Goal: Information Seeking & Learning: Check status

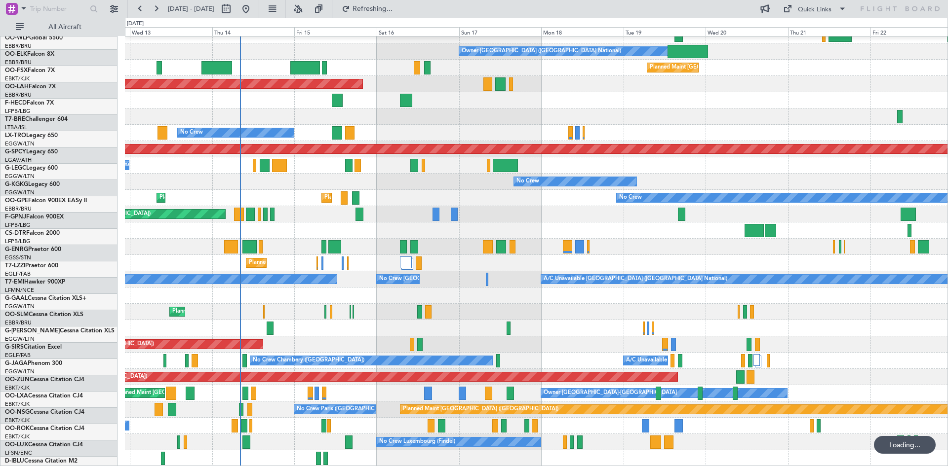
scroll to position [107, 0]
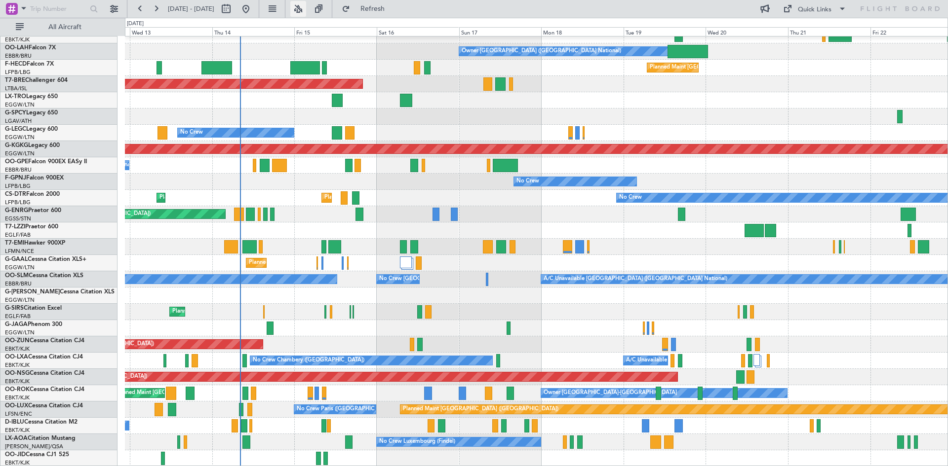
click at [306, 8] on button at bounding box center [298, 9] width 16 height 16
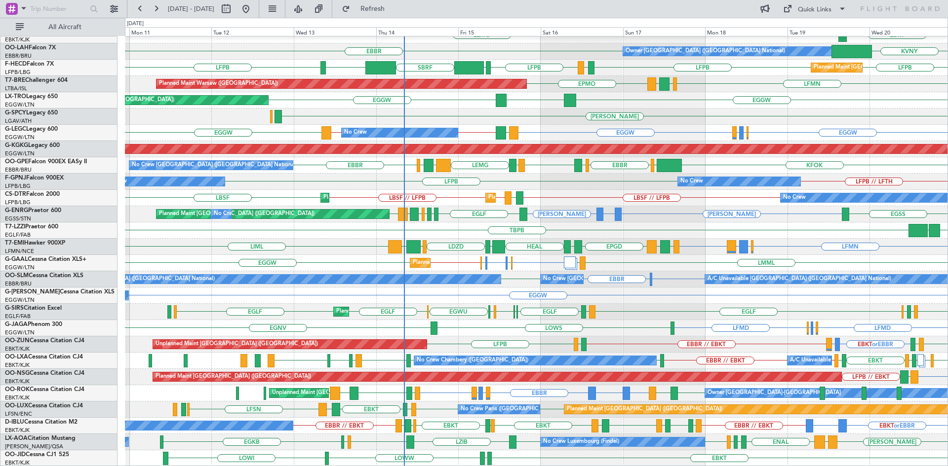
click at [587, 396] on div "EBBR LFMN EBBR EBKT LEMG LSGG FCOD Owner Brussels (Brussels National) KVNY EBBR…" at bounding box center [536, 197] width 822 height 537
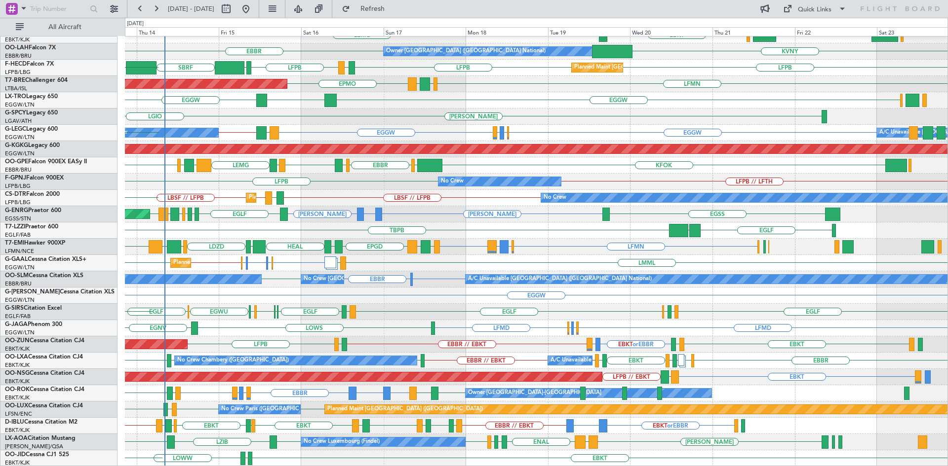
click at [431, 422] on div "EBBR LFMN EBBR EBKT LEMG Owner Brussels (Brussels National) KVNY EBBR Planned M…" at bounding box center [536, 197] width 822 height 537
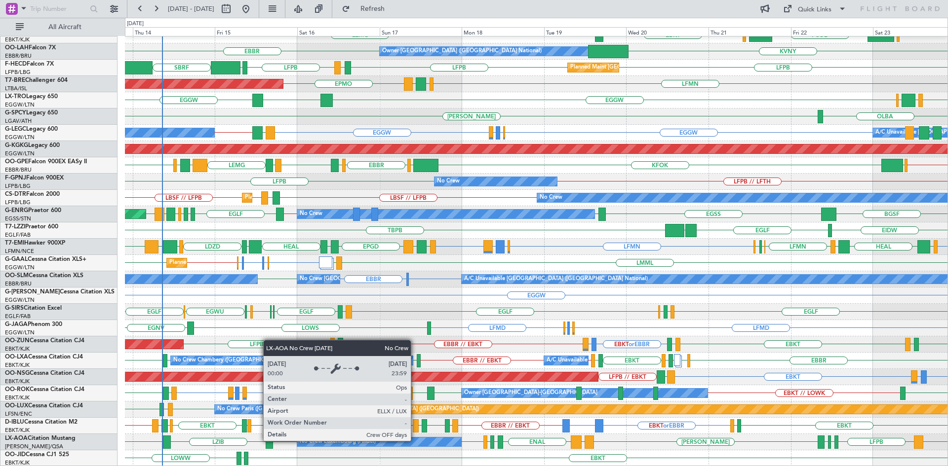
click at [415, 441] on div "No Crew Luxembourg (Findel)" at bounding box center [379, 442] width 164 height 9
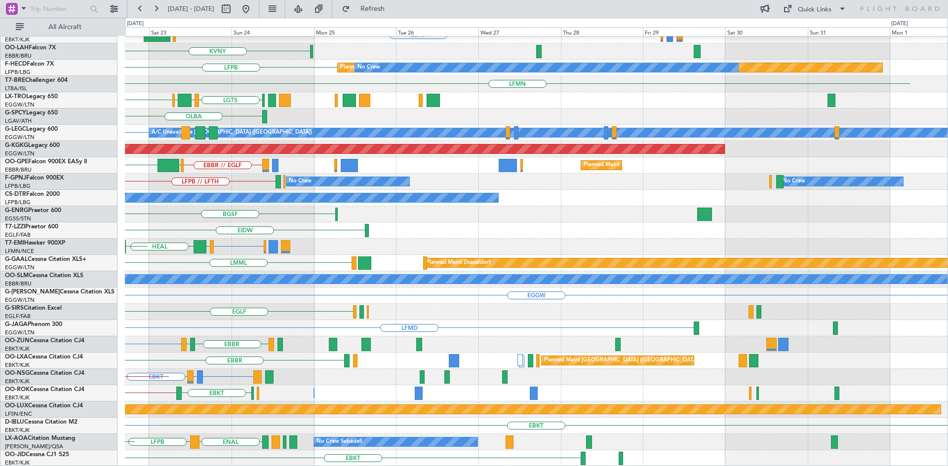
click at [0, 90] on div "EBBR EBKT EGGW FCOD LSGG EBKT KVNY LFPB Planned Maint Paris (Le Bourget) No Cre…" at bounding box center [474, 242] width 948 height 449
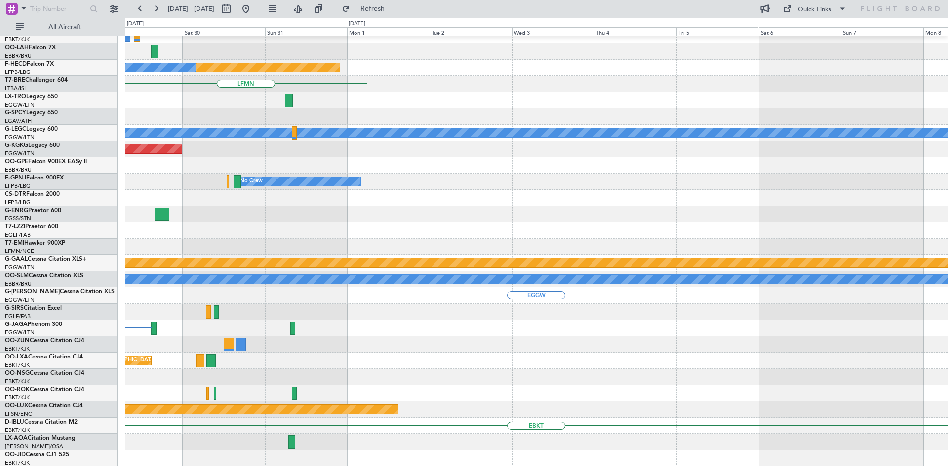
click at [11, 121] on div "EBKT Planned Maint Paris (Le Bourget) No Crew LFMN A/C Unavailable London (Luto…" at bounding box center [474, 242] width 948 height 449
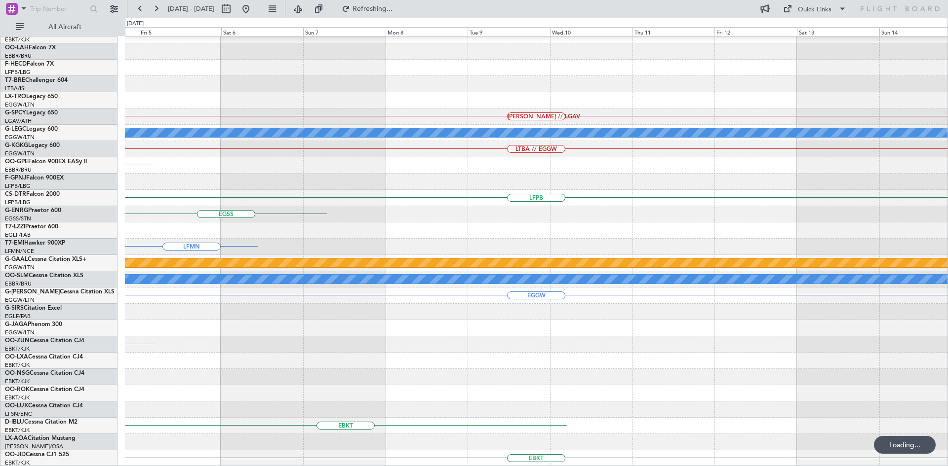
scroll to position [106, 0]
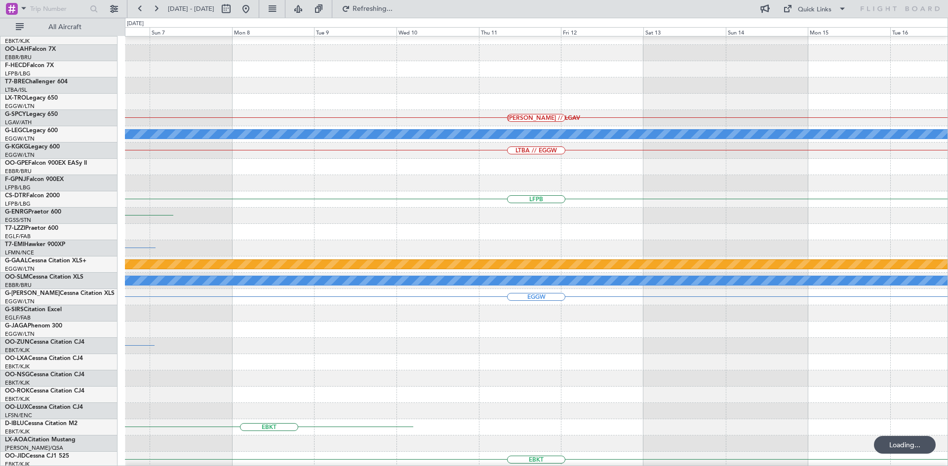
click at [0, 146] on div "HEMM // LGAV A/C Unavailable London (Luton) LTBA // EGGW LFPB EGSS LFMN Planned…" at bounding box center [474, 242] width 948 height 449
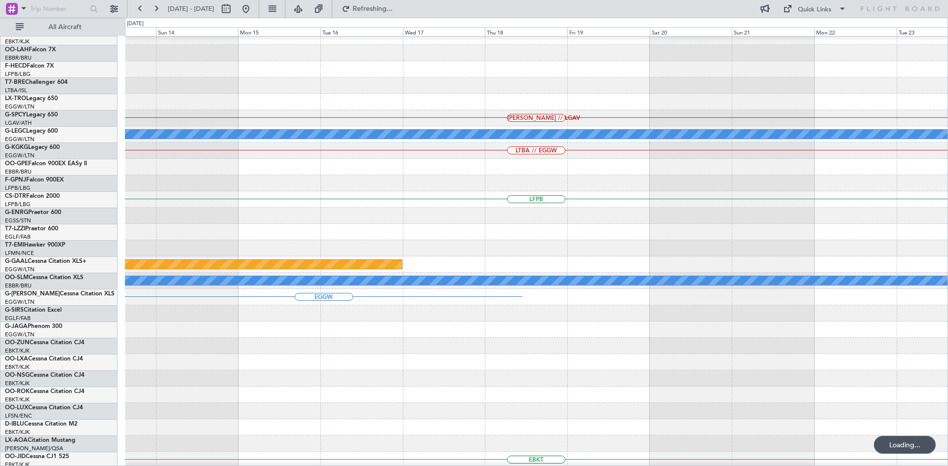
scroll to position [107, 0]
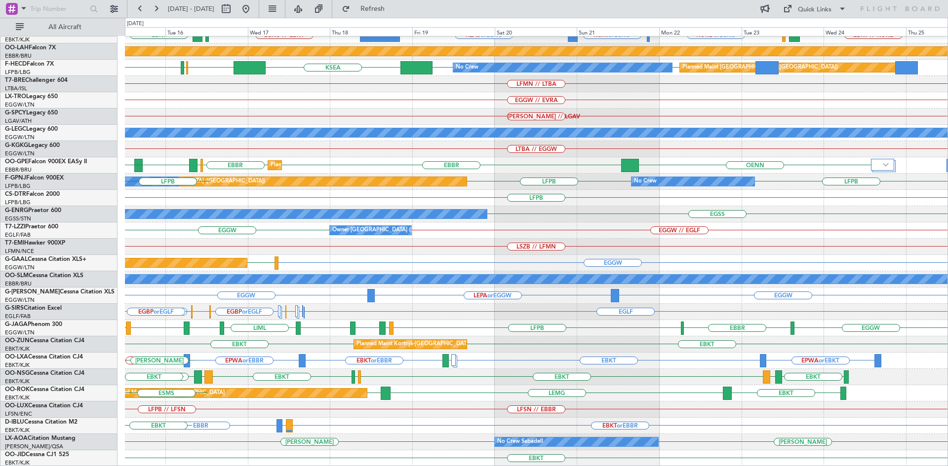
click at [80, 155] on div "Planned Maint Kortrijk-Wevelgem KLAS or LGKO LGKO // EBKT EBKT LGAV KCMI or LGK…" at bounding box center [474, 242] width 948 height 449
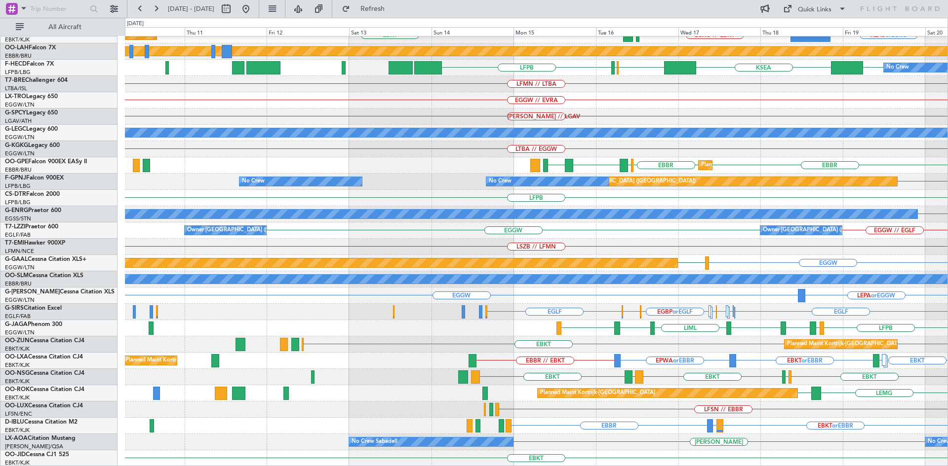
click at [860, 308] on div "Planned Maint Kortrijk-Wevelgem KLAS or LGKO LGKO // EBKT EBKT LGAV Planned Mai…" at bounding box center [536, 197] width 822 height 537
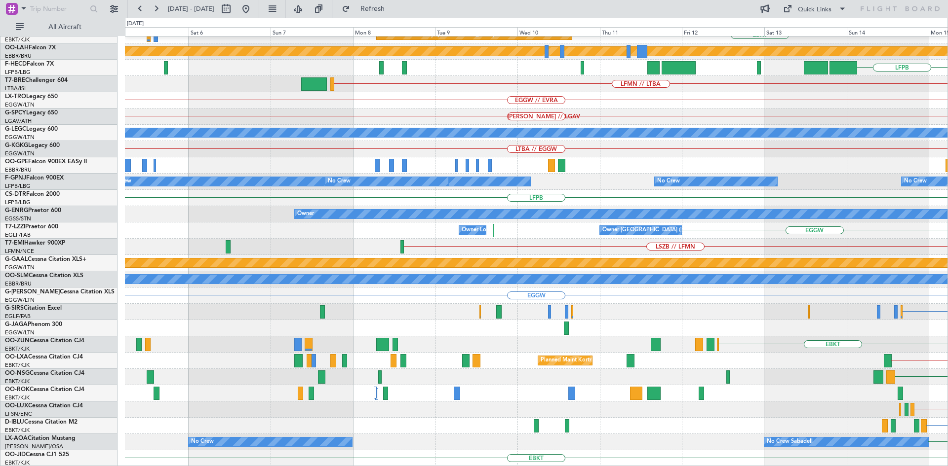
click at [732, 338] on div "Planned Maint Kortrijk-Wevelgem EBKT Planned Maint Kortrijk-Wevelgem LGKO // EB…" at bounding box center [536, 197] width 822 height 537
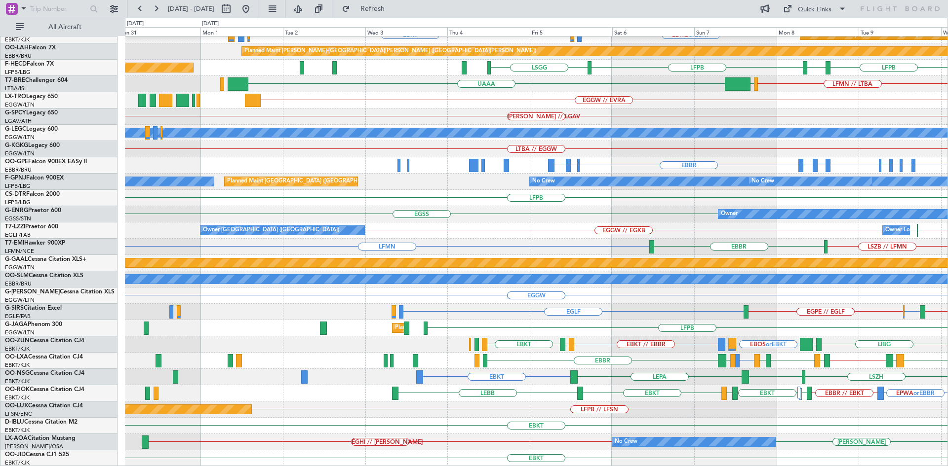
click at [722, 250] on div "LFMN EBBR // EBKT Planned Maint Kortrijk-Wevelgem EBKT EBMB or EBKT LSZH or EBK…" at bounding box center [536, 197] width 822 height 537
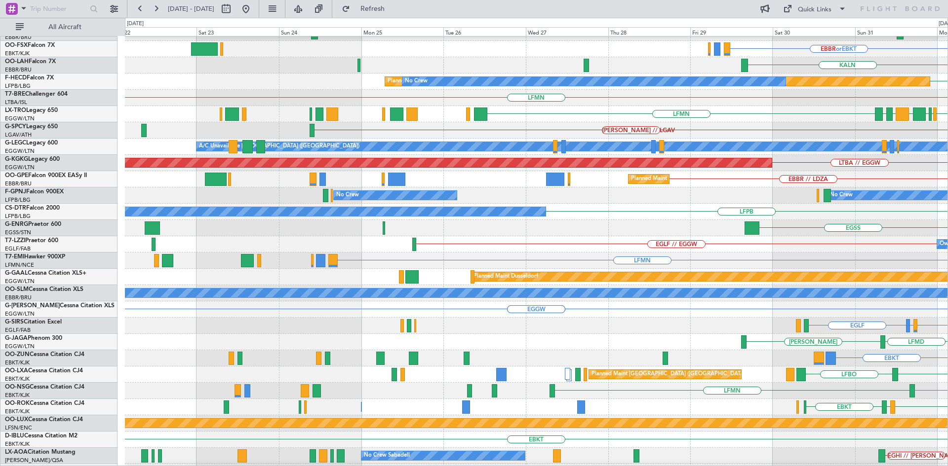
click at [947, 220] on html "30 Aug 2025 - 09 Sep 2025 Refresh Quick Links All Aircraft EDDB // EBBR Planned…" at bounding box center [474, 233] width 948 height 466
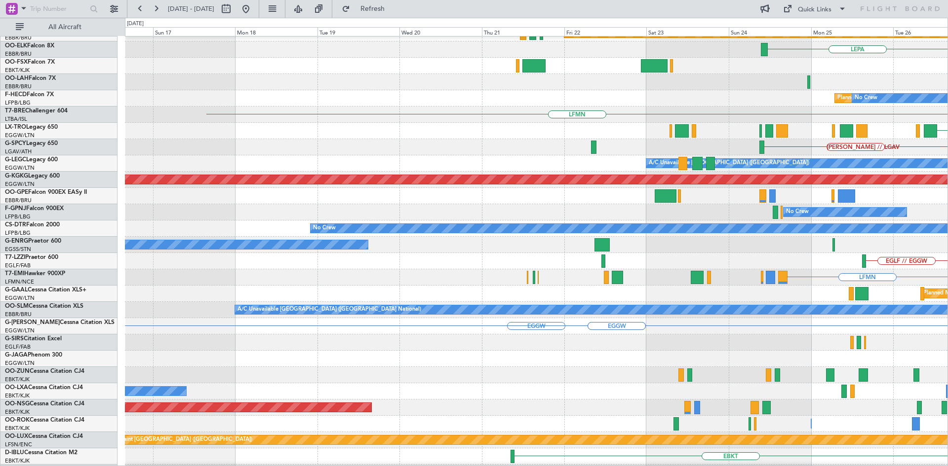
scroll to position [75, 0]
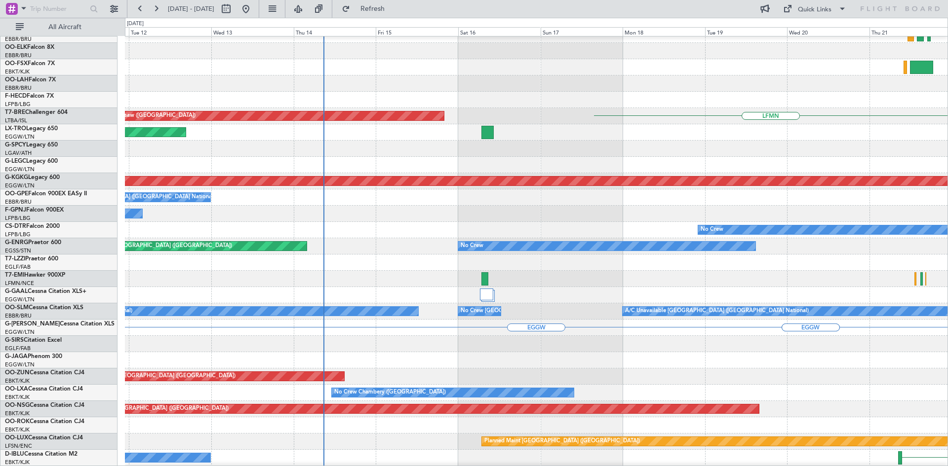
click at [947, 263] on html "30 Aug 2025 - 09 Sep 2025 Refresh Quick Links All Aircraft Planned Maint London…" at bounding box center [474, 233] width 948 height 466
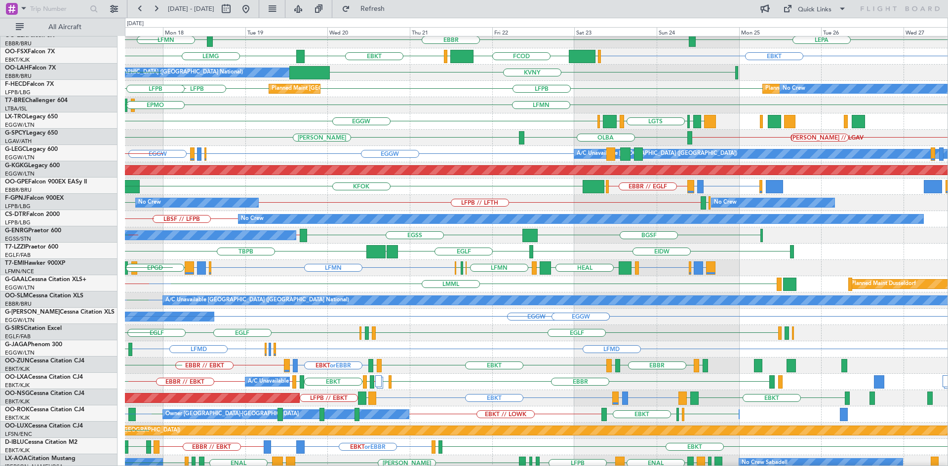
scroll to position [86, 0]
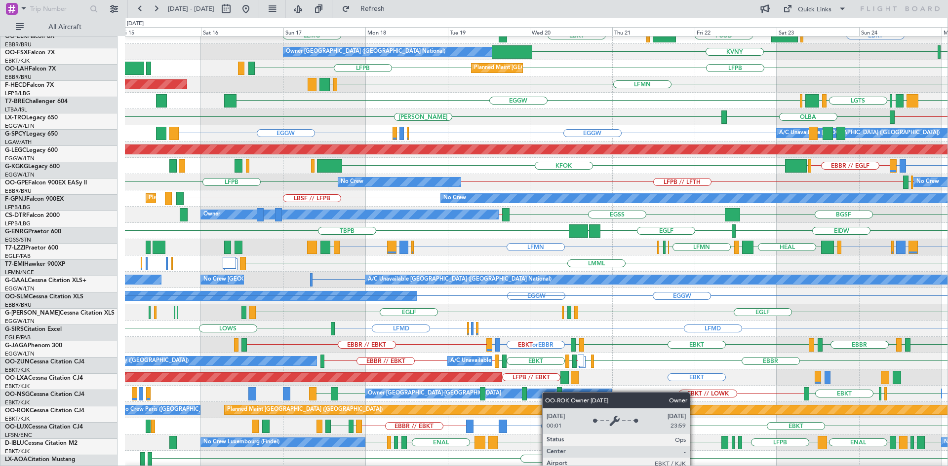
click at [547, 392] on div "Owner [GEOGRAPHIC_DATA]-[GEOGRAPHIC_DATA]" at bounding box center [488, 393] width 246 height 9
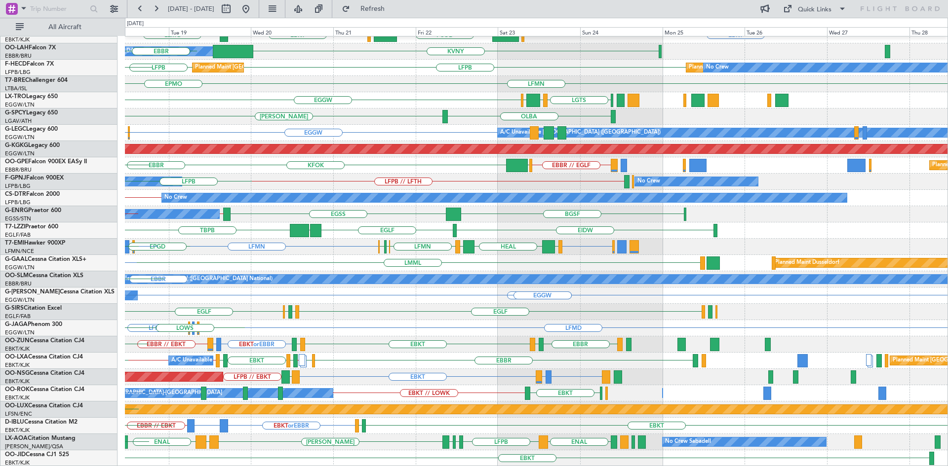
scroll to position [107, 0]
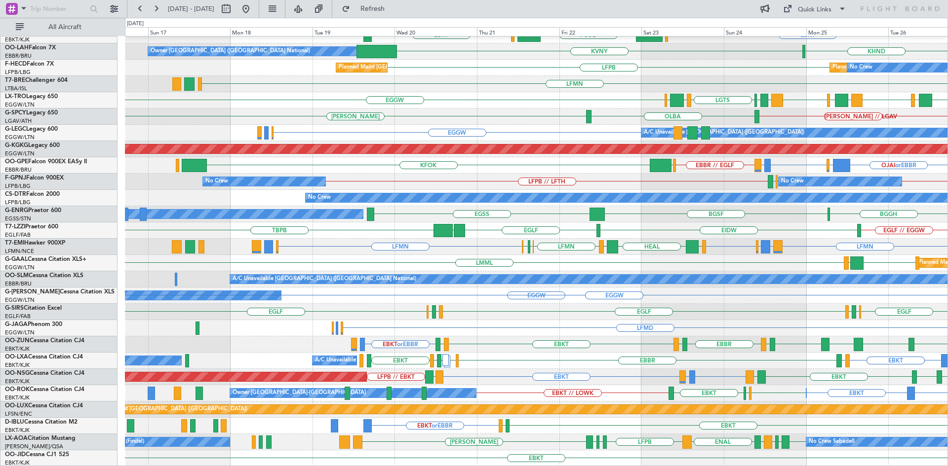
click at [588, 270] on div "LEPA EBBR EBKT EGGW FCOD LSGG EBKT Owner Brussels (Brussels National) KHND KVNY…" at bounding box center [536, 197] width 822 height 537
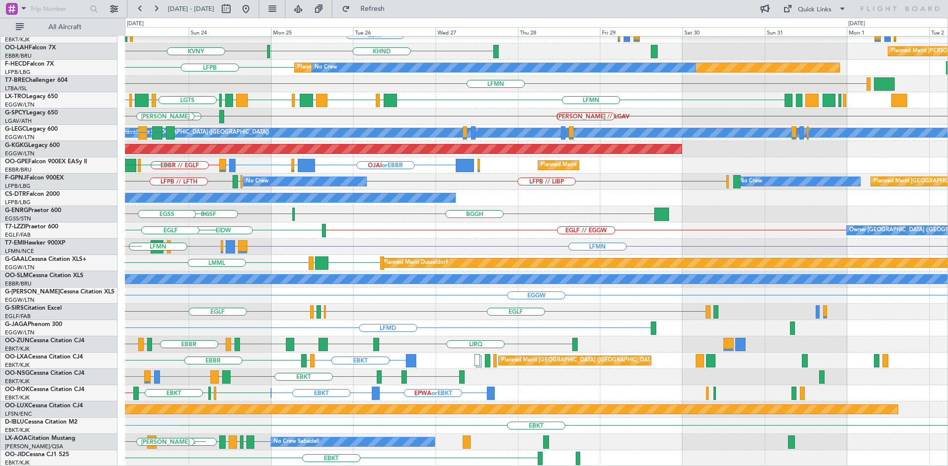
click at [33, 73] on div "LEPA EBBR EBKT EGGW FCOD LSGG EBKT KHND KVNY Planned Maint Alton-st Louis (St L…" at bounding box center [474, 242] width 948 height 449
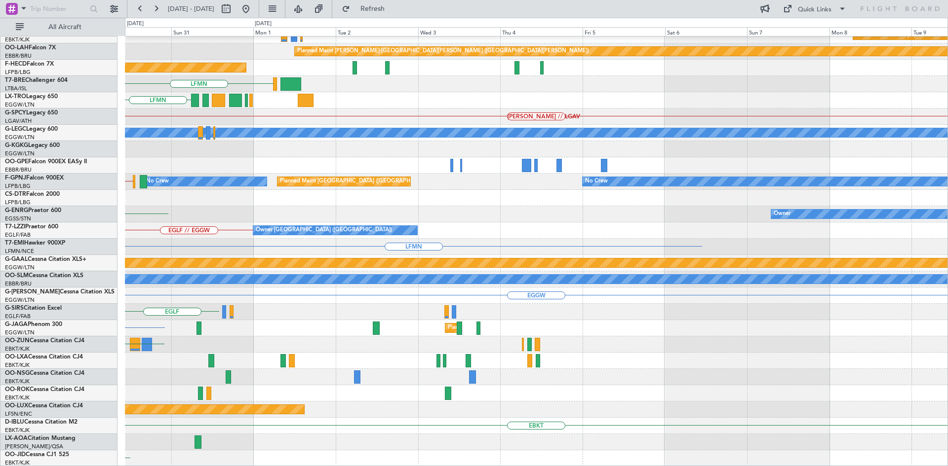
click at [57, 147] on div "LEPA Planned Maint Kortrijk-Wevelgem Planned Maint Kortrijk-Wevelgem EBKT Plann…" at bounding box center [474, 242] width 948 height 449
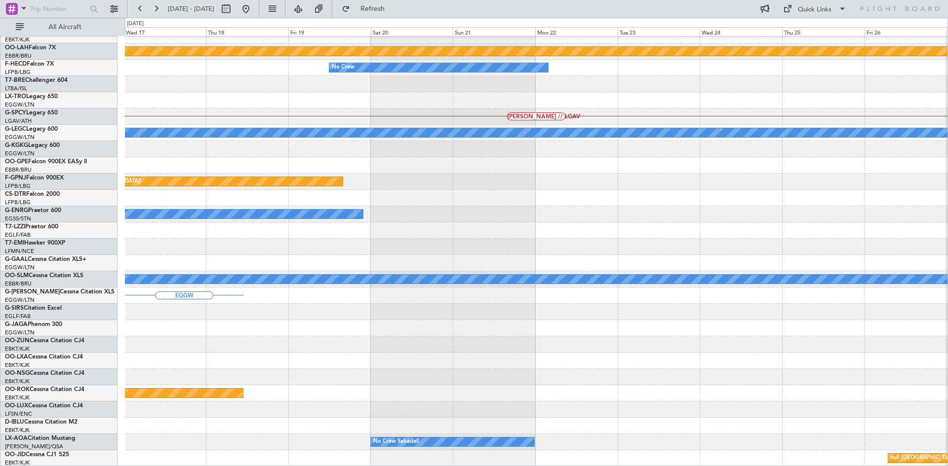
click at [112, 152] on div "Planned Maint Kortrijk-Wevelgem Planned Maint Alton-st Louis (St Louis Regl) No…" at bounding box center [474, 242] width 948 height 449
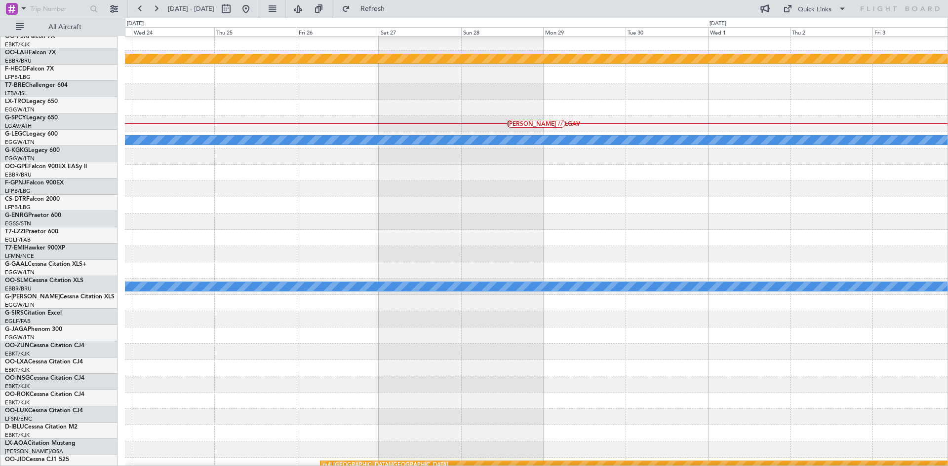
click at [325, 171] on div at bounding box center [536, 173] width 822 height 16
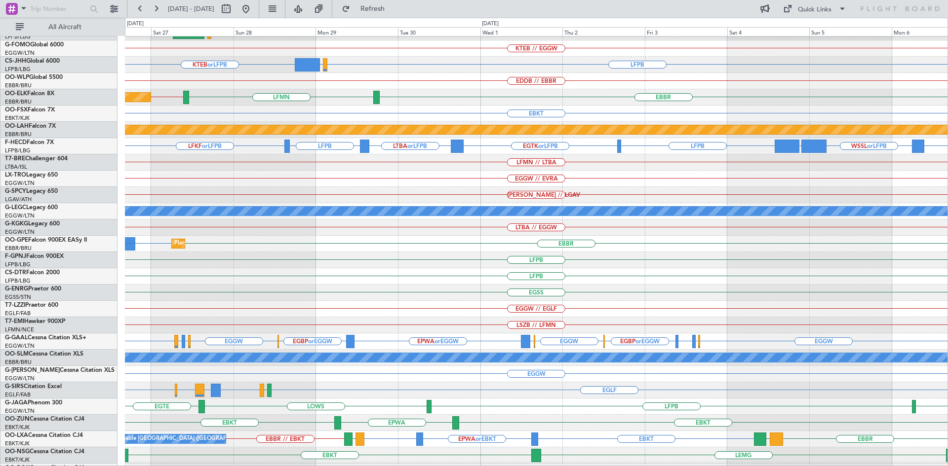
scroll to position [0, 0]
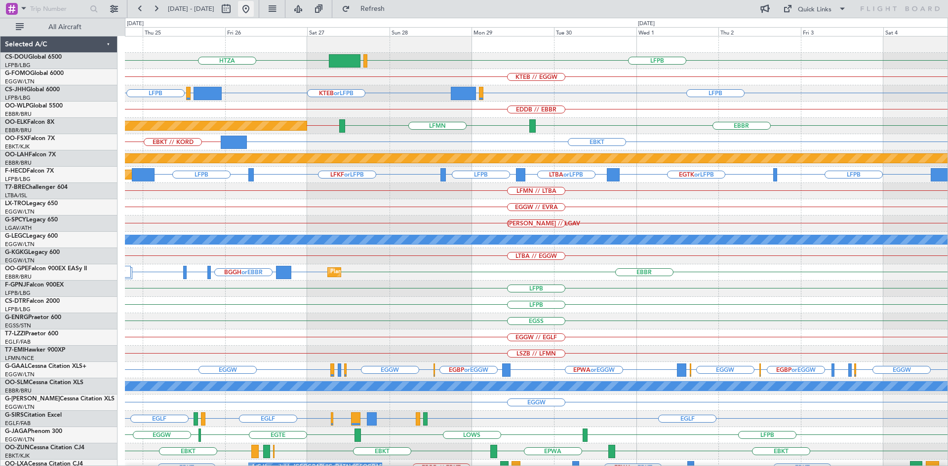
click at [254, 12] on button at bounding box center [246, 9] width 16 height 16
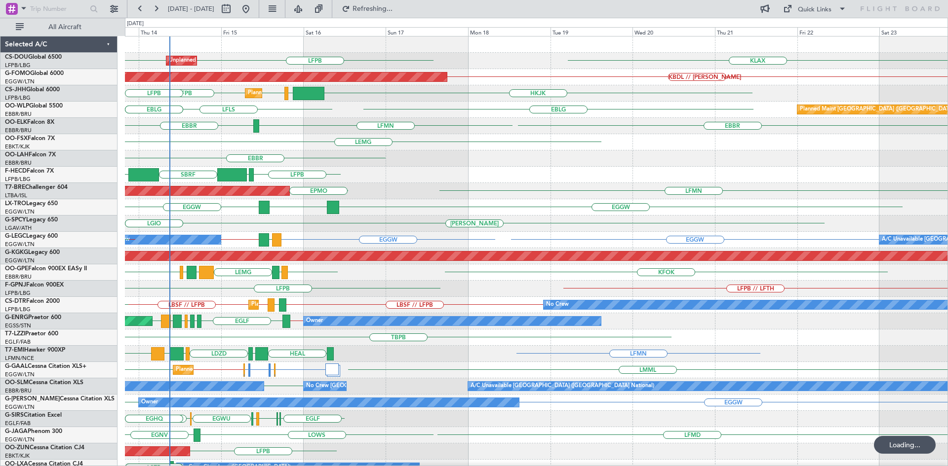
click at [342, 308] on div "KLAX LFPB LFPB Unplanned Maint Paris (Le Bourget) EGGD LFPB LPFR Planned Maint …" at bounding box center [536, 305] width 822 height 537
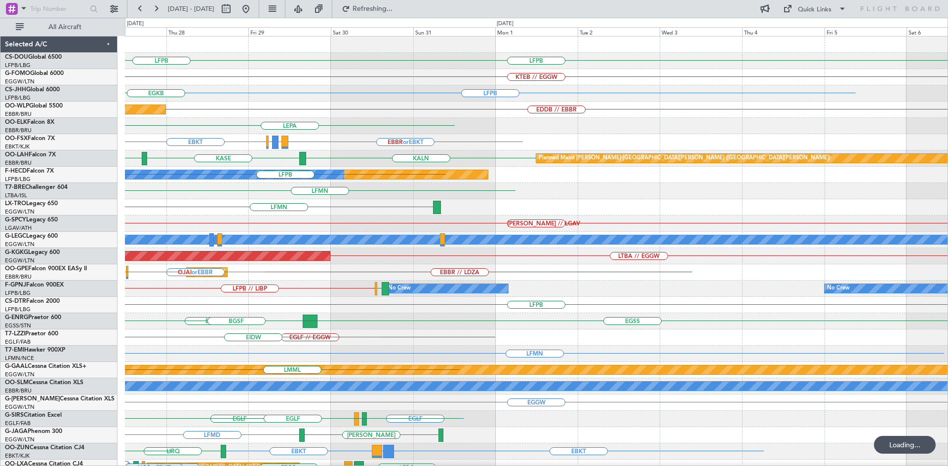
click at [141, 222] on div "[PERSON_NAME] // LGAV" at bounding box center [536, 224] width 822 height 16
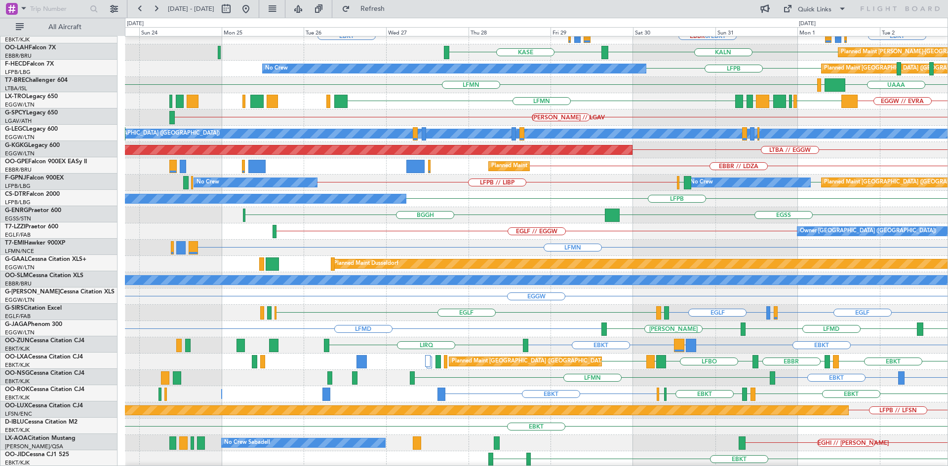
scroll to position [107, 0]
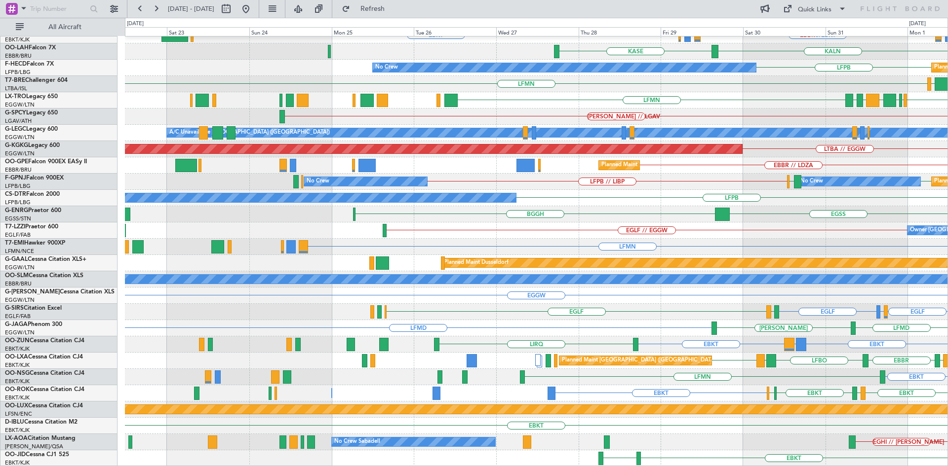
click at [859, 254] on div "LEPA EBBR EBBR or EBKT LIRZ or EBKT EBBR or EBKT EBKT LIRZ or EBKT EBBR or EBKT…" at bounding box center [536, 197] width 822 height 537
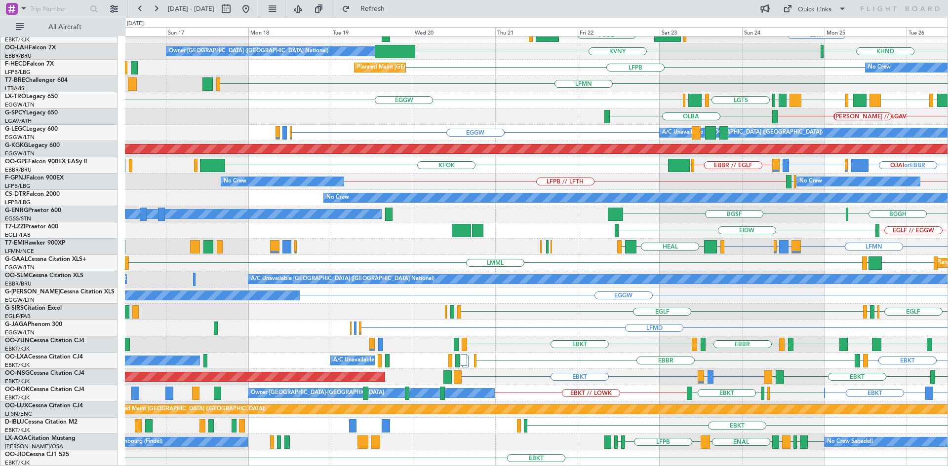
click at [947, 277] on html "22 Aug 2025 - 01 Sep 2025 Refresh Quick Links All Aircraft LEPA EBBR EBKT EGGW …" at bounding box center [474, 233] width 948 height 466
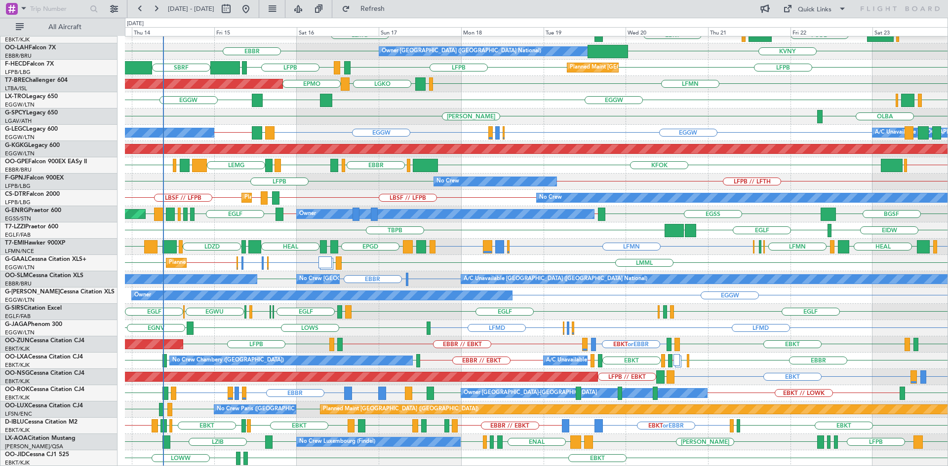
click at [486, 259] on div "EGGW EGWU or EGGW EGSH or EGGW EGWU or EGGW EGGW // EGLF LMML LGAV LGAV EGGW Pl…" at bounding box center [536, 263] width 822 height 16
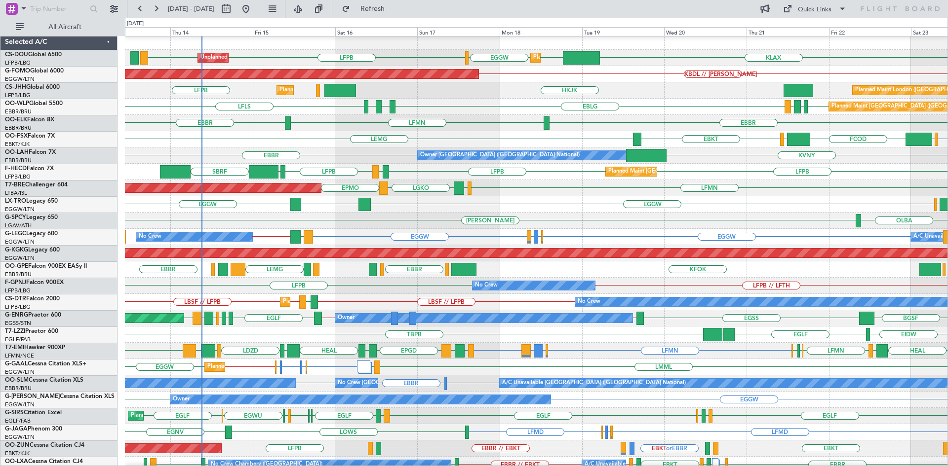
scroll to position [3, 0]
click at [440, 125] on div "EBBR EBBR LFMN" at bounding box center [536, 123] width 822 height 16
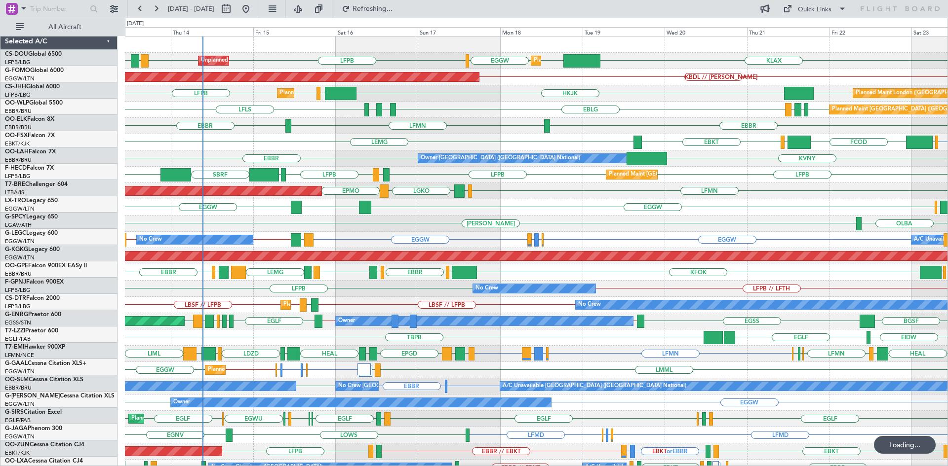
scroll to position [0, 0]
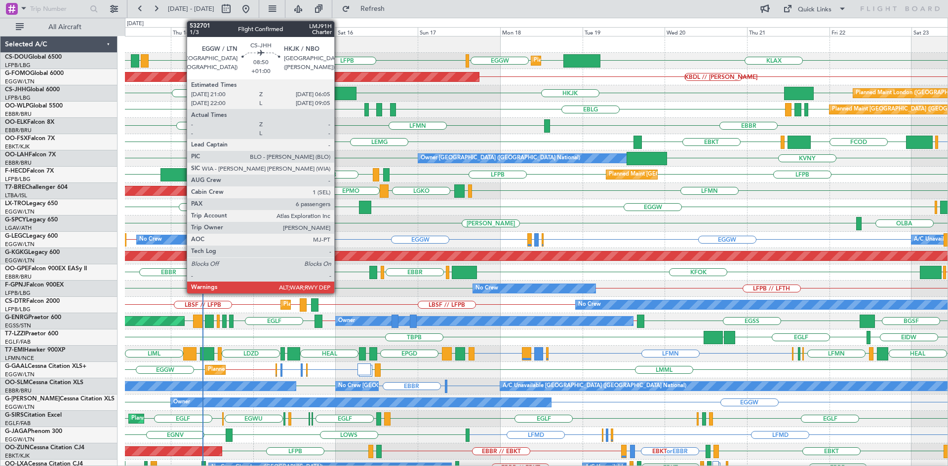
click at [339, 94] on div at bounding box center [341, 93] width 32 height 13
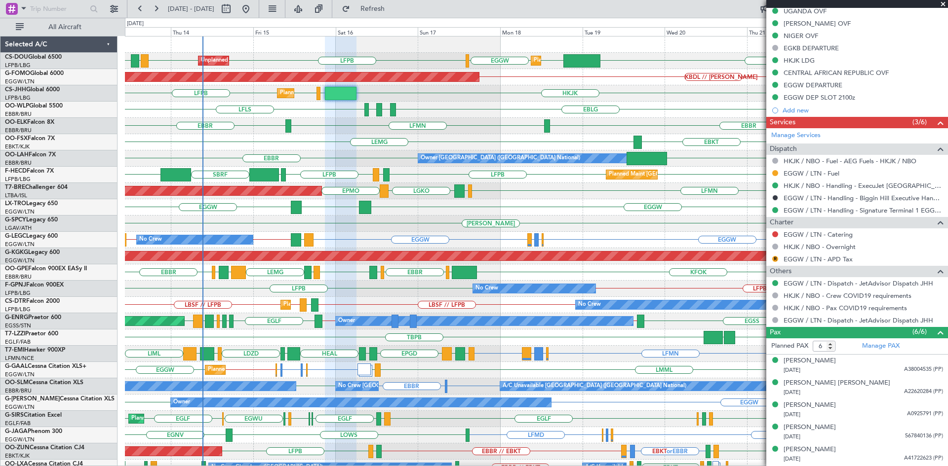
scroll to position [372, 0]
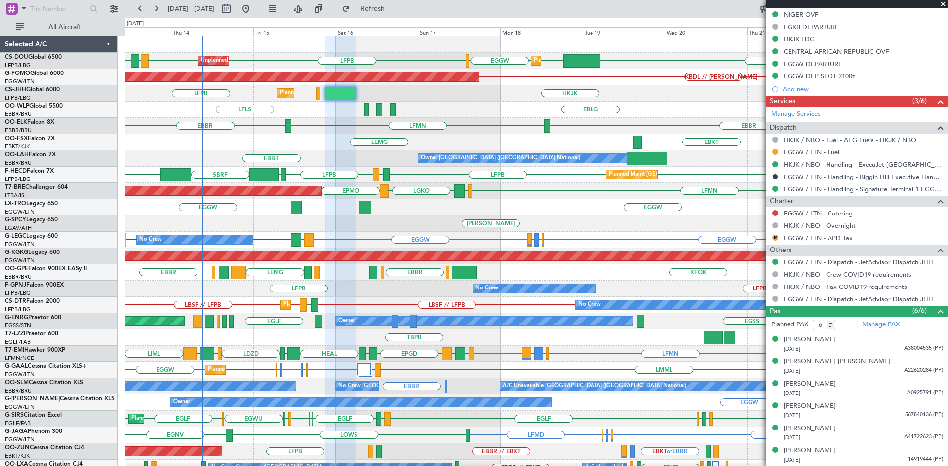
click at [940, 5] on span at bounding box center [943, 4] width 10 height 9
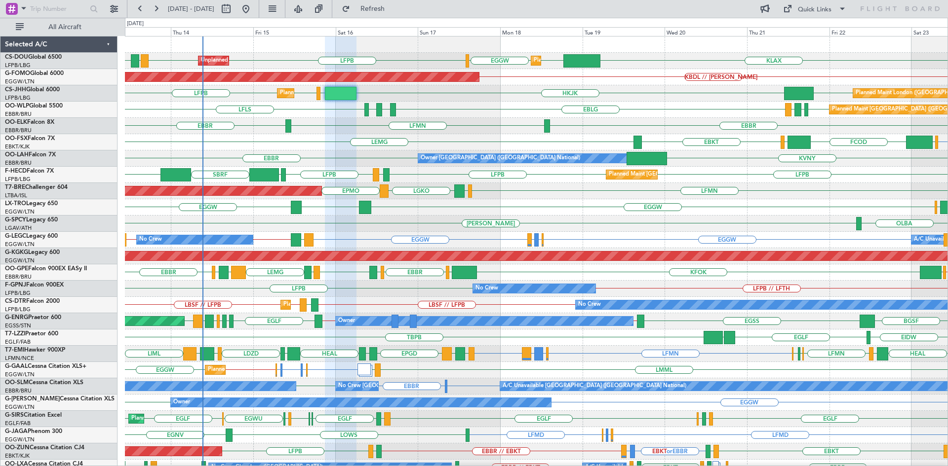
type input "0"
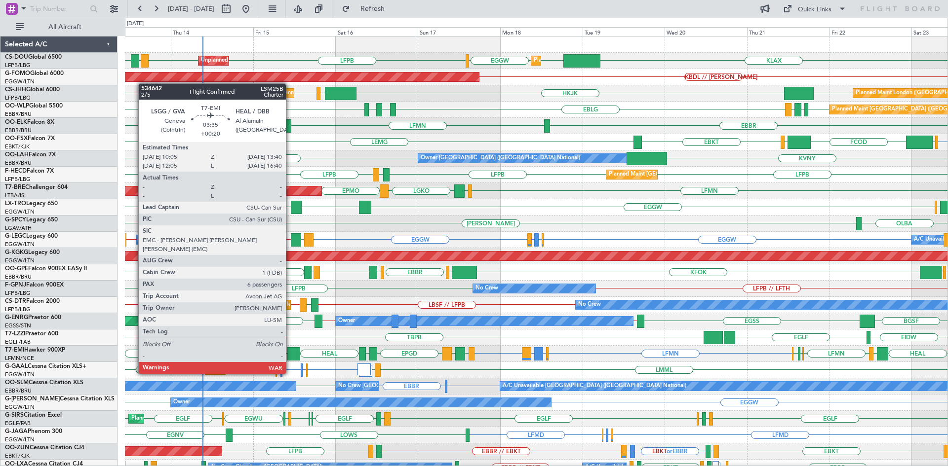
click at [290, 355] on div at bounding box center [293, 353] width 12 height 13
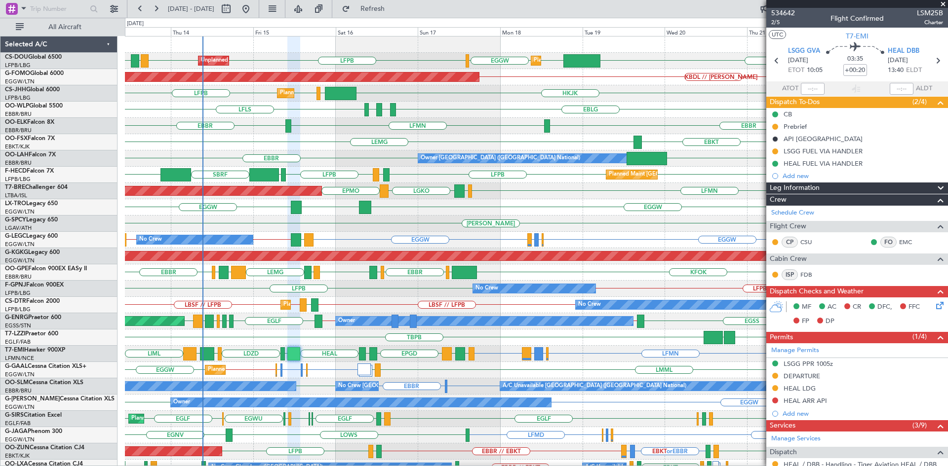
click at [944, 5] on span at bounding box center [943, 4] width 10 height 9
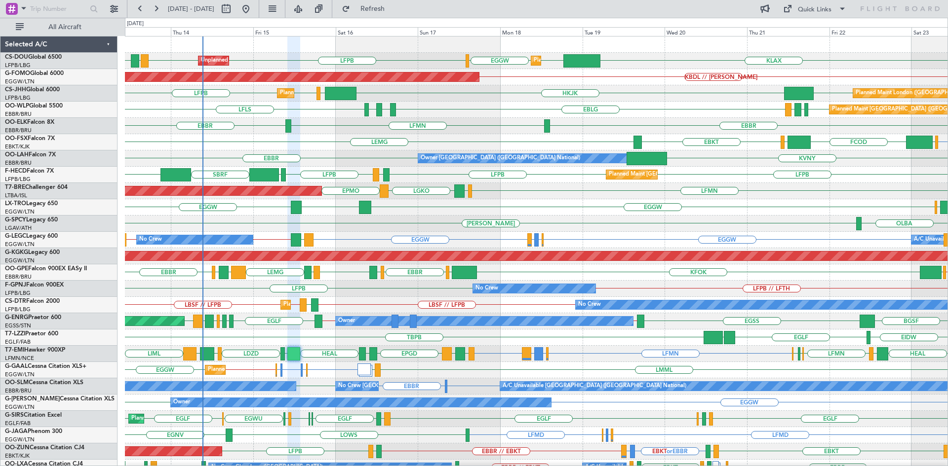
type input "0"
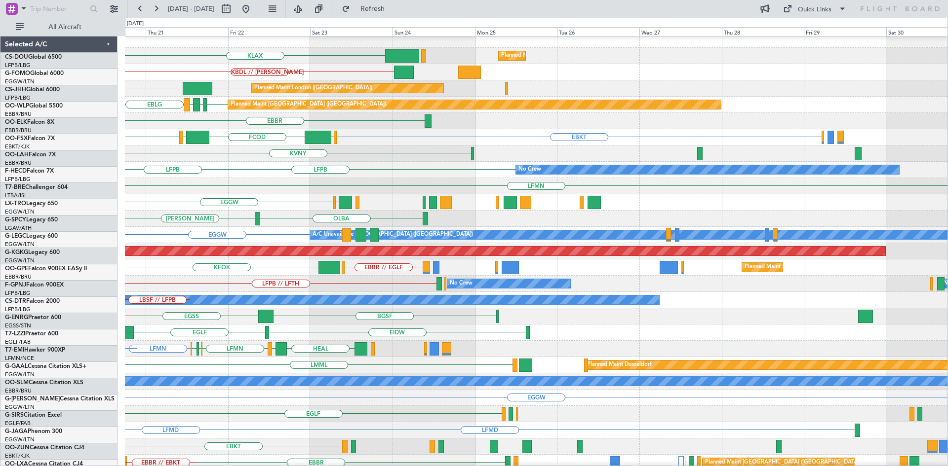
click at [76, 136] on div "KLAX Planned Maint Paris (Le Bourget) EGGW Planned Maint London (Luton) EGGW KB…" at bounding box center [474, 242] width 948 height 449
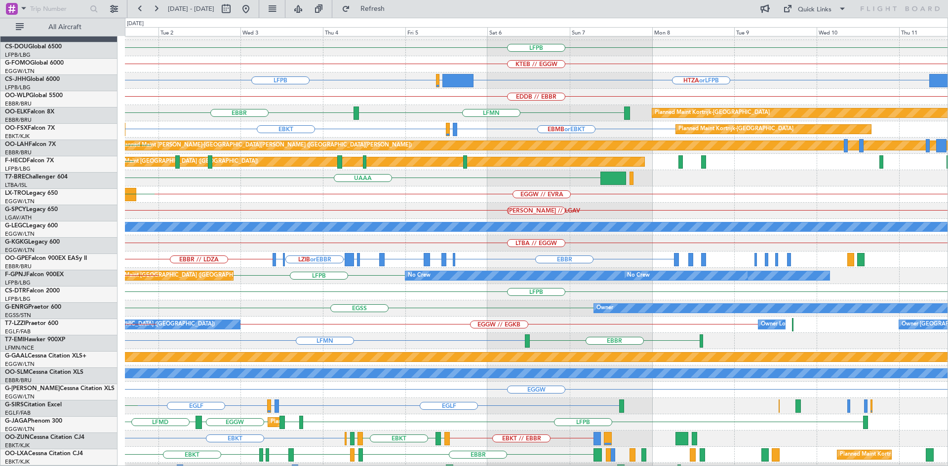
scroll to position [13, 0]
click at [350, 130] on div "EBKT EBMB or EBKT LSZH or EBKT Planned Maint Kortrijk-Wevelgem EBBR or EBKT LIR…" at bounding box center [536, 129] width 822 height 16
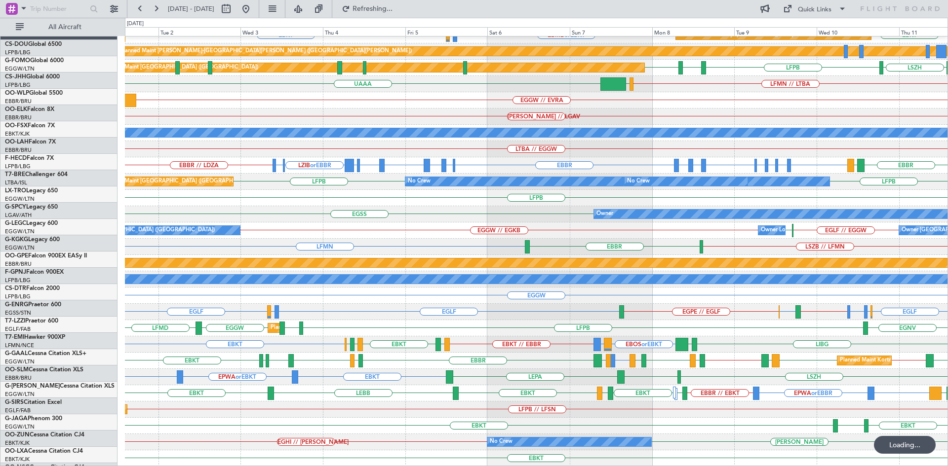
scroll to position [107, 0]
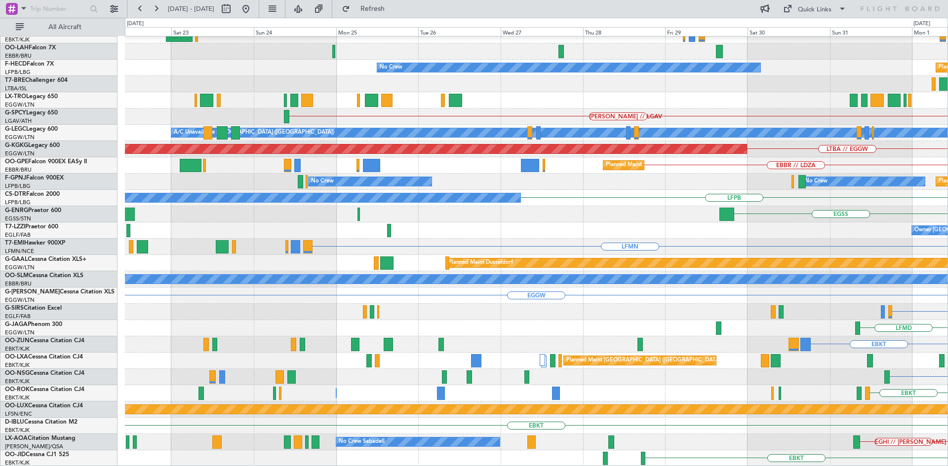
click at [947, 101] on html "01 Sep 2025 - 11 Sep 2025 Refresh Quick Links All Aircraft EBBR EBKT Planned Ma…" at bounding box center [474, 233] width 948 height 466
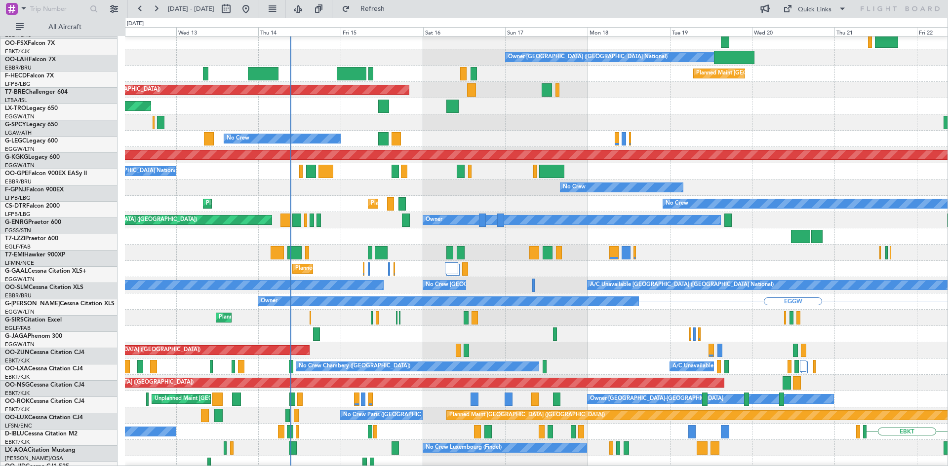
scroll to position [101, 0]
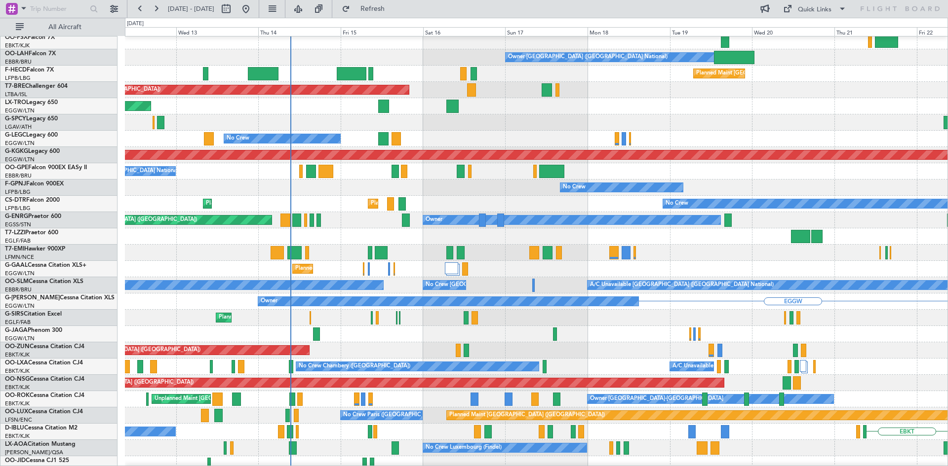
click at [947, 177] on html "01 Sep 2025 - 11 Sep 2025 Refresh Quick Links All Aircraft Owner Brussels (Brus…" at bounding box center [474, 233] width 948 height 466
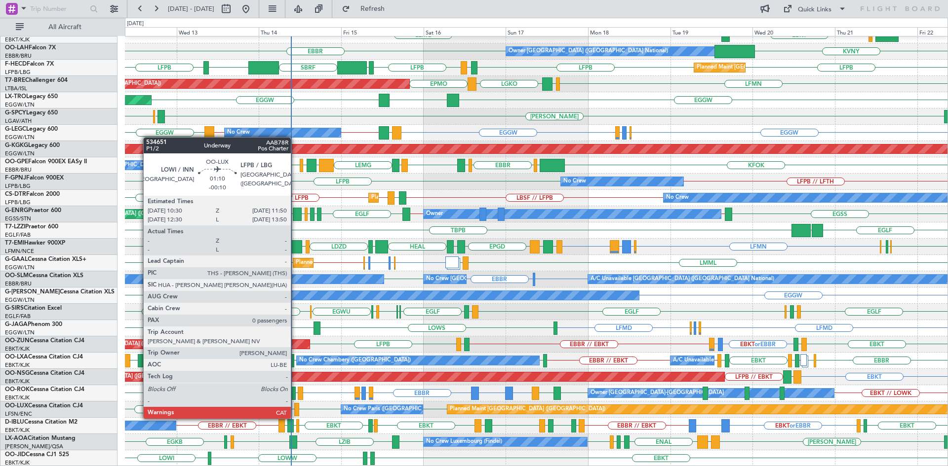
scroll to position [107, 0]
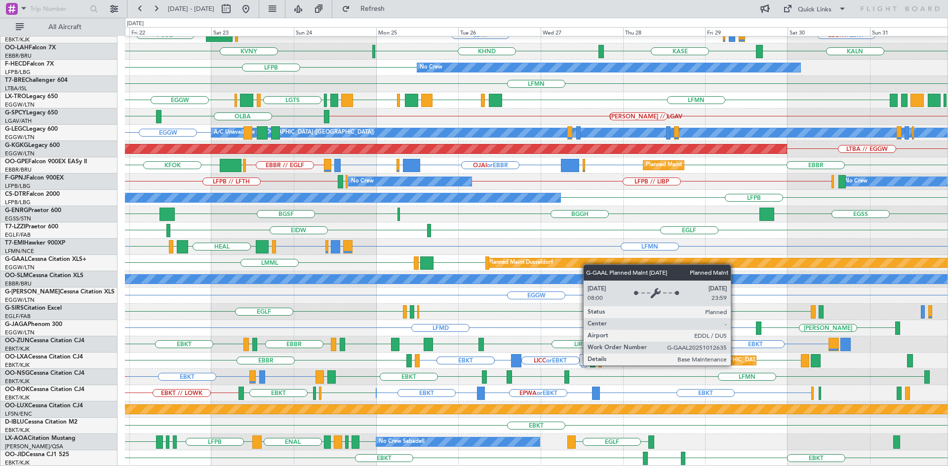
click at [561, 263] on div "LEPA EBBR EBBR or EBKT LIRZ or EBKT EBBR or EBKT EBKT EGGW FCOD LSGG EBKT KALN …" at bounding box center [536, 197] width 822 height 537
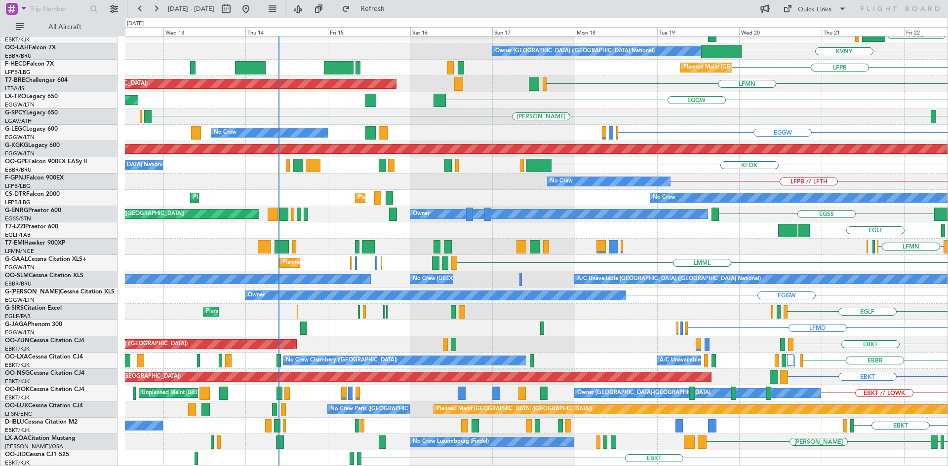
click at [947, 211] on html "22 Aug 2025 - 01 Sep 2025 Refresh Quick Links All Aircraft EBBR LEPA FCOD EGGW …" at bounding box center [474, 233] width 948 height 466
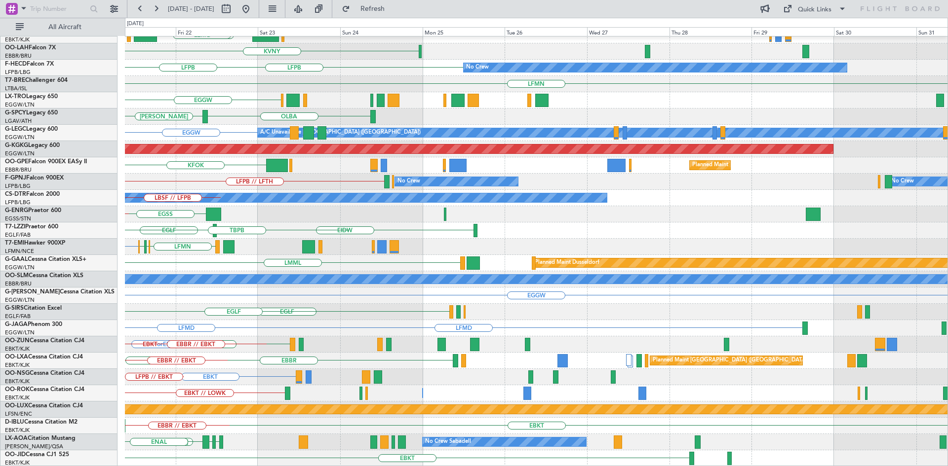
click at [64, 125] on div "EBBR EBKT FCOD LSGG LEMG KVNY Planned Maint Alton-st Louis (St Louis Regl) Owne…" at bounding box center [474, 242] width 948 height 449
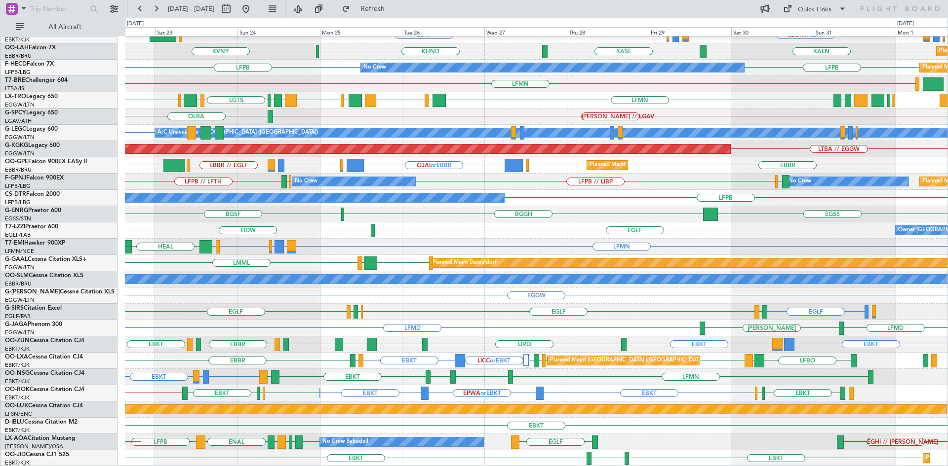
click at [614, 267] on div "LEPA EBBR EBBR or EBKT LIRZ or EBKT EBBR or EBKT EBKT EGGW FCOD LSGG EBKT KALN …" at bounding box center [536, 197] width 822 height 537
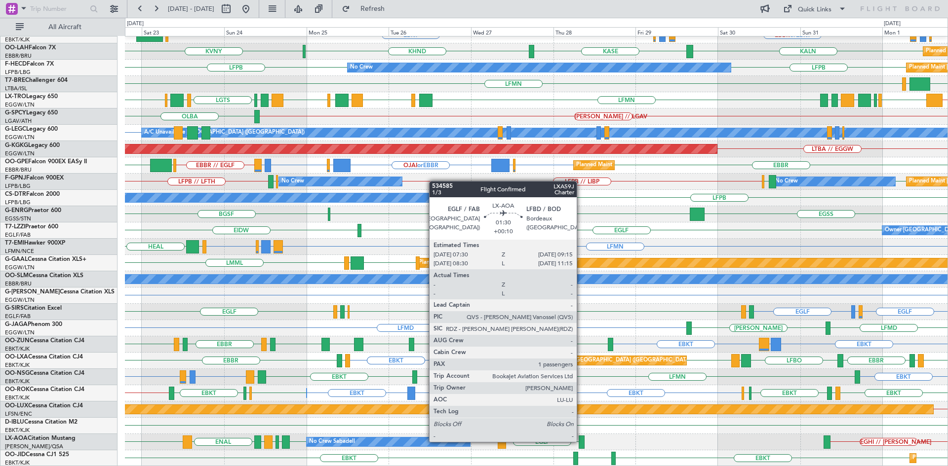
click at [581, 441] on div at bounding box center [581, 442] width 6 height 13
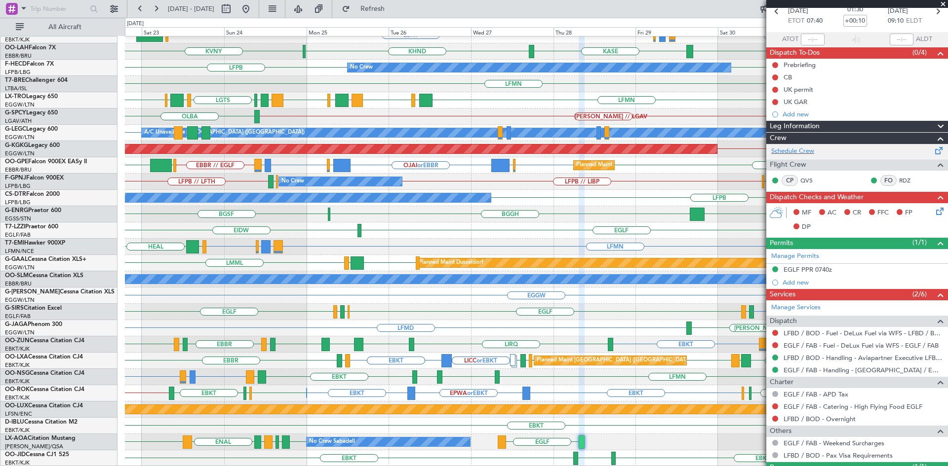
scroll to position [95, 0]
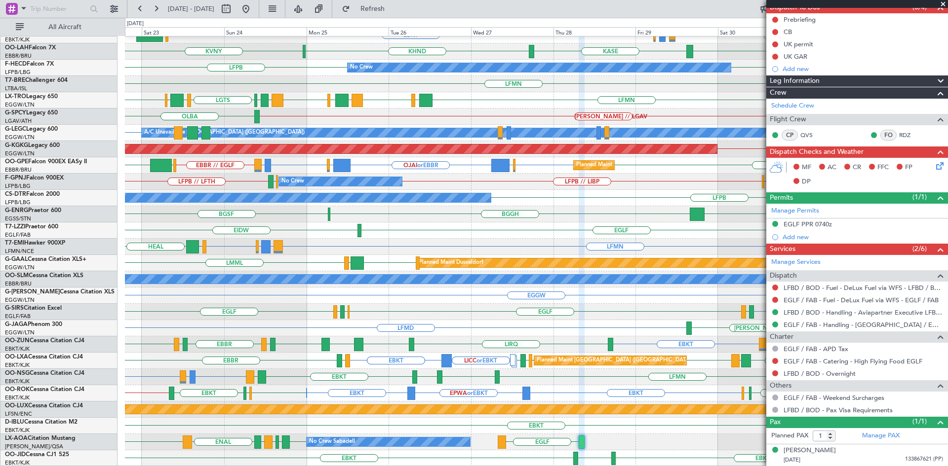
click at [945, 5] on span at bounding box center [943, 4] width 10 height 9
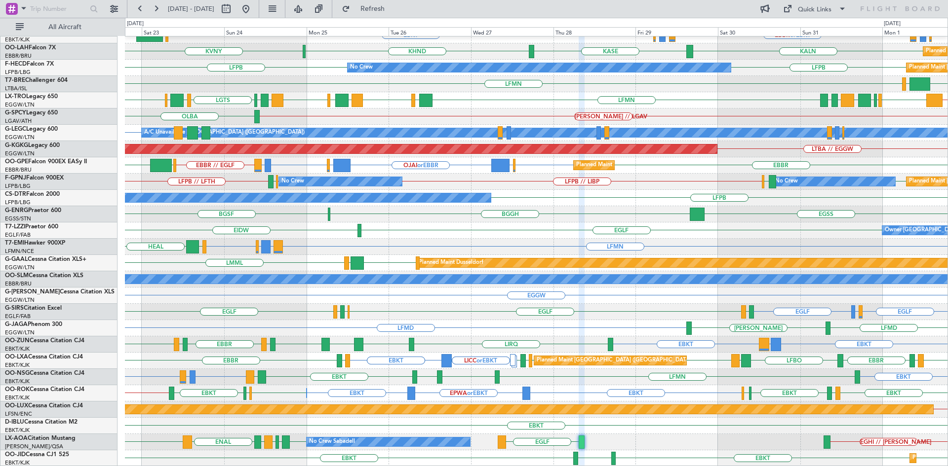
type input "0"
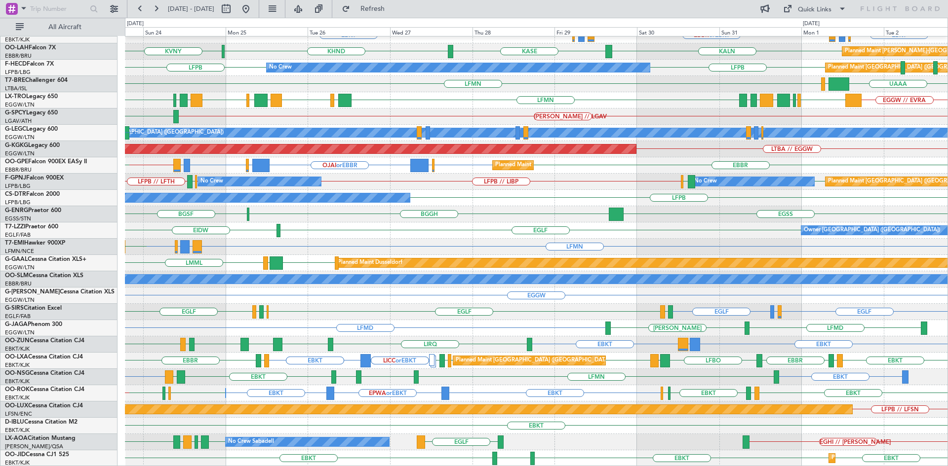
click at [536, 298] on div "LEPA EBBR EBBR EBBR or EBKT LIRZ or EBKT EBBR or EBKT EBKT EBKT EBBR or EBKT LI…" at bounding box center [536, 197] width 822 height 537
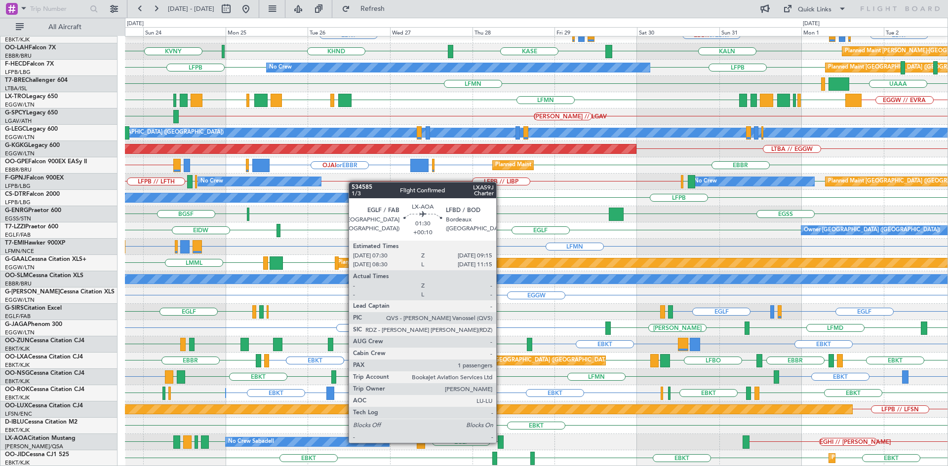
click at [500, 442] on div at bounding box center [500, 442] width 6 height 13
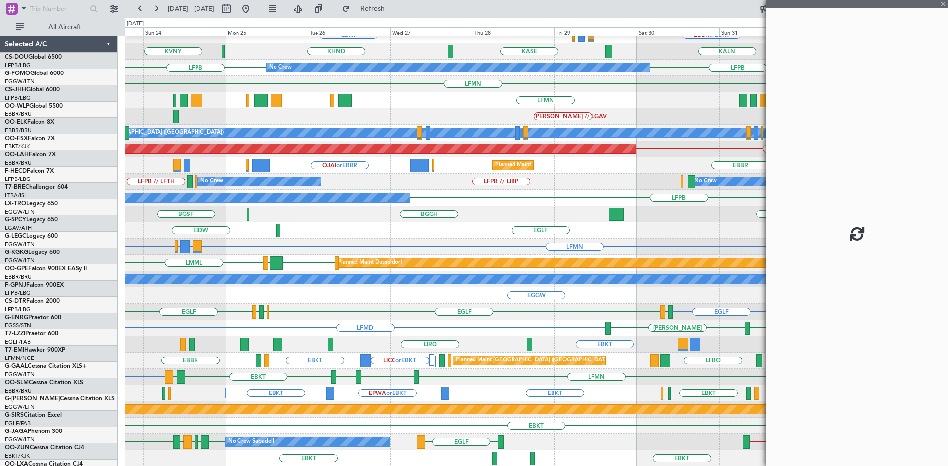
scroll to position [107, 0]
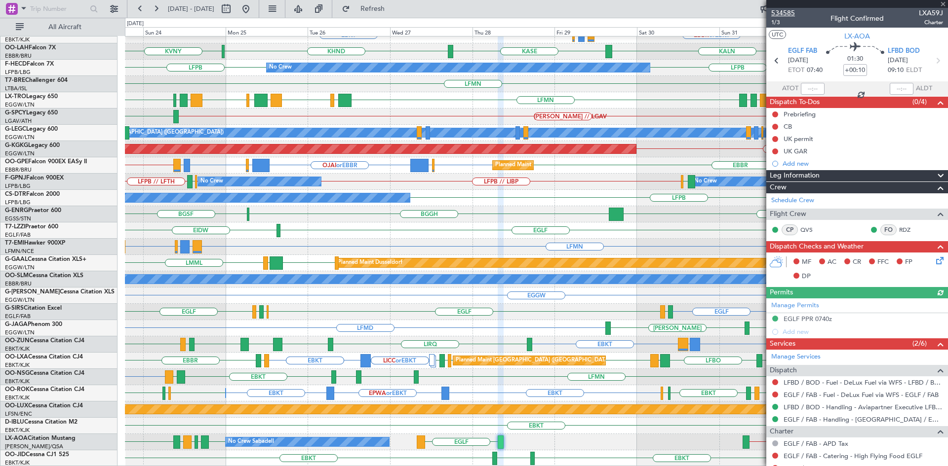
click at [789, 13] on span "534585" at bounding box center [783, 13] width 24 height 10
click at [944, 3] on span at bounding box center [943, 4] width 10 height 9
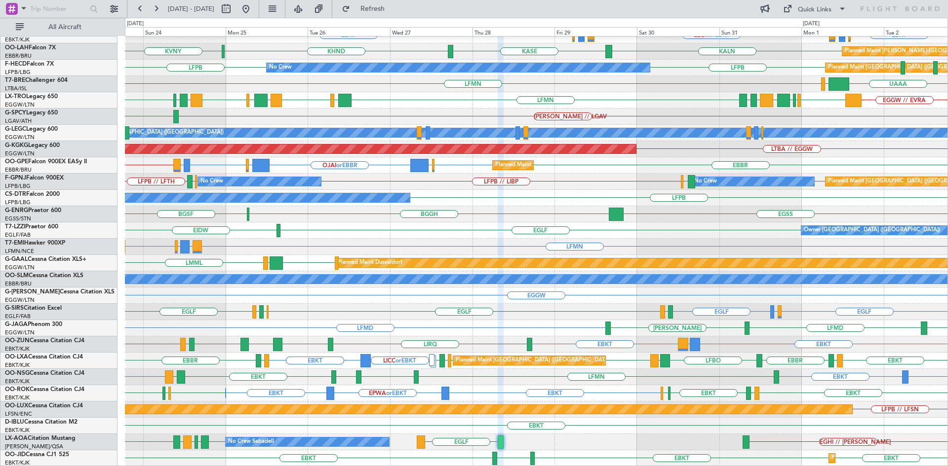
type input "0"
click at [388, 10] on span "Refresh" at bounding box center [372, 8] width 41 height 7
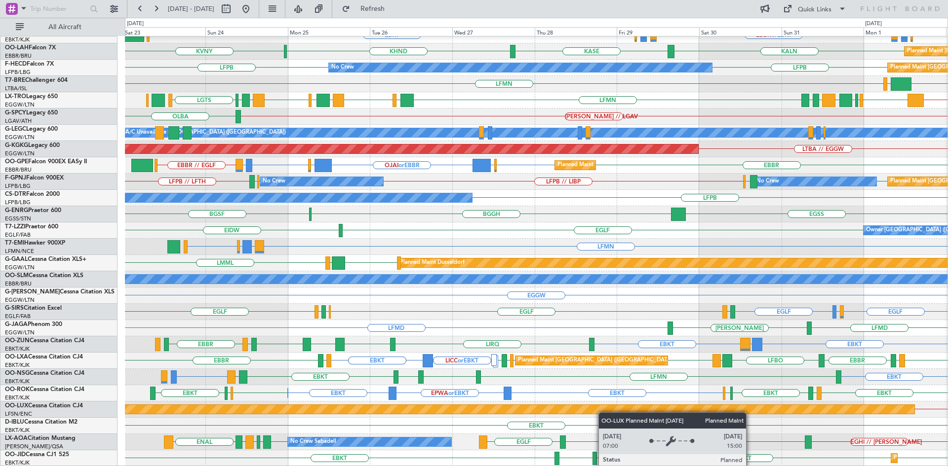
click at [605, 413] on div "EBBR LEPA EBBR EBKT EBKT EBBR or EBKT LIRZ or EBKT EBBR or EBKT EBBR or EBKT LI…" at bounding box center [536, 197] width 822 height 537
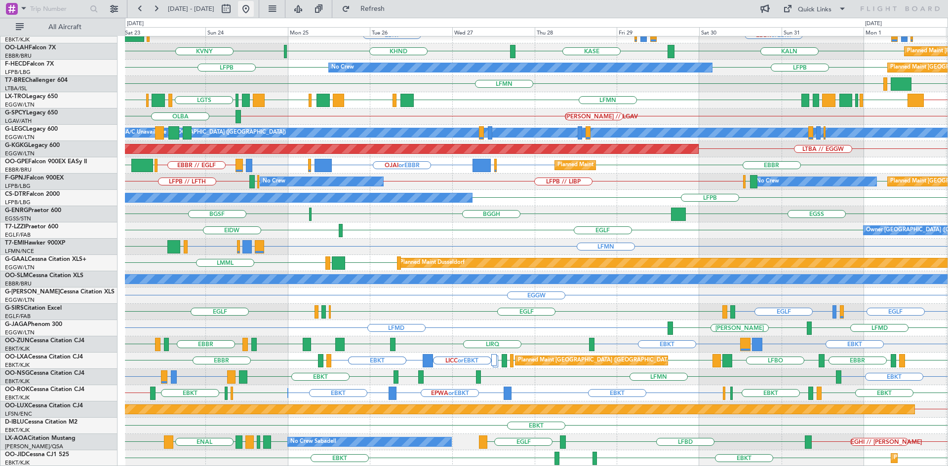
click at [254, 9] on button at bounding box center [246, 9] width 16 height 16
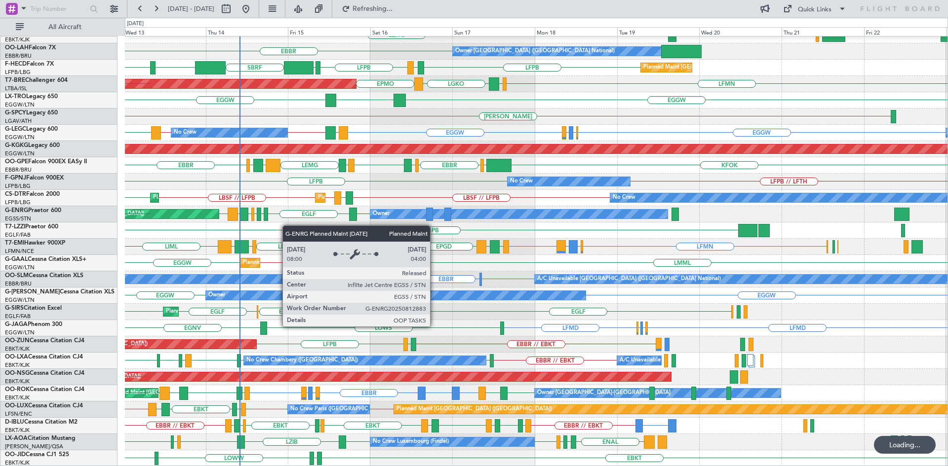
click at [216, 210] on div "Owner EGFF LXGB EGSS Planned Maint London (Stansted) EGSS EGPE EGLF LEIB // EGS…" at bounding box center [536, 214] width 822 height 16
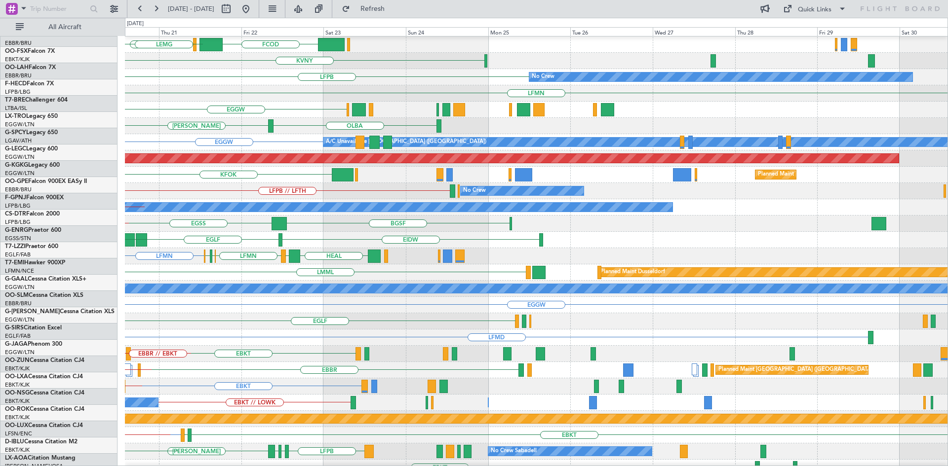
scroll to position [98, 0]
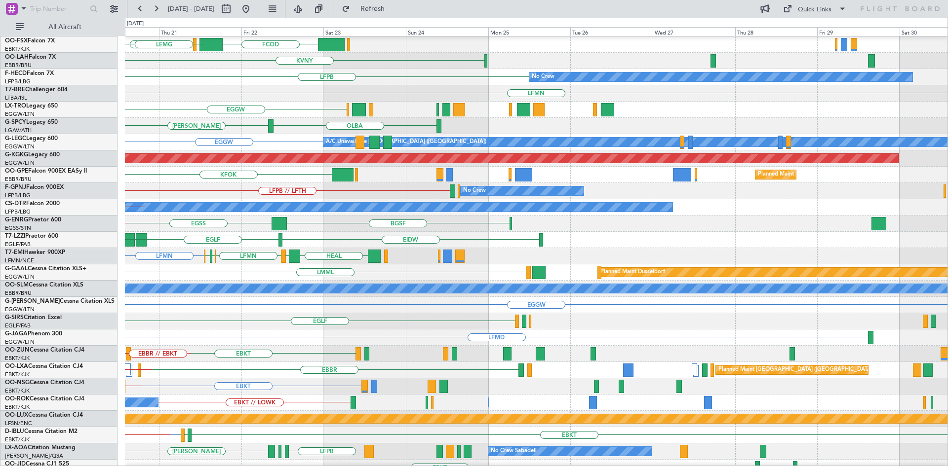
click at [0, 148] on div "EBBR LFMN EBKT FCOD LSGG LEMG KVNY Planned Maint Alton-st Louis (St Louis Regl)…" at bounding box center [474, 242] width 948 height 449
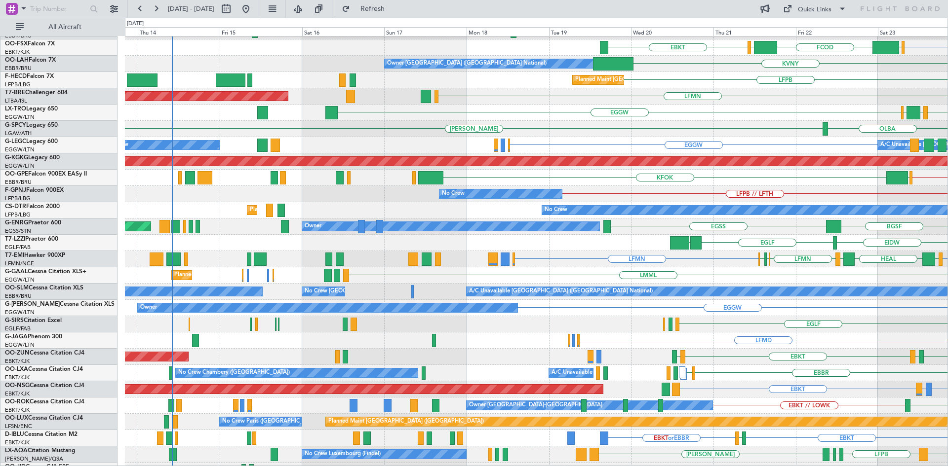
scroll to position [94, 0]
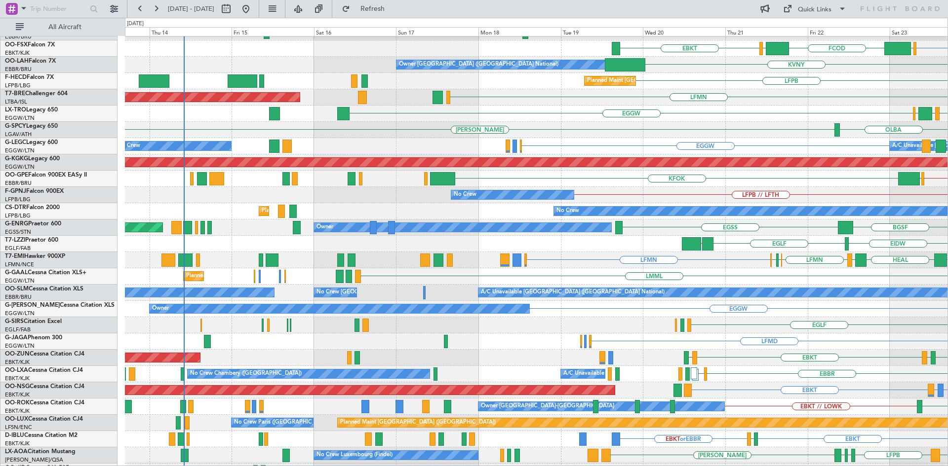
click at [772, 95] on div "LFMN Planned Maint [GEOGRAPHIC_DATA] ([GEOGRAPHIC_DATA])" at bounding box center [536, 97] width 822 height 16
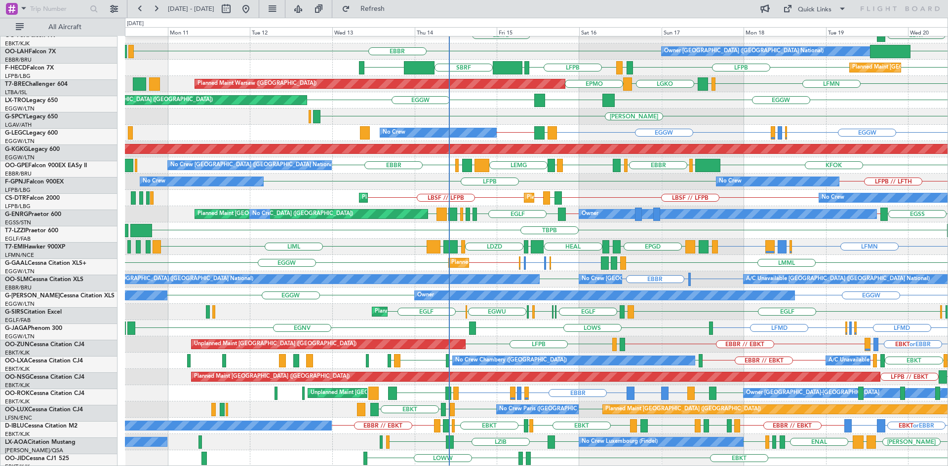
scroll to position [107, 0]
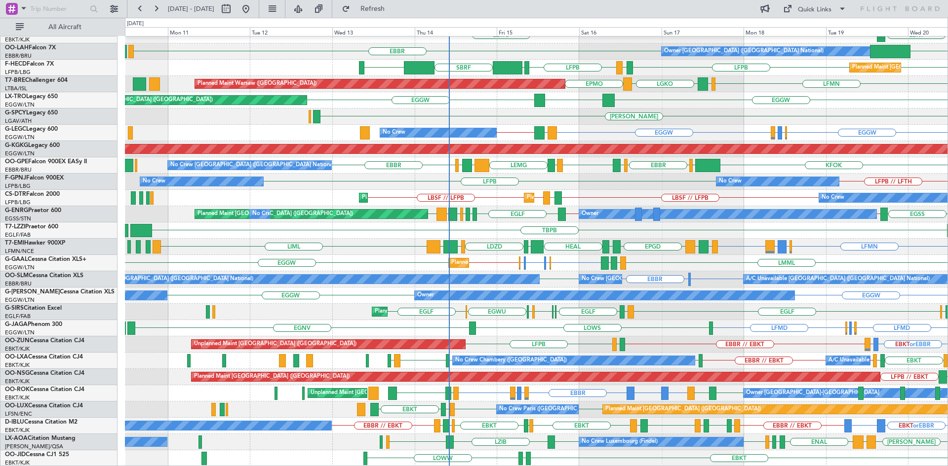
click at [421, 220] on div "EBBR LFMN EBBR EBKT LEMG LSGG FCOD Owner Brussels (Brussels National) KVNY EBBR…" at bounding box center [536, 197] width 822 height 537
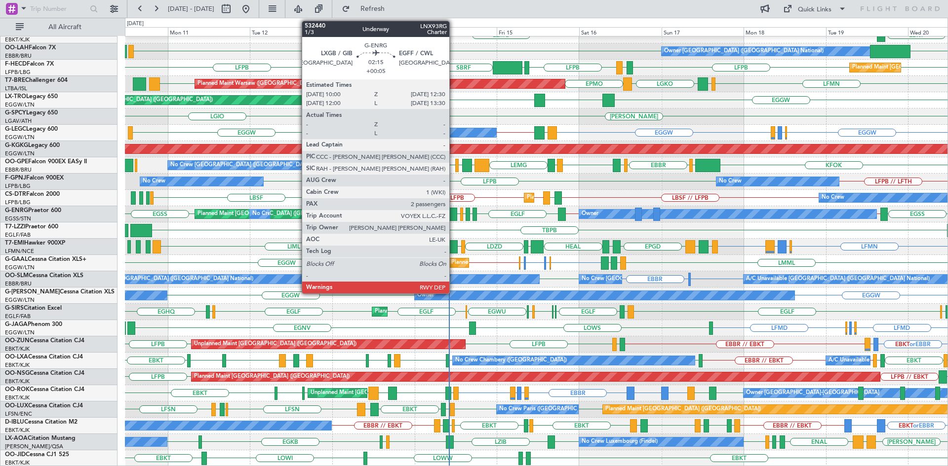
click at [454, 216] on div at bounding box center [452, 214] width 9 height 13
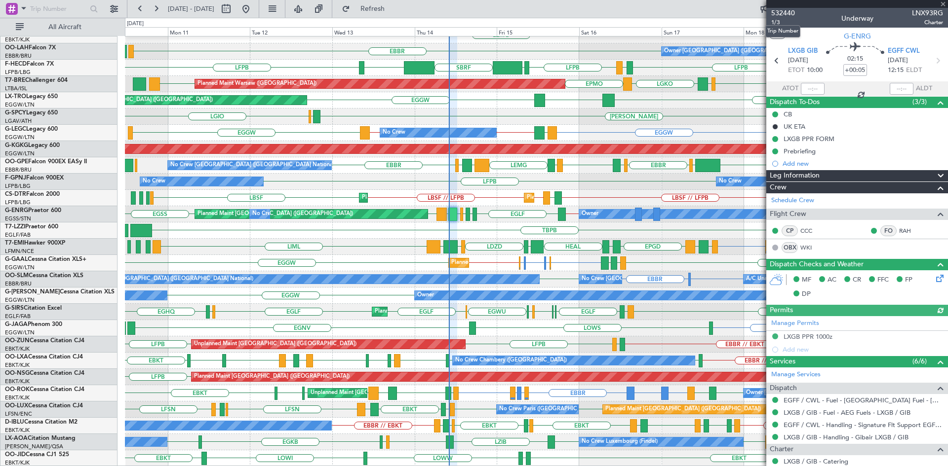
click at [788, 13] on span "532440" at bounding box center [783, 13] width 24 height 10
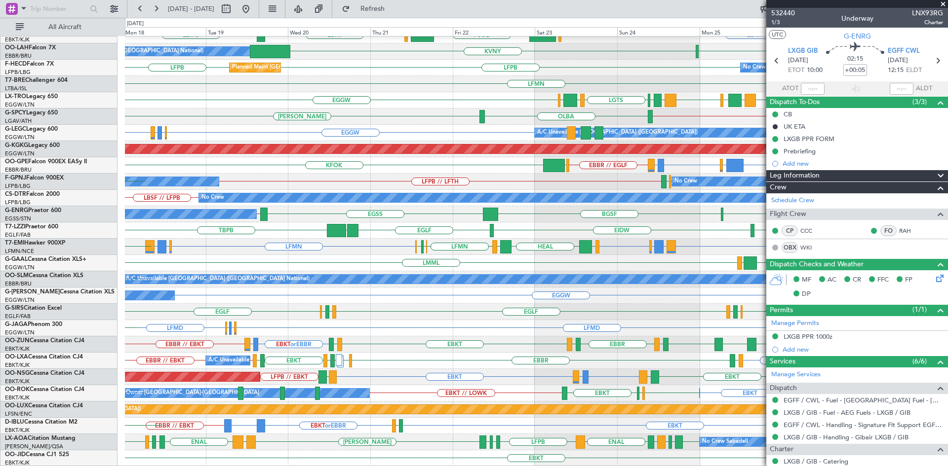
click at [347, 308] on div "LEPA EBBR LFMN EBKT EBKT LEMG EGGW FCOD LSGG Owner Brussels (Brussels National)…" at bounding box center [536, 197] width 822 height 537
click at [944, 3] on span at bounding box center [943, 4] width 10 height 9
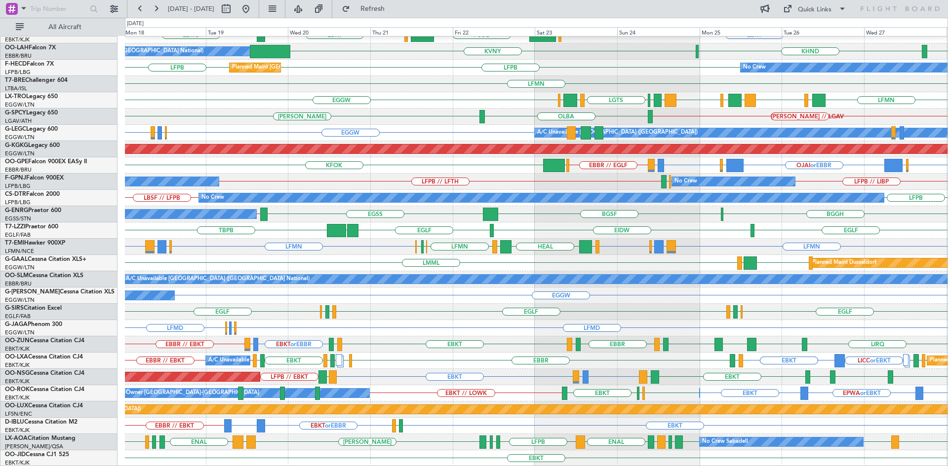
type input "0"
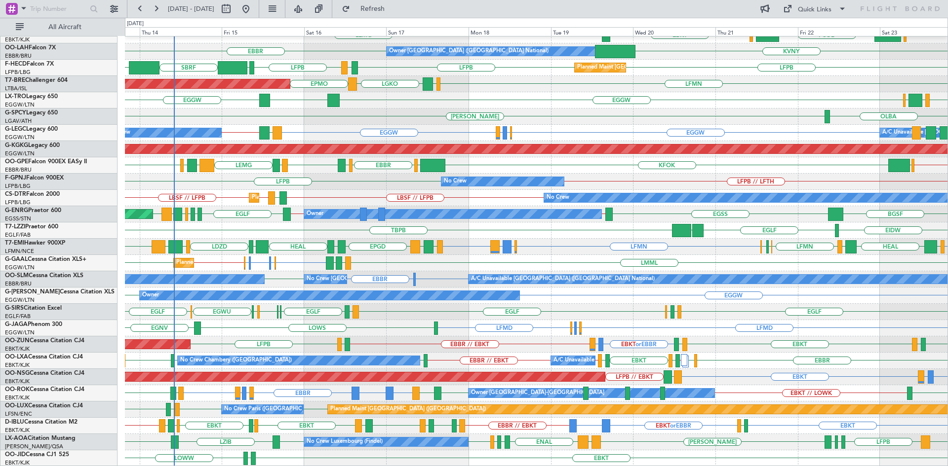
click at [618, 255] on div "Planned Maint EGGW EGWU or EGGW EGSH or EGGW EGWU or EGGW EGGW // EGLF LMML LGA…" at bounding box center [536, 263] width 822 height 16
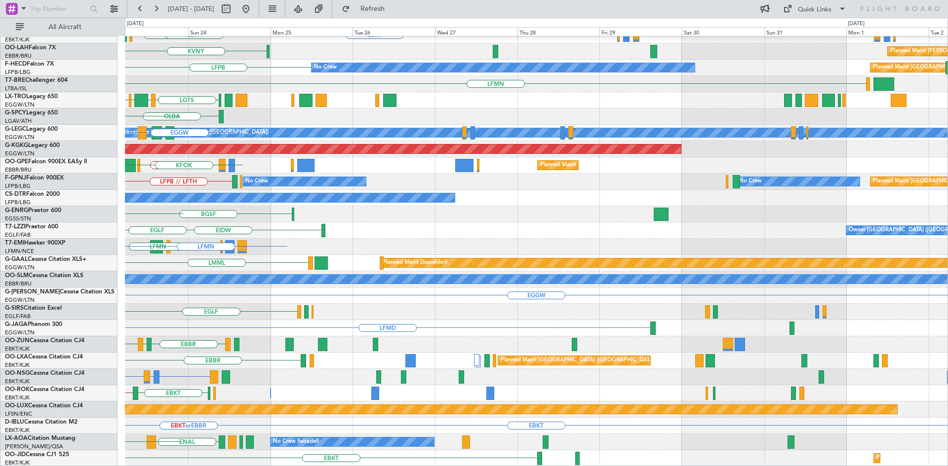
click at [0, 50] on div "EBBR EBKT EGGW FCOD LSGG EBKT KVNY Planned Maint Alton-st Louis (St Louis Regl)…" at bounding box center [474, 242] width 948 height 449
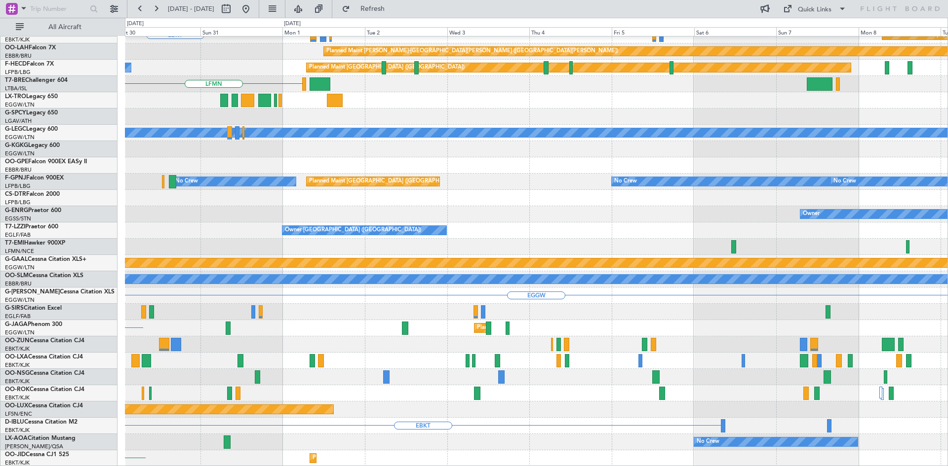
click at [0, 72] on div "Planned Maint Kortrijk-Wevelgem Planned Maint Kortrijk-Wevelgem EBKT Planned Ma…" at bounding box center [474, 242] width 948 height 449
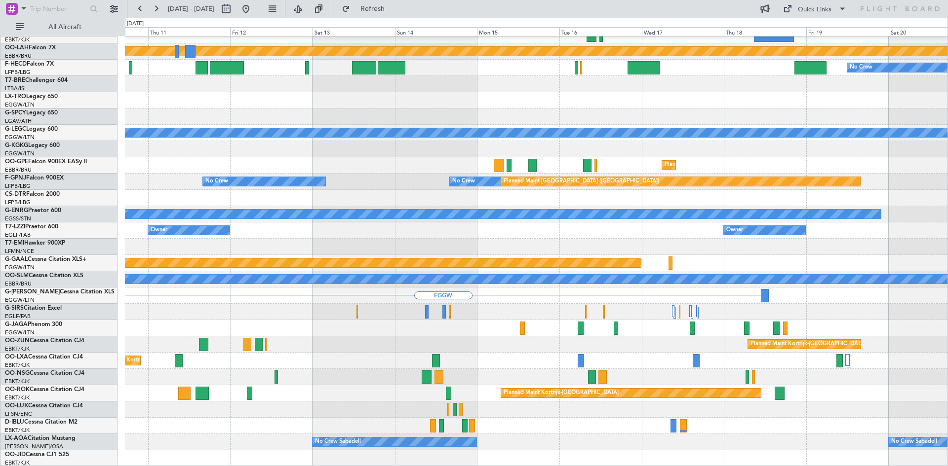
click at [47, 86] on div "Planned Maint Kortrijk-Wevelgem Planned Maint Kortrijk-Wevelgem Planned Maint A…" at bounding box center [474, 242] width 948 height 449
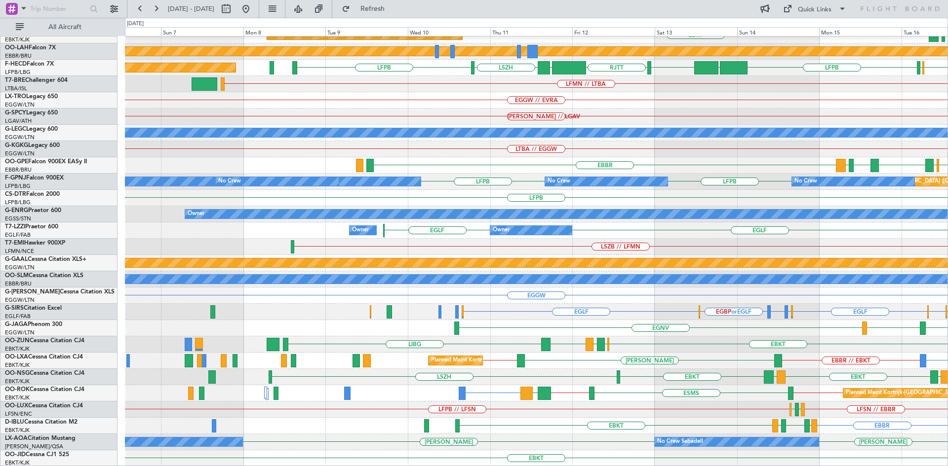
click at [947, 188] on html "10 Sep 2025 - 20 Sep 2025 Refresh Quick Links All Aircraft Planned Maint Kortri…" at bounding box center [474, 233] width 948 height 466
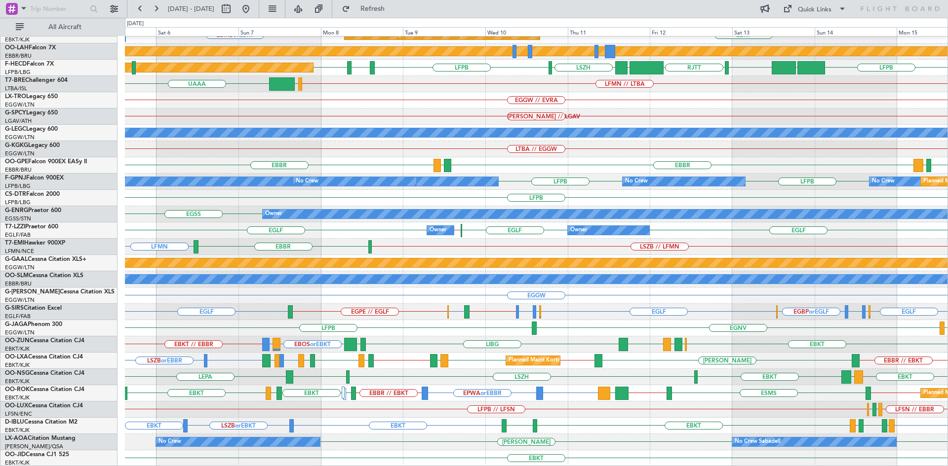
click at [379, 272] on div "LFMN EBBR // EBKT Planned Maint Kortrijk-Wevelgem EBMB or EBKT Planned Maint Ko…" at bounding box center [536, 197] width 822 height 537
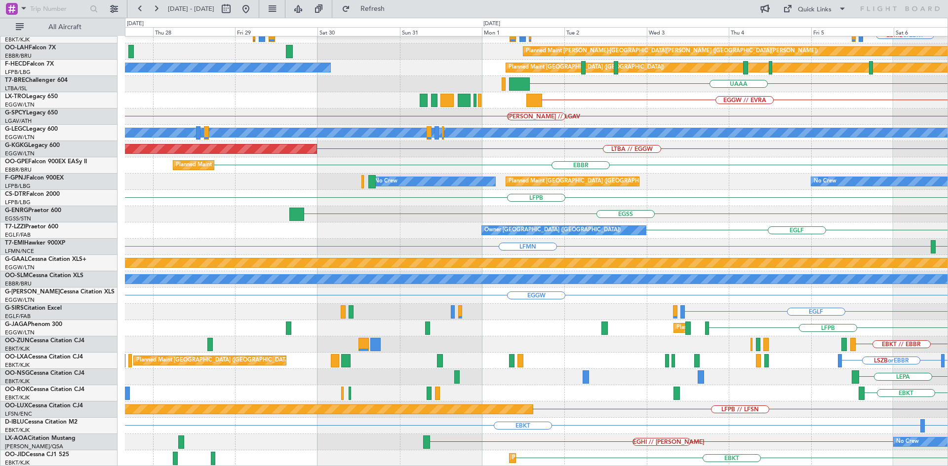
click at [947, 259] on html "05 Sep 2025 - 15 Sep 2025 Refresh Quick Links All Aircraft LFMN EBBR // EBKT Pl…" at bounding box center [474, 233] width 948 height 466
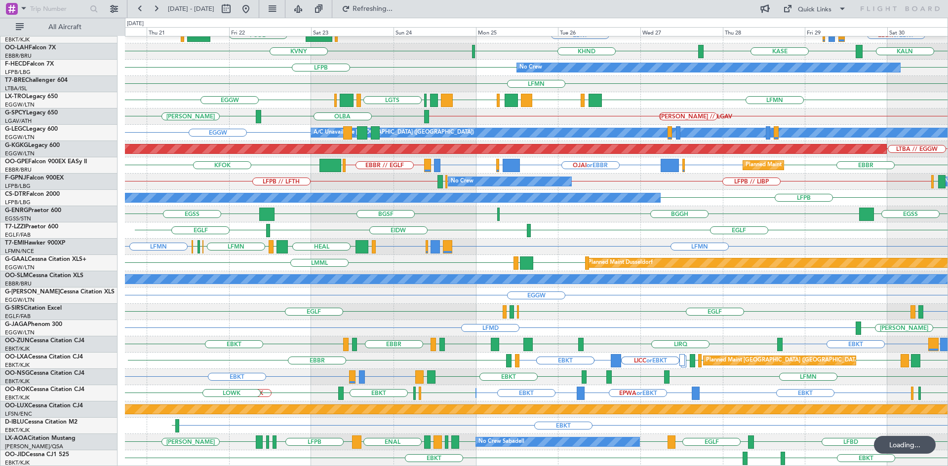
drag, startPoint x: 278, startPoint y: 6, endPoint x: 327, endPoint y: 78, distance: 87.5
click at [254, 9] on button at bounding box center [246, 9] width 16 height 16
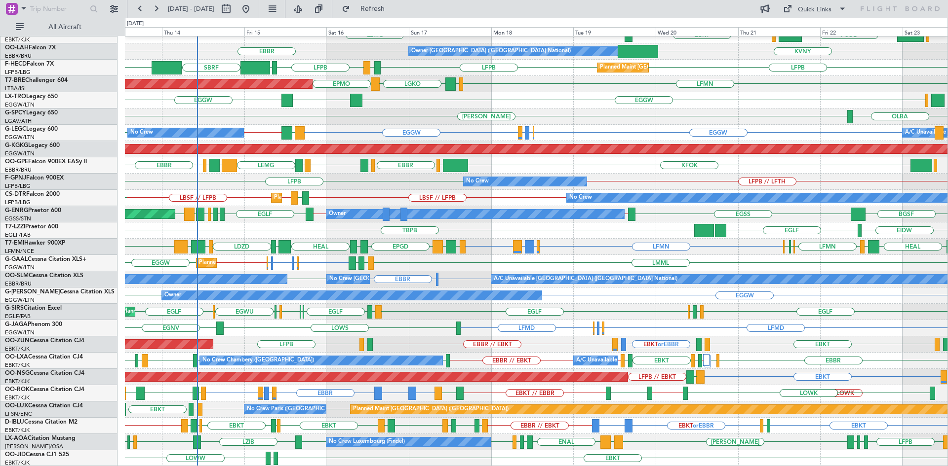
click at [294, 326] on div "LFMD LIMC or LFMD LFMN or LFMD LFMD LOWS EGNV" at bounding box center [536, 328] width 822 height 16
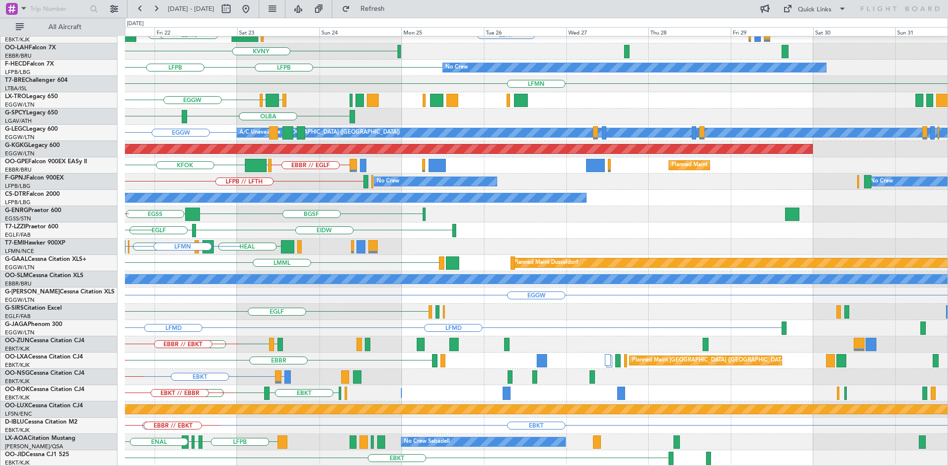
click at [0, 26] on fb-flight-board "13 Aug 2025 - 23 Aug 2025 Refresh Quick Links All Aircraft EBBR EBKT EGGW FCOD …" at bounding box center [474, 236] width 948 height 459
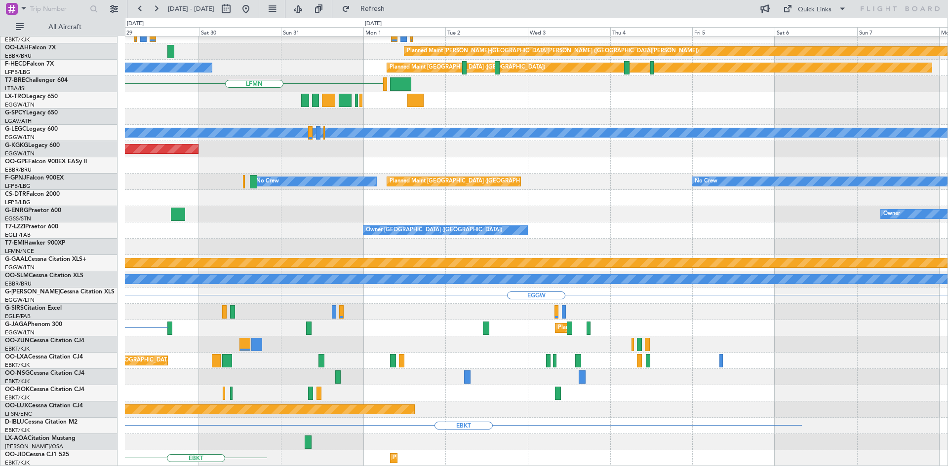
click at [44, 52] on div "Planned Maint Kortrijk-Wevelgem EBKT Planned Maint Kortrijk-Wevelgem Planned Ma…" at bounding box center [474, 242] width 948 height 449
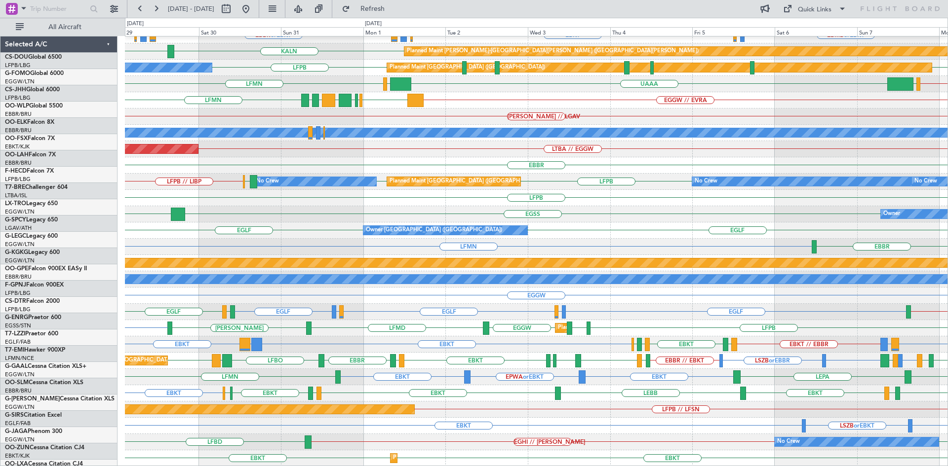
scroll to position [107, 0]
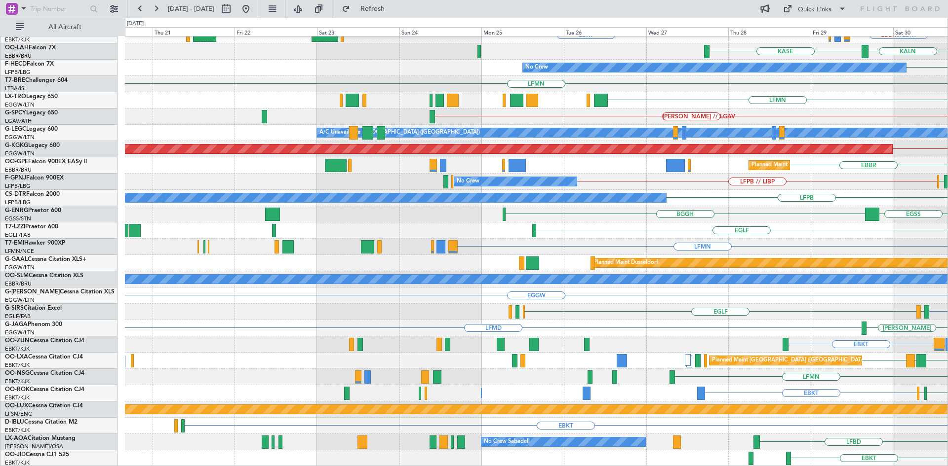
click at [947, 254] on html "29 Aug 2025 - 08 Sep 2025 Refresh Quick Links All Aircraft LEPA EBBR EBBR or EB…" at bounding box center [474, 233] width 948 height 466
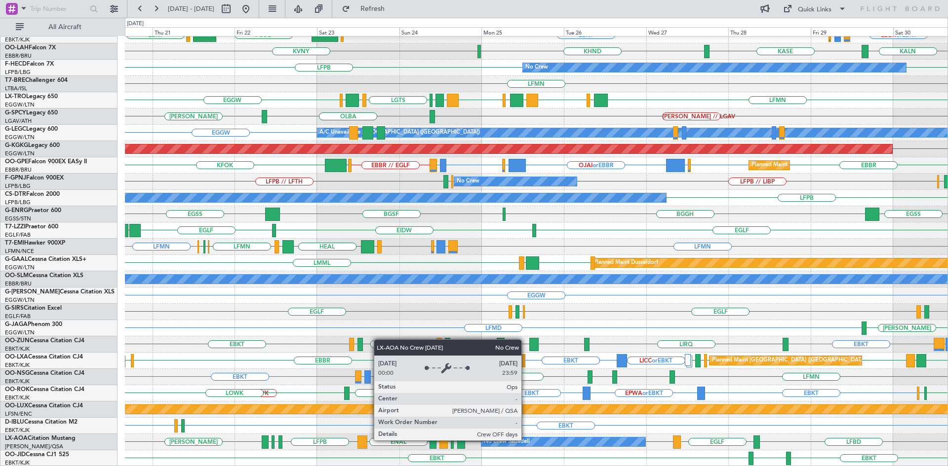
click at [526, 440] on div "No Crew Sabadell" at bounding box center [507, 442] width 46 height 15
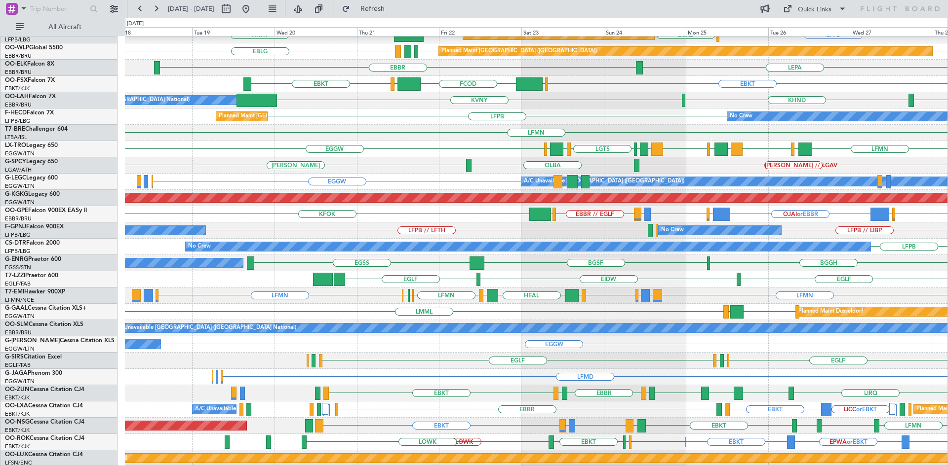
click at [480, 321] on div "A/C Unavailable Brussels (Brussels National) No Crew Brussels (Brussels Nationa…" at bounding box center [536, 328] width 822 height 16
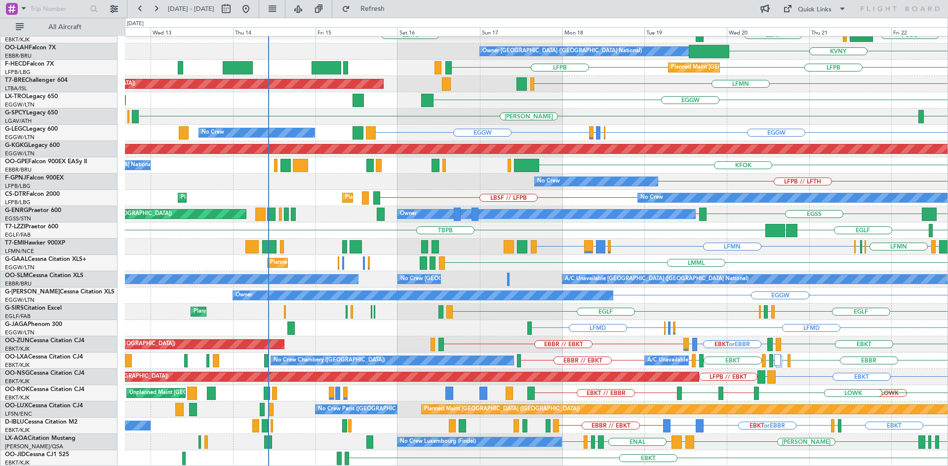
click at [930, 310] on div "EBBR LFMN LEPA EBKT LEMG FCOD LSGG EGGW EBKT Owner Brussels (Brussels National)…" at bounding box center [536, 197] width 822 height 537
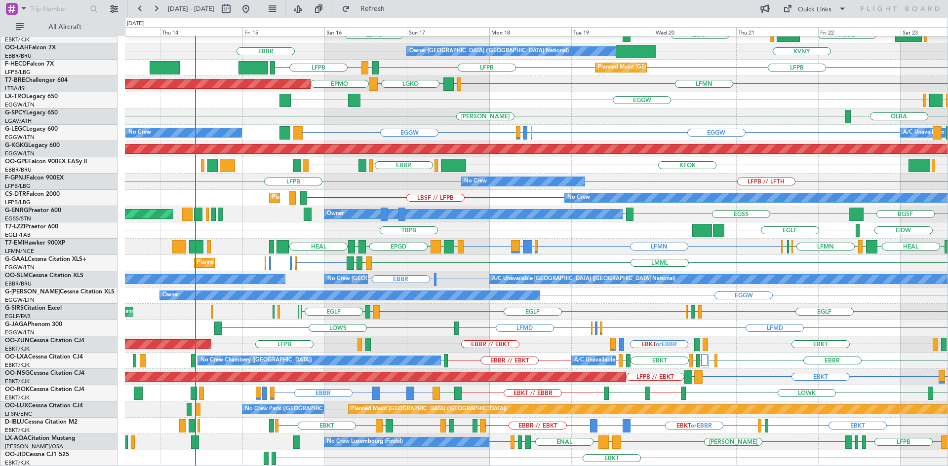
click at [571, 229] on div "EBBR LFMN LEPA EBKT LEMG LSGG FCOD EGGW EBKT EBBR Owner Brussels (Brussels Nati…" at bounding box center [536, 197] width 822 height 537
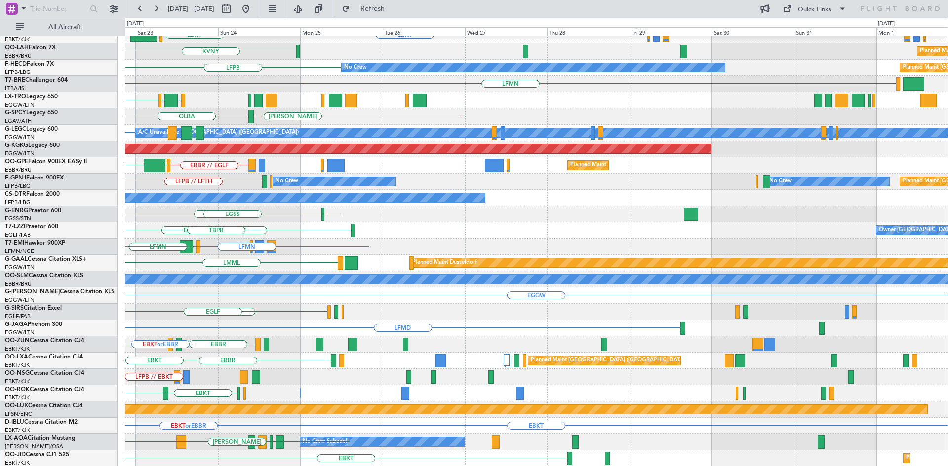
click at [33, 208] on div "EBBR EBKT EGGW FCOD LSGG EBKT KVNY Planned Maint Alton-st Louis (St Louis Regl)…" at bounding box center [474, 242] width 948 height 449
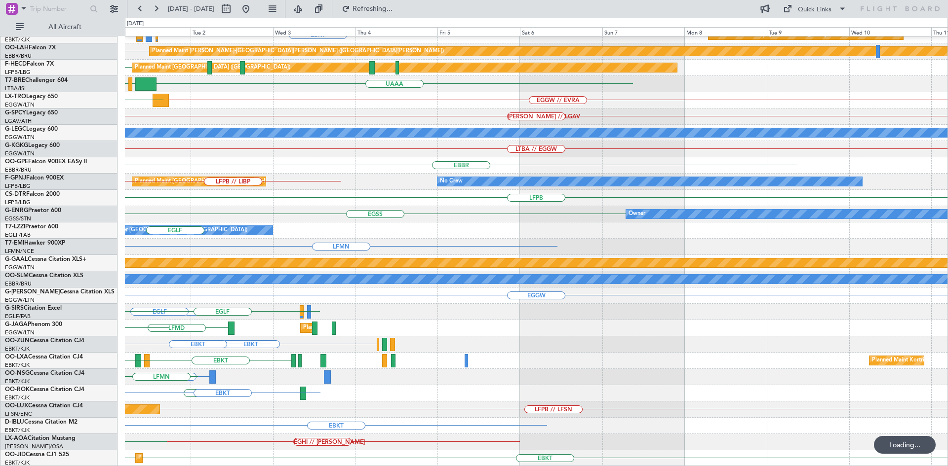
click at [0, 192] on div "EBBR Planned Maint Kortrijk-Wevelgem LEPA EBKT EBBR or EBKT LIRZ or EBKT EBBR o…" at bounding box center [474, 242] width 948 height 449
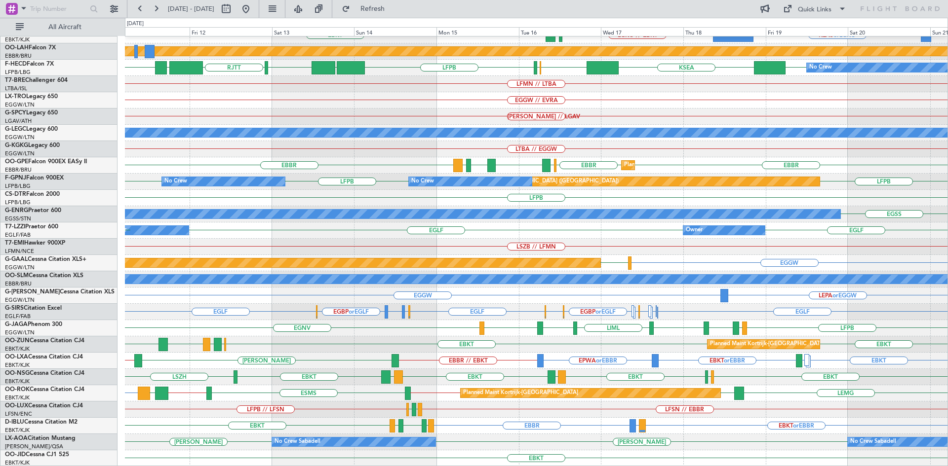
click at [560, 415] on div "Planned Maint Kortrijk-Wevelgem LGKO // EBKT EBKT LGAV KLAS or LGKO Planned Mai…" at bounding box center [536, 197] width 822 height 537
click at [254, 5] on button at bounding box center [246, 9] width 16 height 16
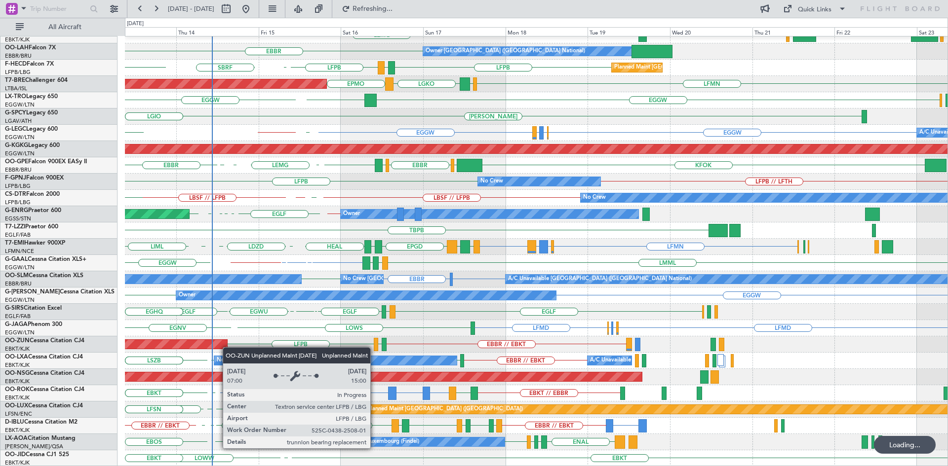
click at [225, 346] on div "EBBR LFMN EBBR LEMG Owner Brussels (Brussels National) EBBR Planned Maint Paris…" at bounding box center [536, 197] width 822 height 537
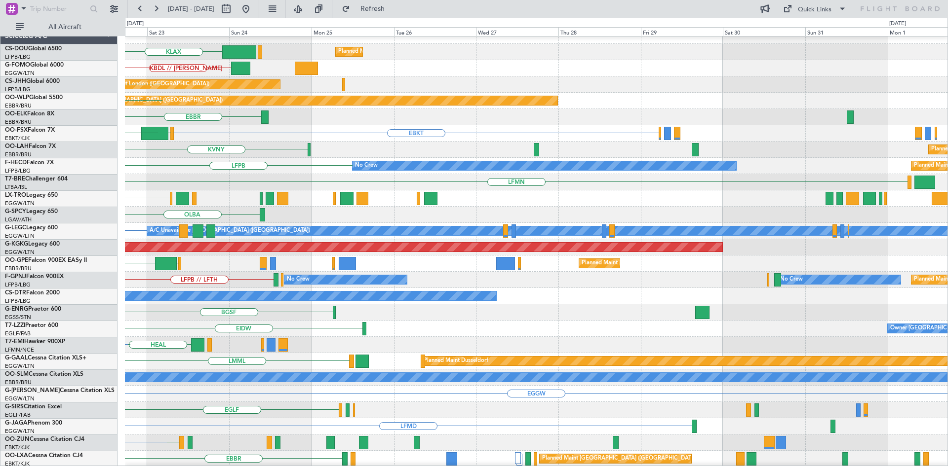
scroll to position [9, 0]
click at [104, 236] on div "KLAX Planned Maint Paris (Le Bourget) KBDL // KACK Planned Maint London (Biggin…" at bounding box center [474, 242] width 948 height 449
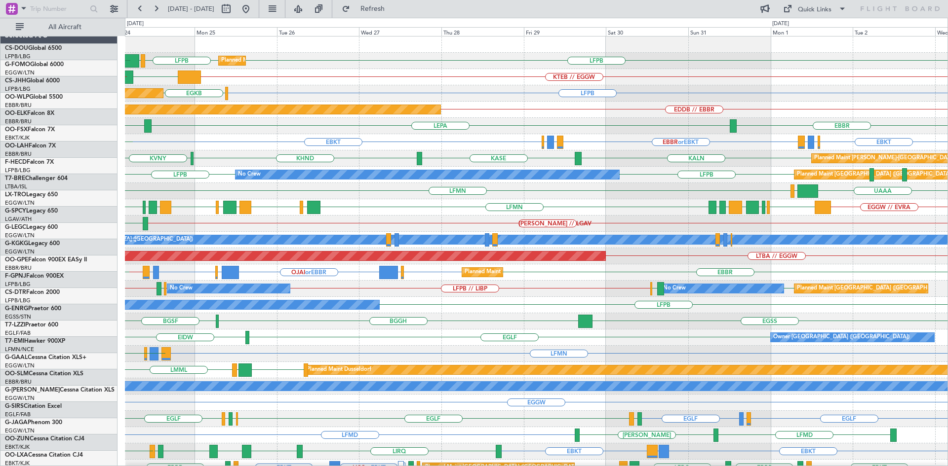
scroll to position [0, 0]
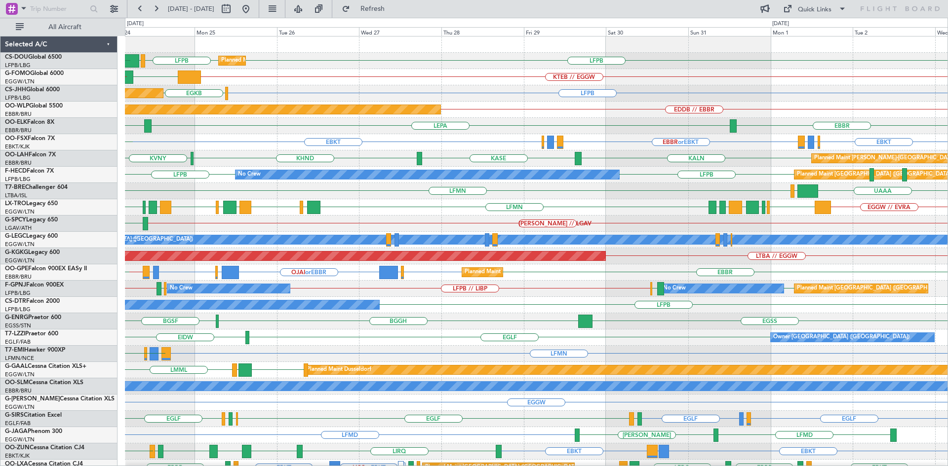
click at [665, 227] on div "HEMM // LGAV OLBA" at bounding box center [536, 224] width 822 height 16
click at [254, 12] on button at bounding box center [246, 9] width 16 height 16
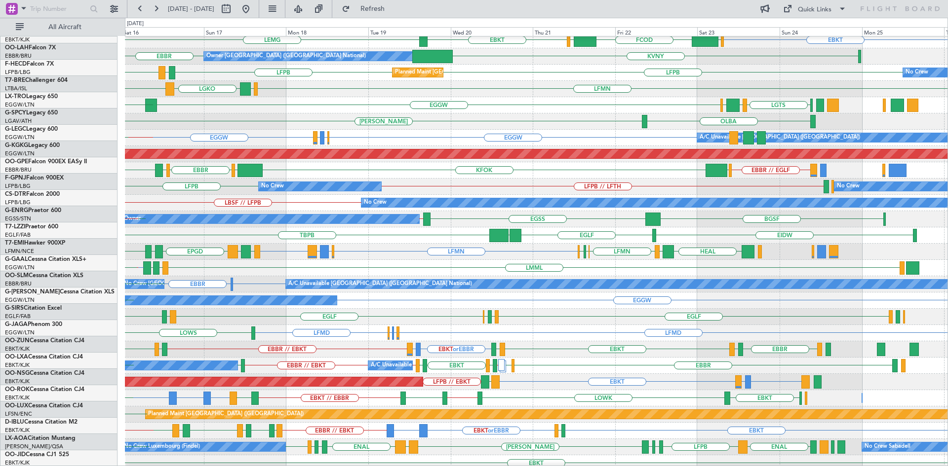
scroll to position [99, 0]
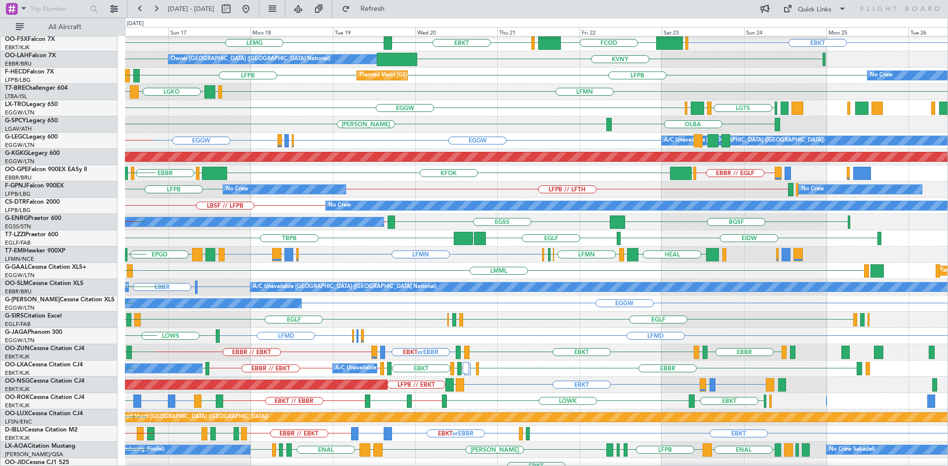
click at [463, 247] on div "LFMN LIRQ or LFMN ENGM or LFMN LFMN HEAL LEIB LFMN LFML LFKC EDDB LGSA EPGD LIB…" at bounding box center [536, 255] width 822 height 16
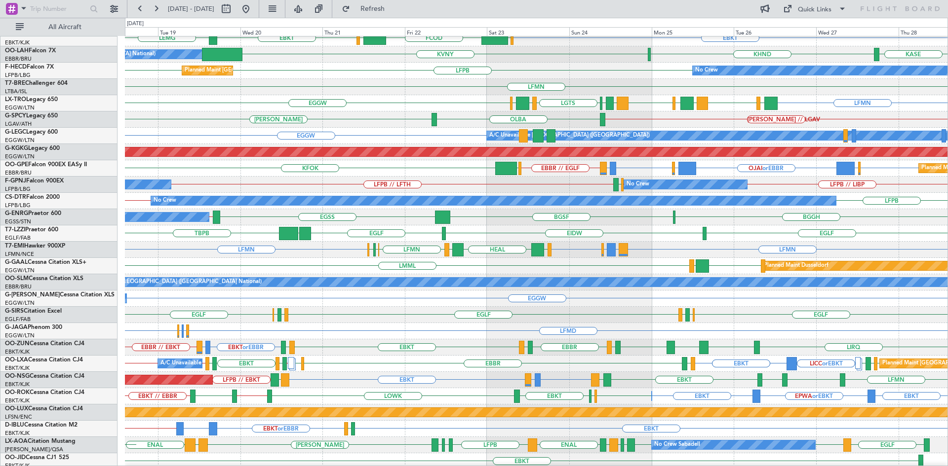
scroll to position [99, 0]
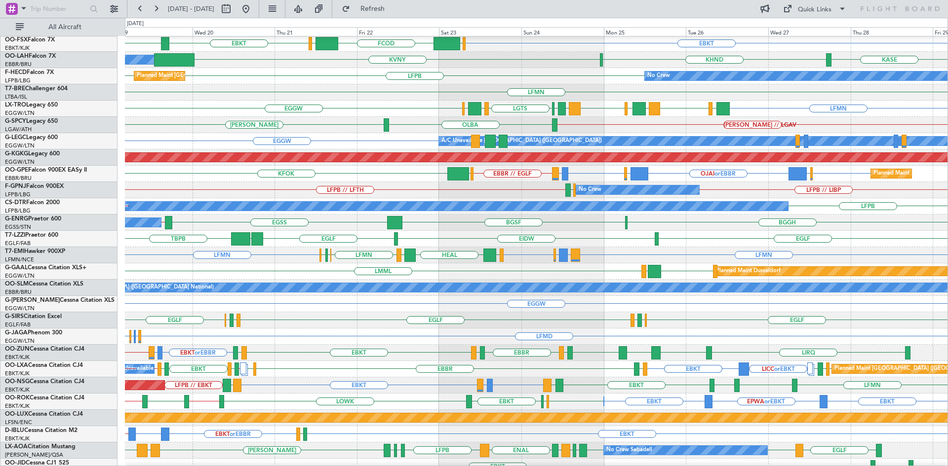
click at [480, 246] on div "EGLF EIDW EGLF LPAZ TBPB" at bounding box center [536, 239] width 822 height 16
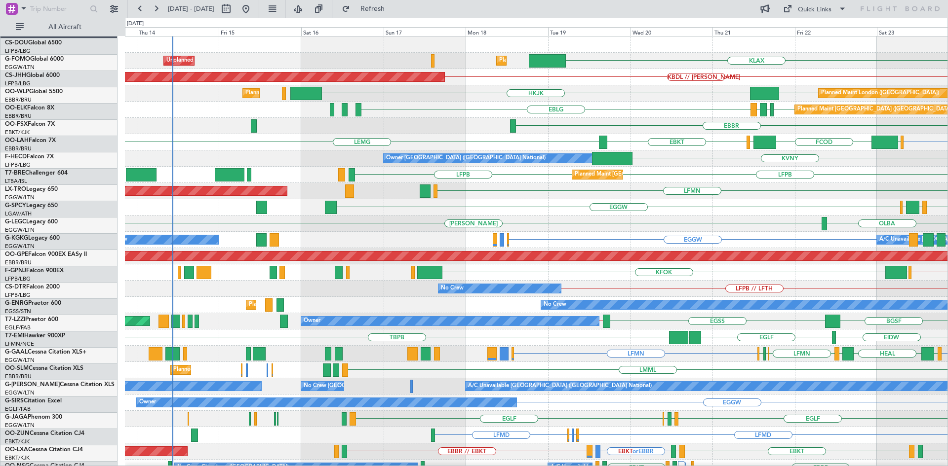
scroll to position [0, 0]
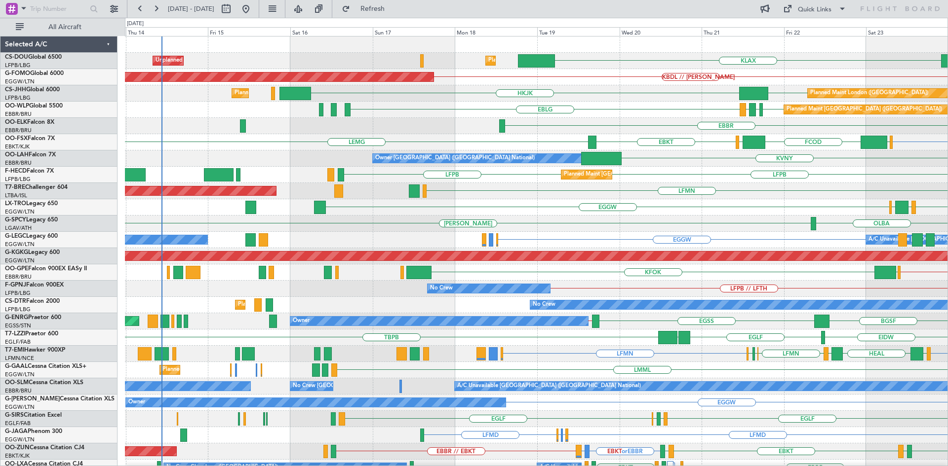
click at [729, 223] on div "HEMM OLBA HEMM // LGAV" at bounding box center [536, 224] width 822 height 16
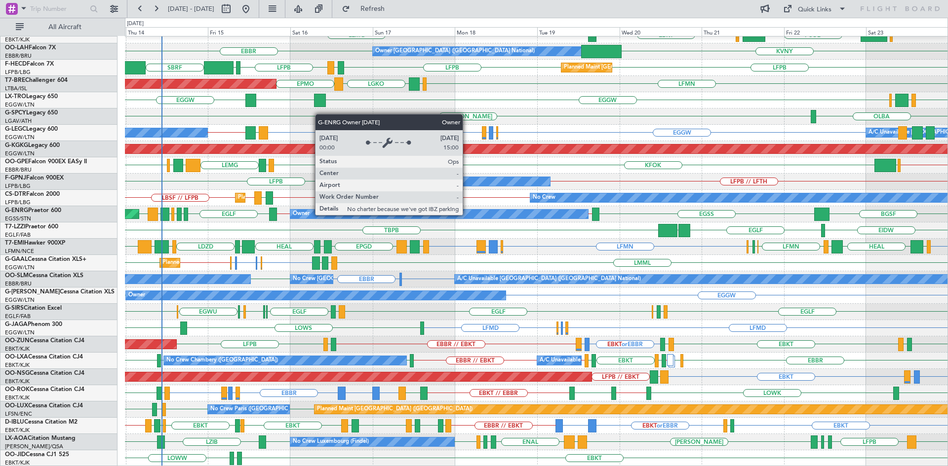
scroll to position [107, 0]
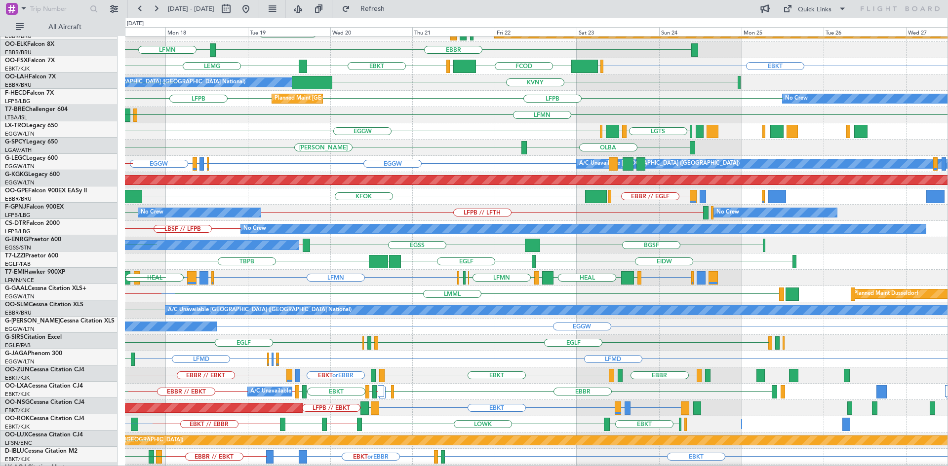
scroll to position [76, 0]
click at [371, 162] on div "EGGW EGLF or EGGW EGPE or EGGW EGGW A/C Unavailable London (Luton) LDDU EGGW //…" at bounding box center [536, 164] width 822 height 16
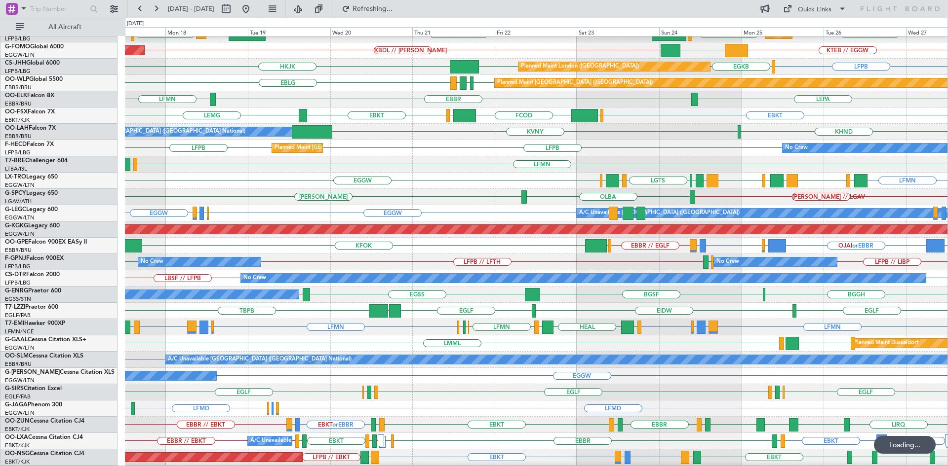
scroll to position [0, 0]
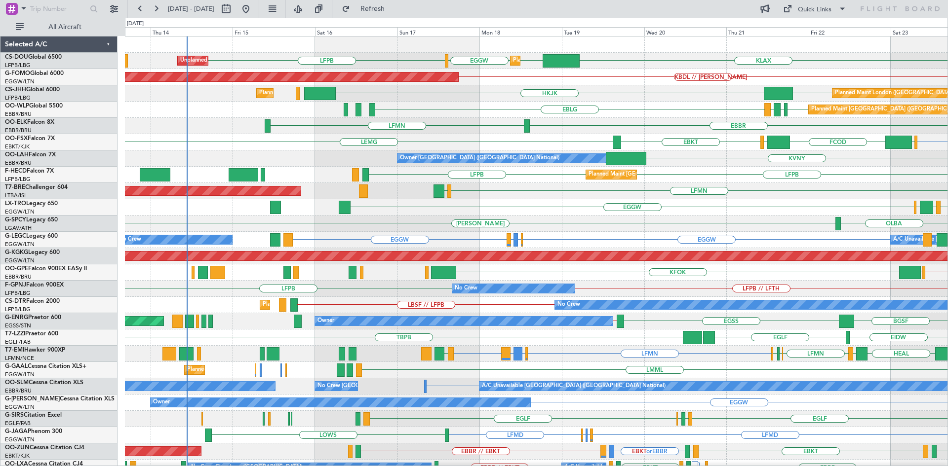
click at [613, 225] on div "KLAX EGGW EGGW LFPB Planned Maint London (Luton) Unplanned Maint Paris (Le Bour…" at bounding box center [536, 305] width 822 height 537
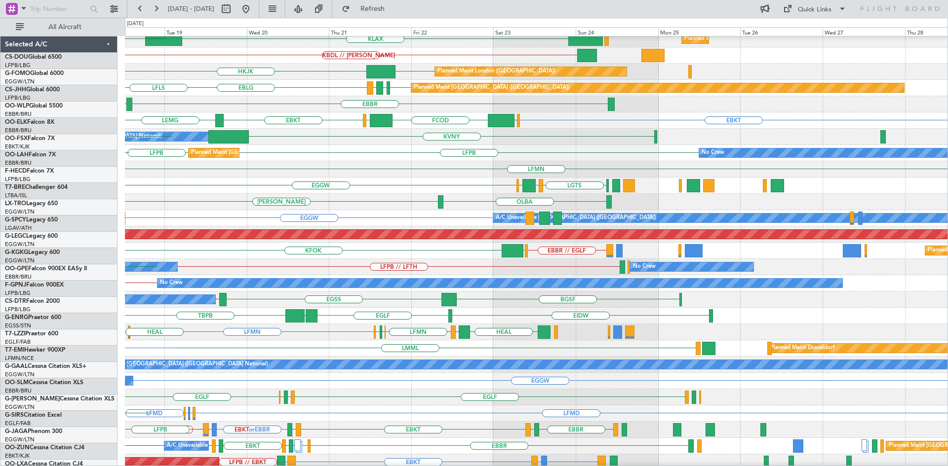
scroll to position [22, 0]
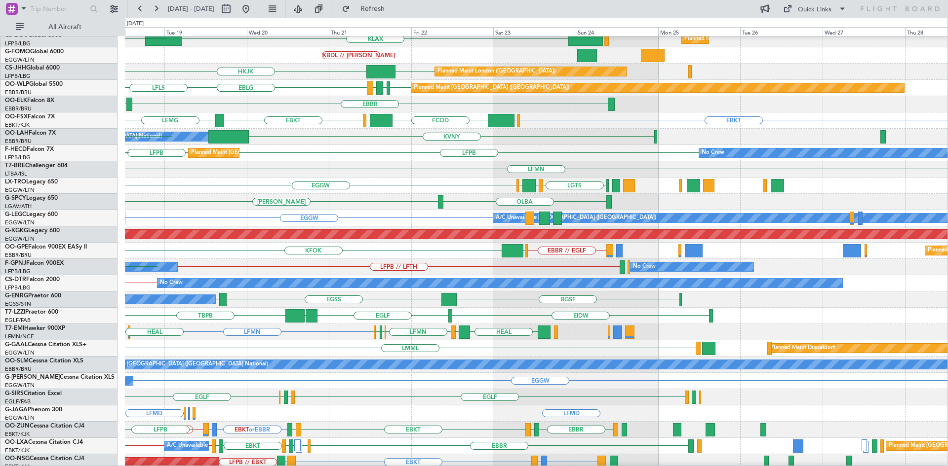
click at [313, 216] on div "A/C Unavailable London (Luton) EGGW EGLF or EGGW EGPE or EGGW EGGW" at bounding box center [536, 218] width 822 height 16
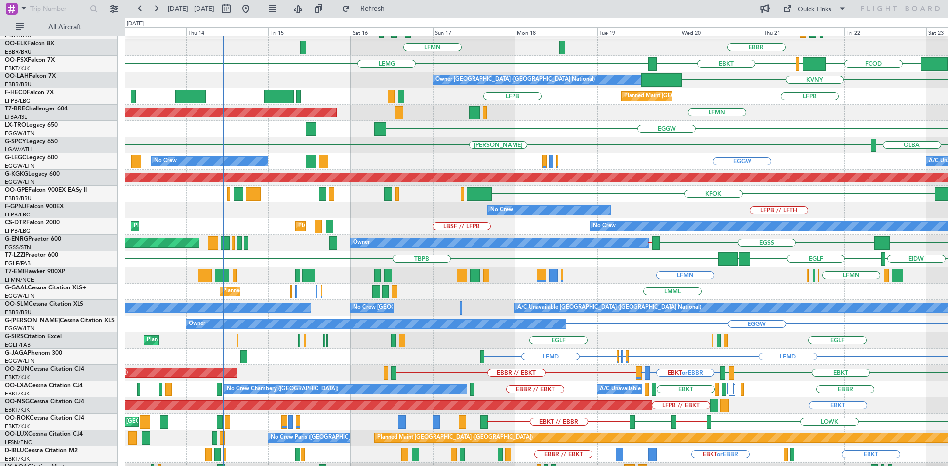
scroll to position [67, 0]
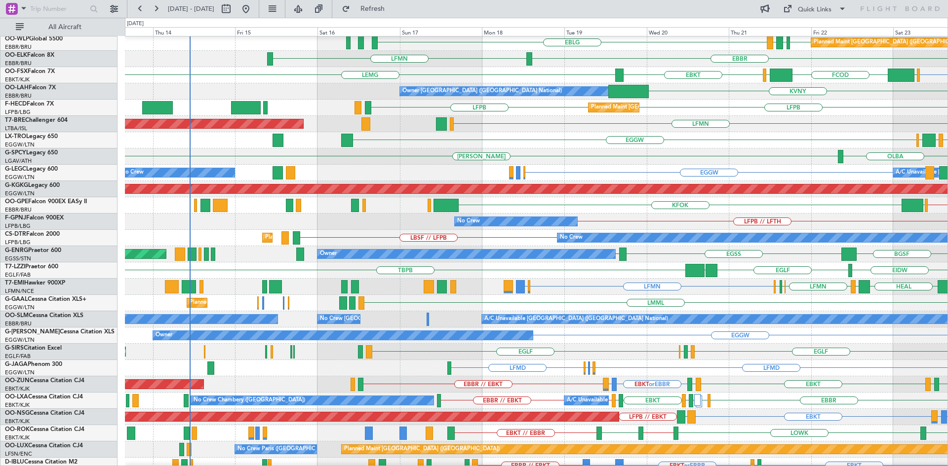
click at [714, 137] on div "EGGW EGFF LGIR LGTS LFMN LGAV LCLK LLBG LFMN LCLK Unplanned Maint London (Luton)" at bounding box center [536, 140] width 822 height 16
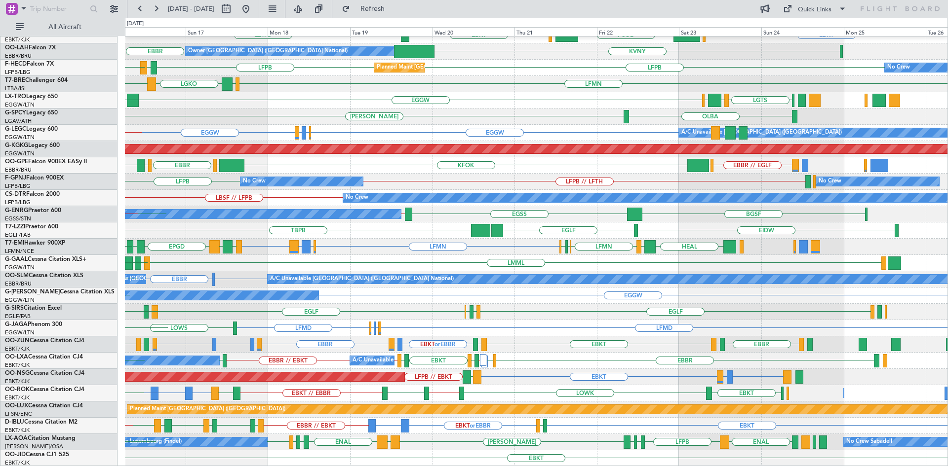
scroll to position [107, 0]
click at [466, 429] on div "EBBR LFMN EBBR EBKT EBKT LEMG EGGW FCOD LSGG KVNY EBBR Owner Brussels (Brussels…" at bounding box center [536, 197] width 822 height 537
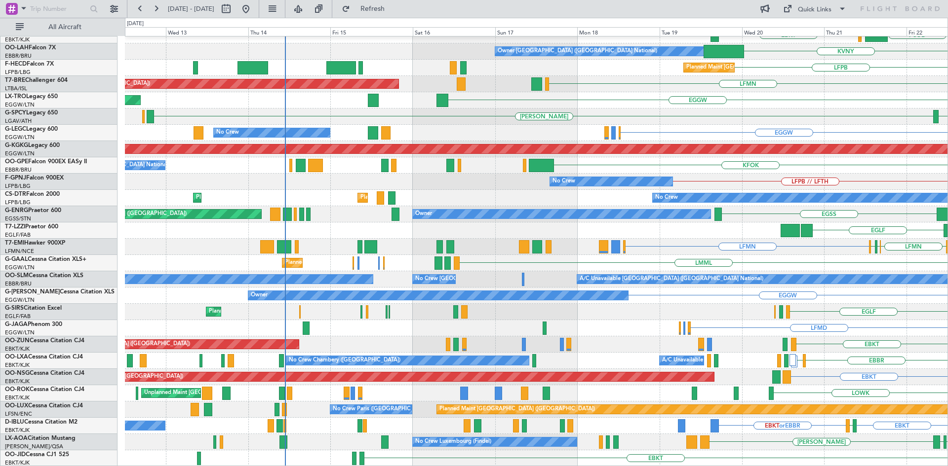
click at [947, 254] on html "20 Aug 2025 - 30 Aug 2025 Refresh Quick Links All Aircraft EBBR LEPA EBKT FCOD …" at bounding box center [474, 233] width 948 height 466
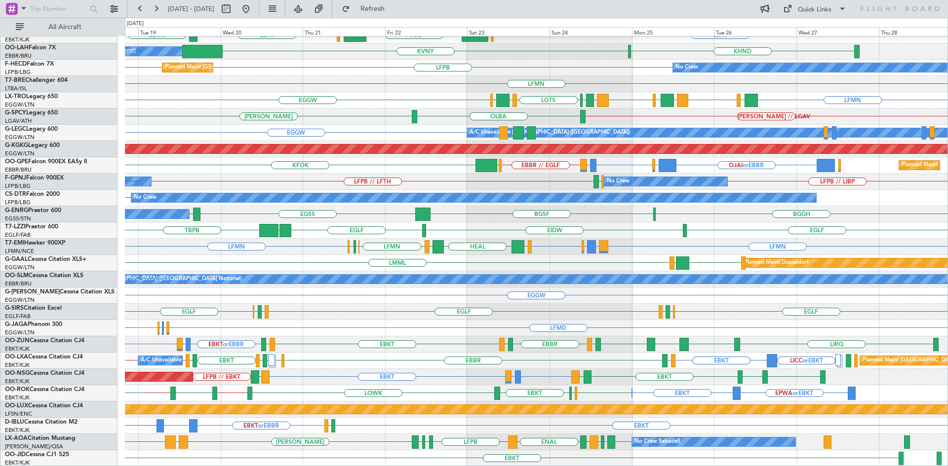
click at [565, 83] on div "LEPA EBBR LFMN EBKT EBKT LEMG EGGW FCOD LSGG Owner Brussels (Brussels National)…" at bounding box center [536, 197] width 822 height 537
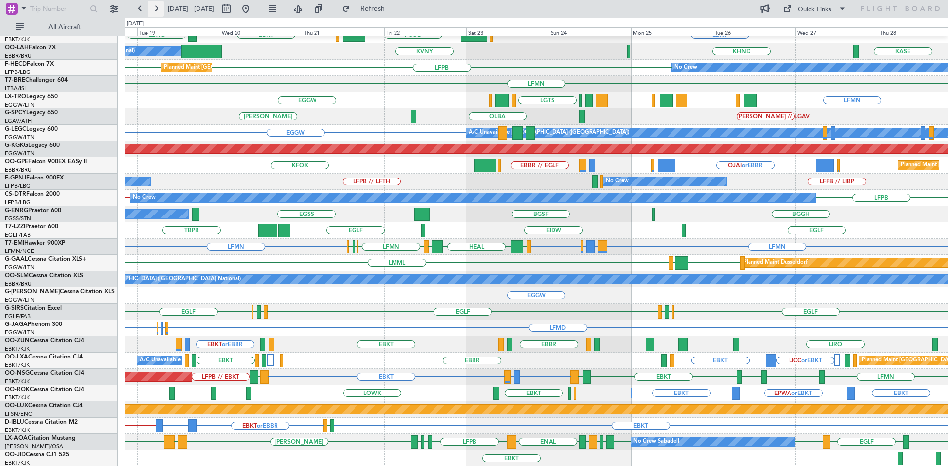
click at [157, 10] on button at bounding box center [156, 9] width 16 height 16
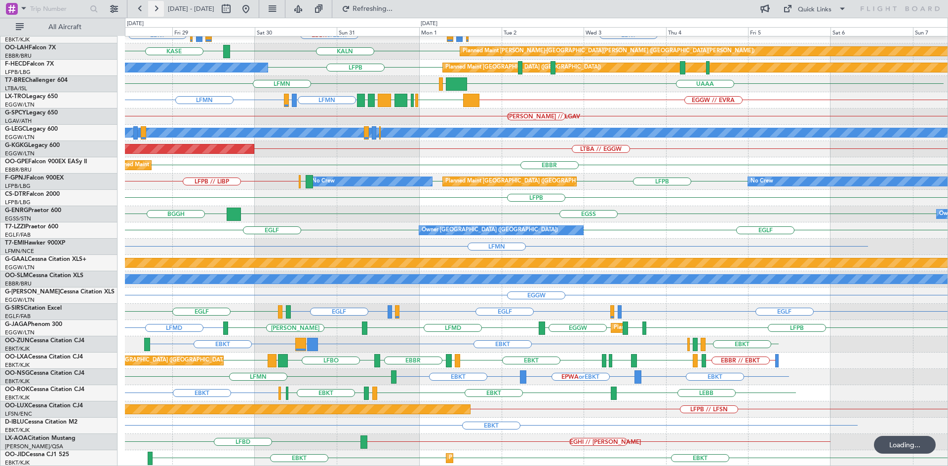
click at [157, 10] on button at bounding box center [156, 9] width 16 height 16
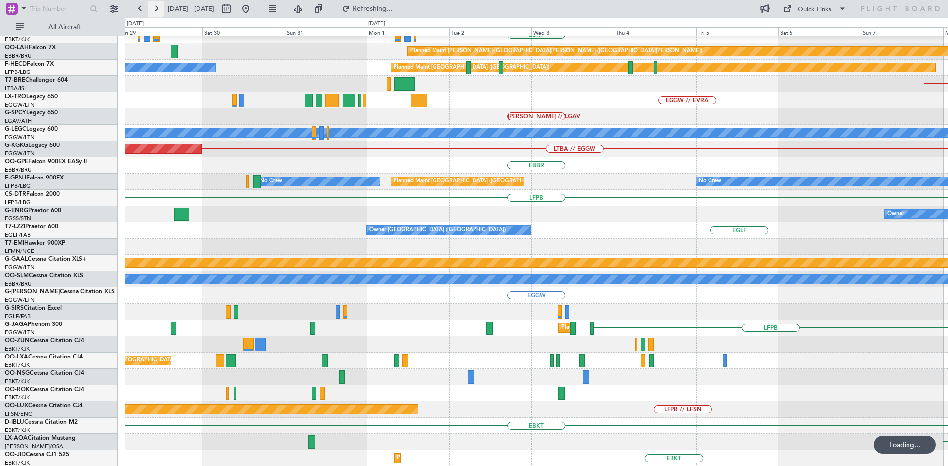
click at [157, 10] on button at bounding box center [156, 9] width 16 height 16
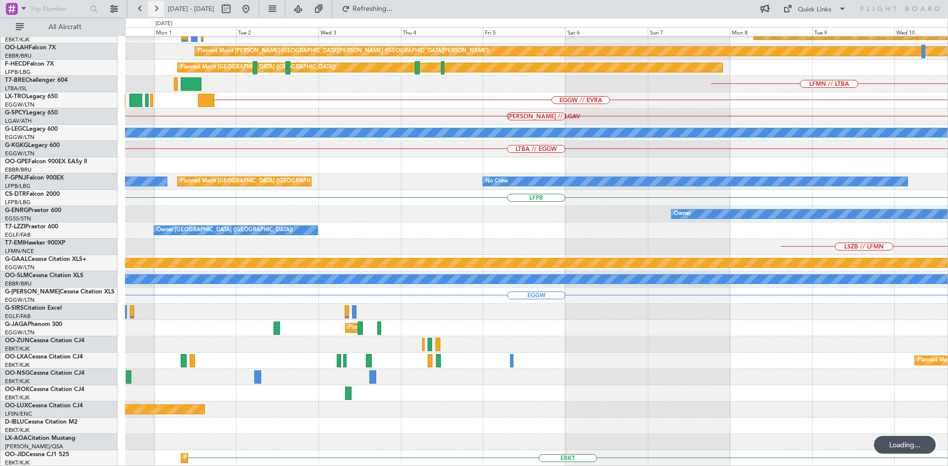
click at [157, 10] on button at bounding box center [156, 9] width 16 height 16
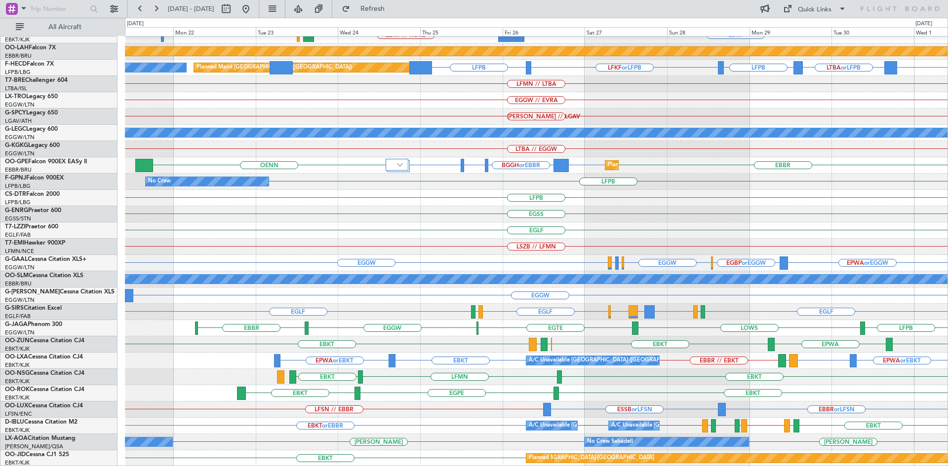
click at [513, 331] on div "Planned Maint Kortrijk-Wevelgem EBBR LFMN EBKT // EBBR EBKT EBKT // KORD Planne…" at bounding box center [536, 197] width 822 height 537
click at [254, 9] on button at bounding box center [246, 9] width 16 height 16
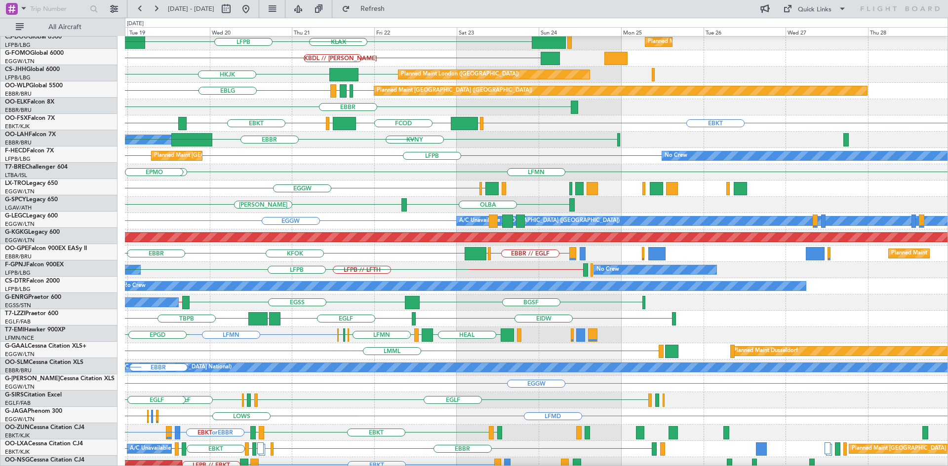
scroll to position [19, 0]
click at [270, 125] on div "EBKT EBKT LEMG EGGW FCOD LSGG" at bounding box center [536, 123] width 822 height 16
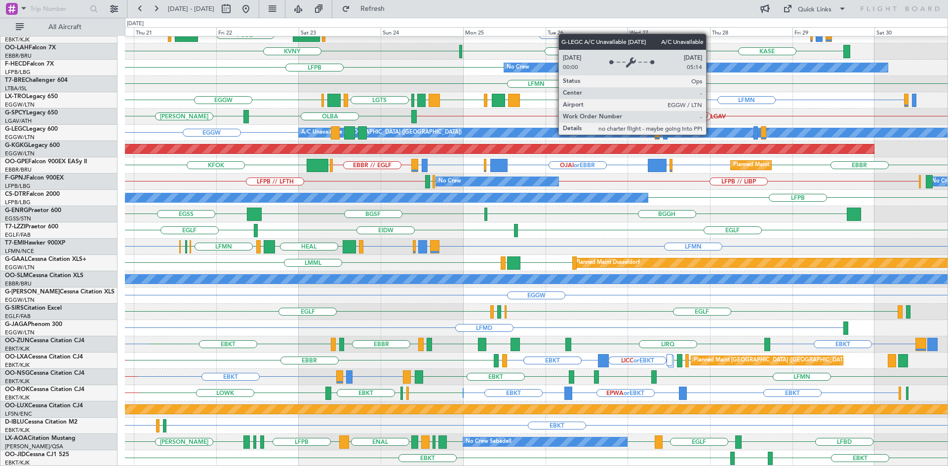
scroll to position [107, 0]
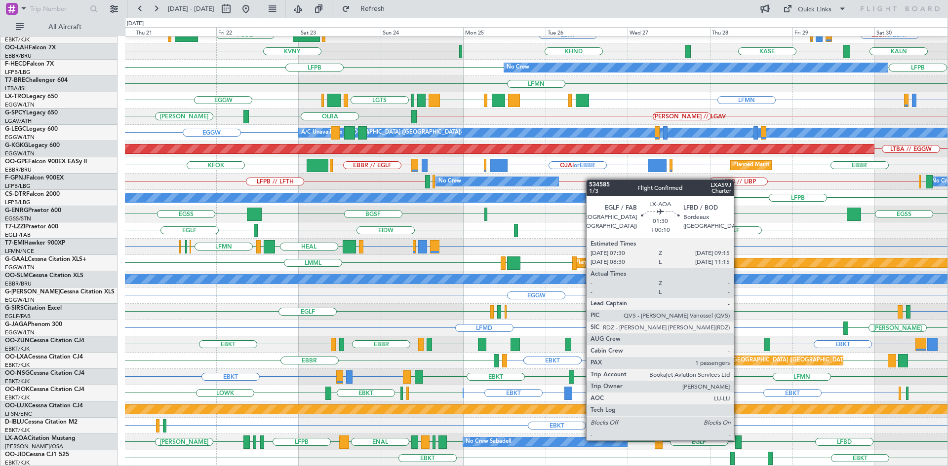
click at [738, 440] on div at bounding box center [738, 442] width 6 height 13
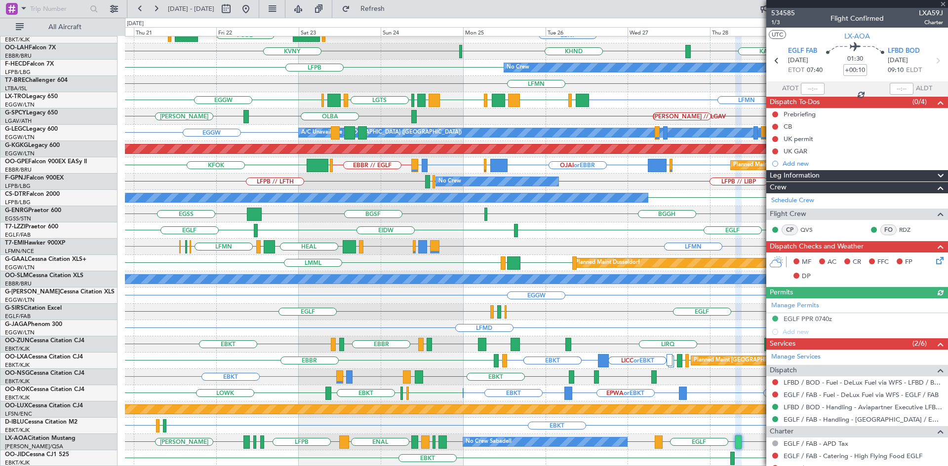
click at [941, 4] on div at bounding box center [857, 4] width 182 height 8
click at [941, 3] on div at bounding box center [857, 4] width 182 height 8
click at [944, 1] on span at bounding box center [943, 4] width 10 height 9
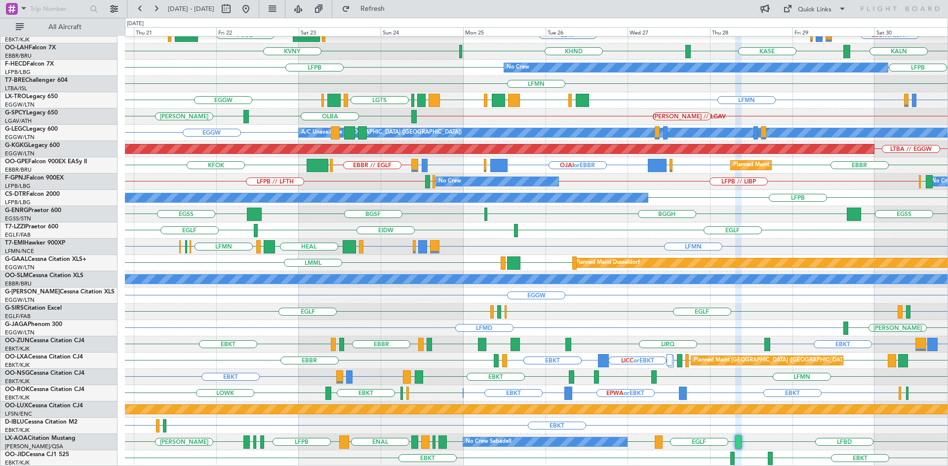
type input "0"
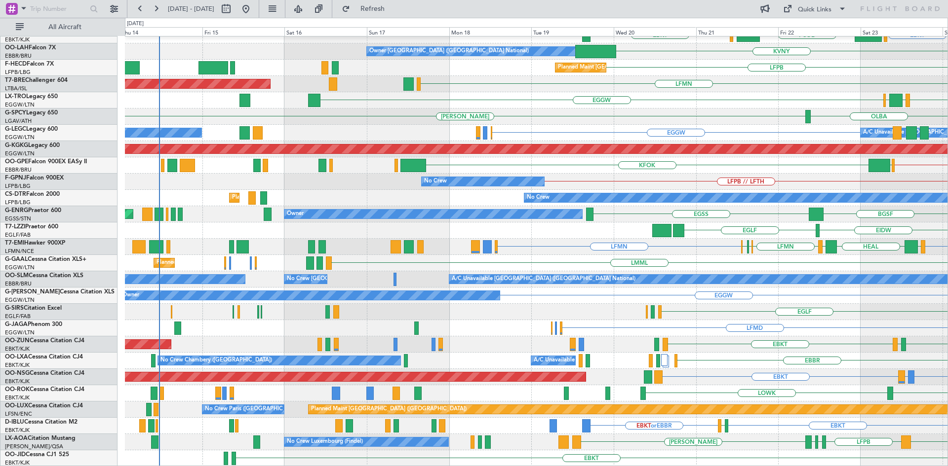
click at [774, 16] on fb-flight-board "20 Aug 2025 - 30 Aug 2025 Refresh Quick Links All Aircraft EBBR LEPA EBKT FCOD …" at bounding box center [474, 236] width 948 height 459
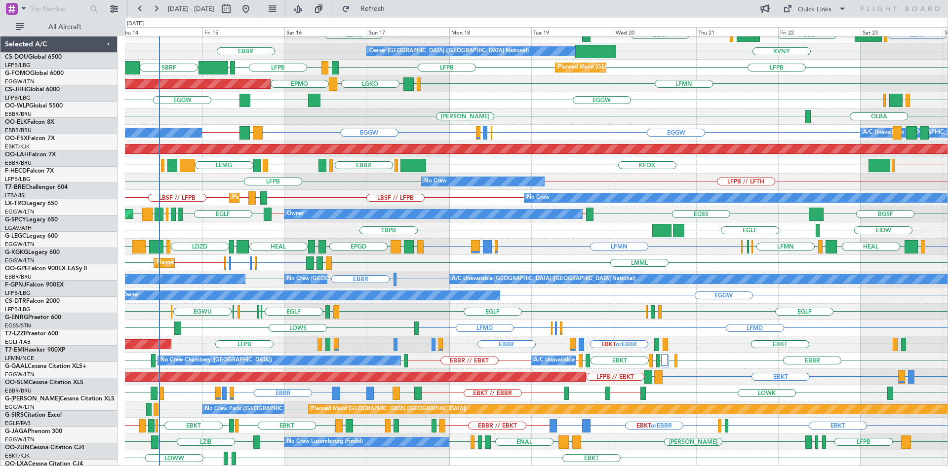
scroll to position [107, 0]
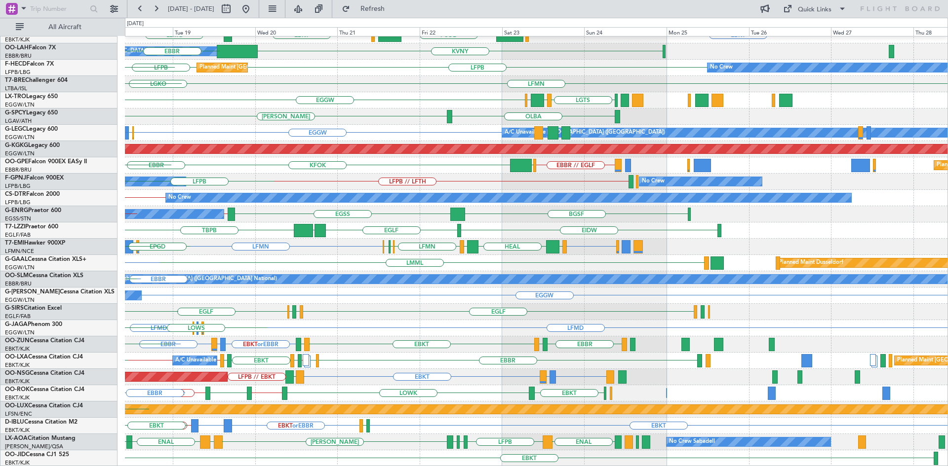
click at [334, 206] on div "EBBR LFMN EBKT EBKT [GEOGRAPHIC_DATA] EGGW FCOD [GEOGRAPHIC_DATA] Owner [GEOGRA…" at bounding box center [536, 197] width 822 height 537
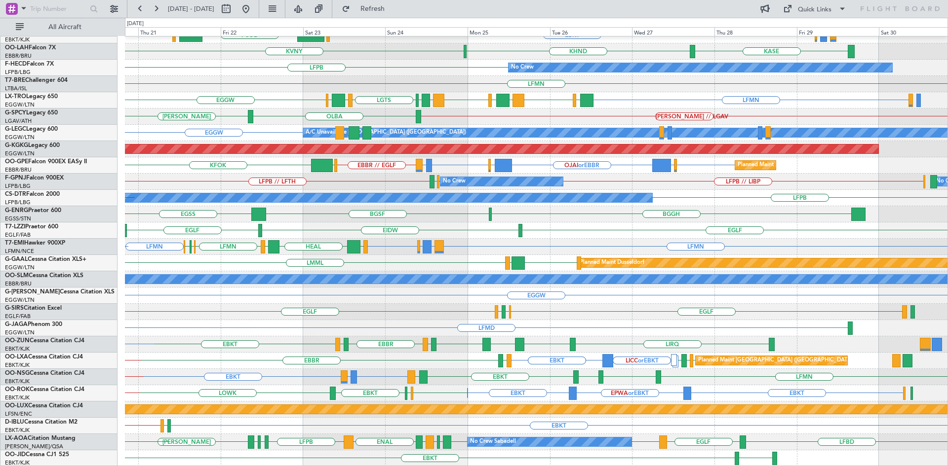
click at [410, 439] on div "No Crew Sabadell [GEOGRAPHIC_DATA][PERSON_NAME][GEOGRAPHIC_DATA] EGKB LFPB EKCH…" at bounding box center [536, 442] width 822 height 16
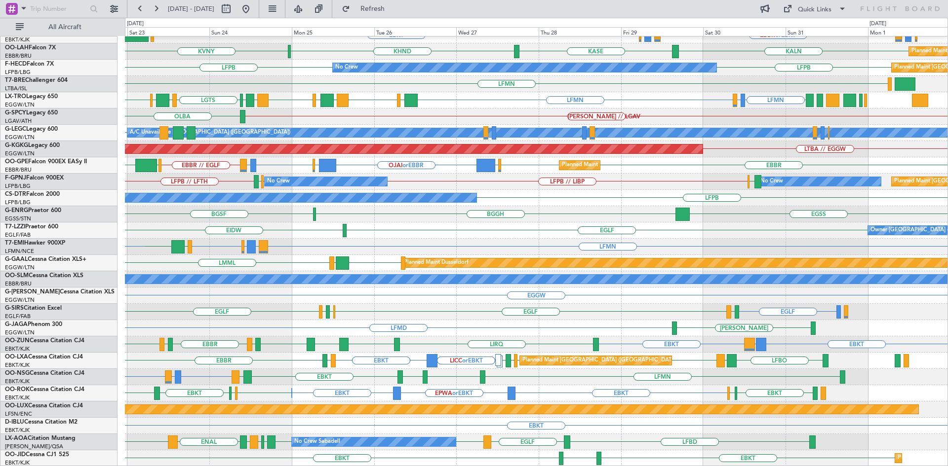
click at [574, 303] on div "EBBR LEPA EBKT EBBR or EBKT LIRZ or EBKT EBBR or EBKT EGGW FCOD [GEOGRAPHIC_DAT…" at bounding box center [536, 197] width 822 height 537
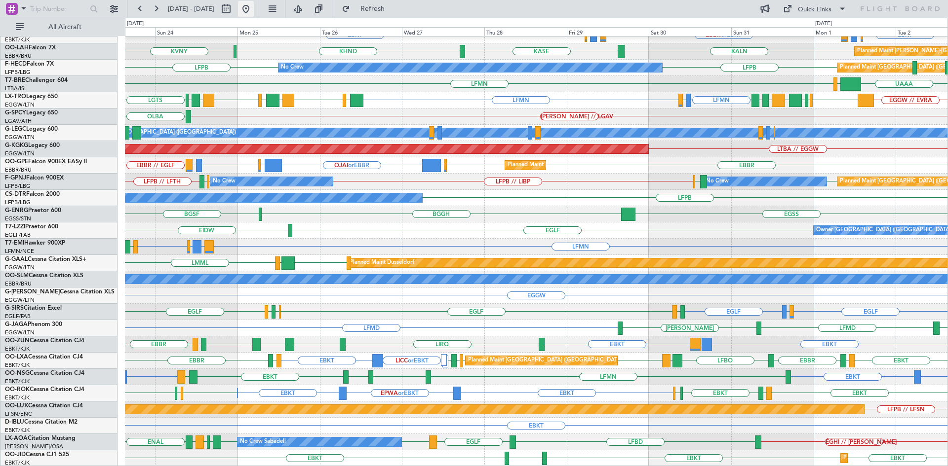
click at [254, 11] on button at bounding box center [246, 9] width 16 height 16
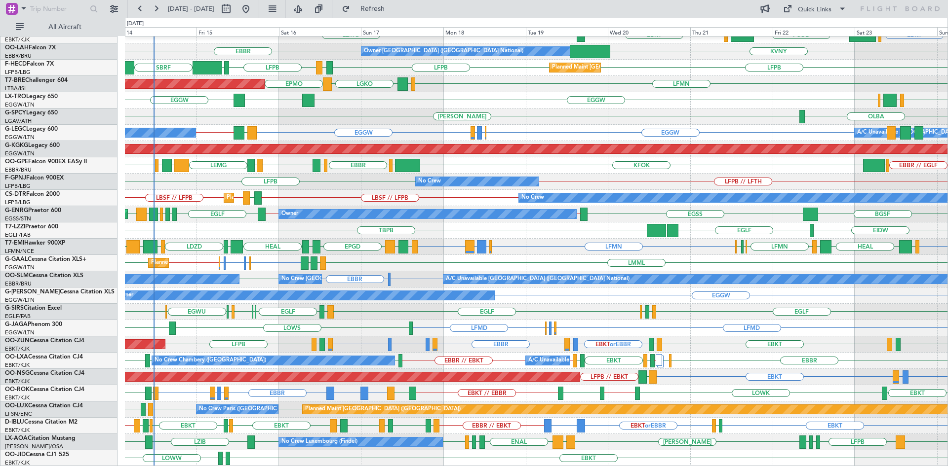
click at [635, 417] on div "EBBR LFMN [GEOGRAPHIC_DATA] EBKT EBKT [GEOGRAPHIC_DATA] EGGW FCOD [GEOGRAPHIC_D…" at bounding box center [536, 197] width 822 height 537
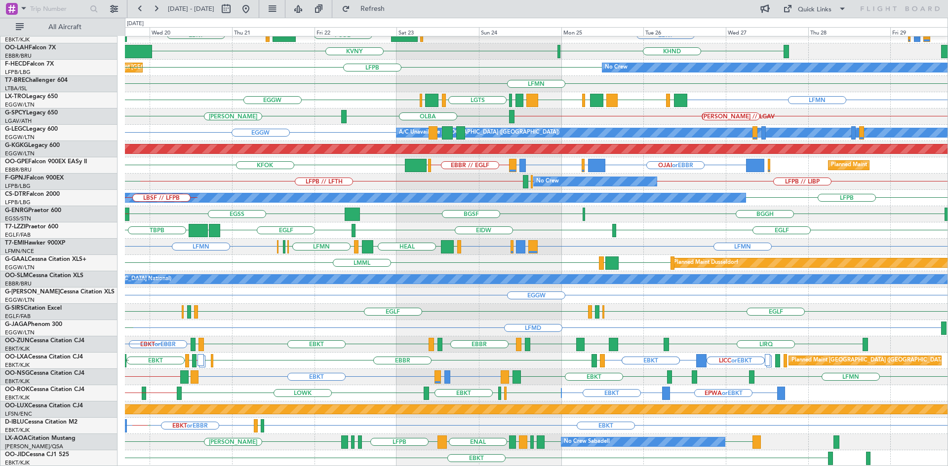
click at [466, 403] on div "Planned Maint [GEOGRAPHIC_DATA] ([GEOGRAPHIC_DATA])" at bounding box center [536, 410] width 822 height 16
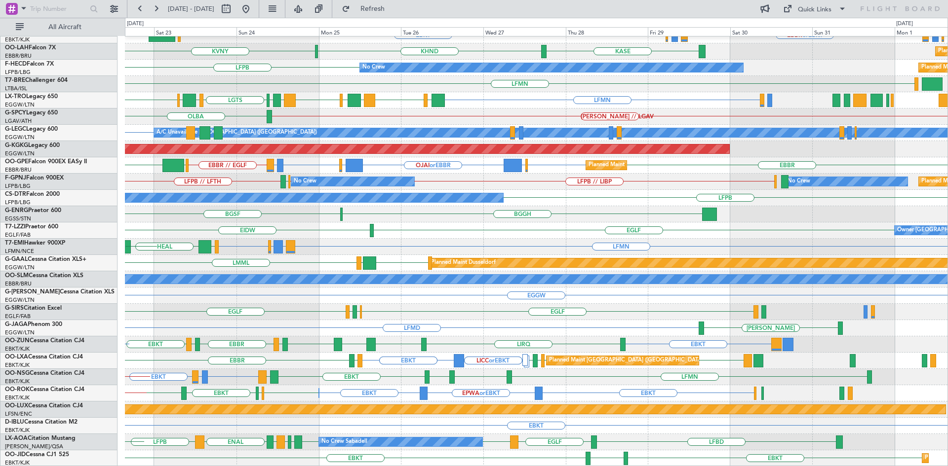
click at [502, 379] on div "EBBR LEPA EBKT EBBR or EBKT LIRZ or EBKT EBBR or EBKT EGGW FCOD [GEOGRAPHIC_DAT…" at bounding box center [536, 197] width 822 height 537
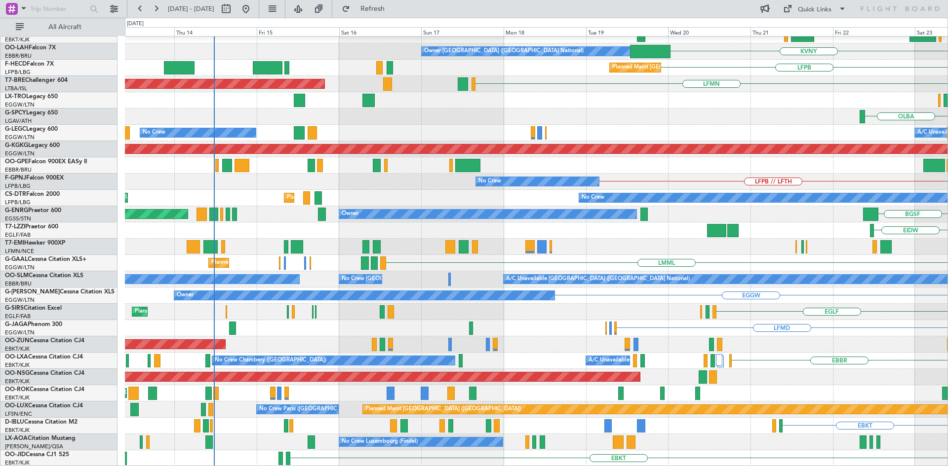
click at [947, 308] on html "[DATE] - [DATE] Refresh Quick Links All Aircraft [GEOGRAPHIC_DATA] LEPA EBKT KV…" at bounding box center [474, 233] width 948 height 466
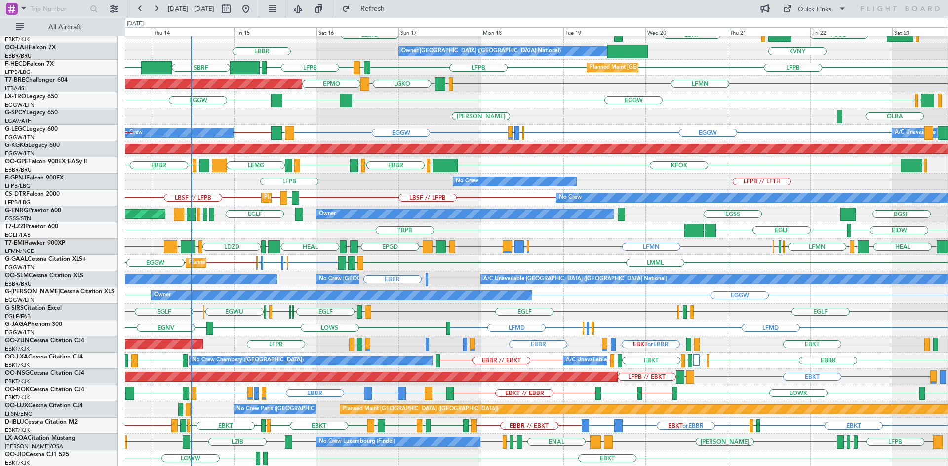
click at [555, 320] on div "EBBR LFMN [GEOGRAPHIC_DATA] EBKT EBKT [GEOGRAPHIC_DATA] EGGW FCOD [GEOGRAPHIC_D…" at bounding box center [536, 197] width 822 height 537
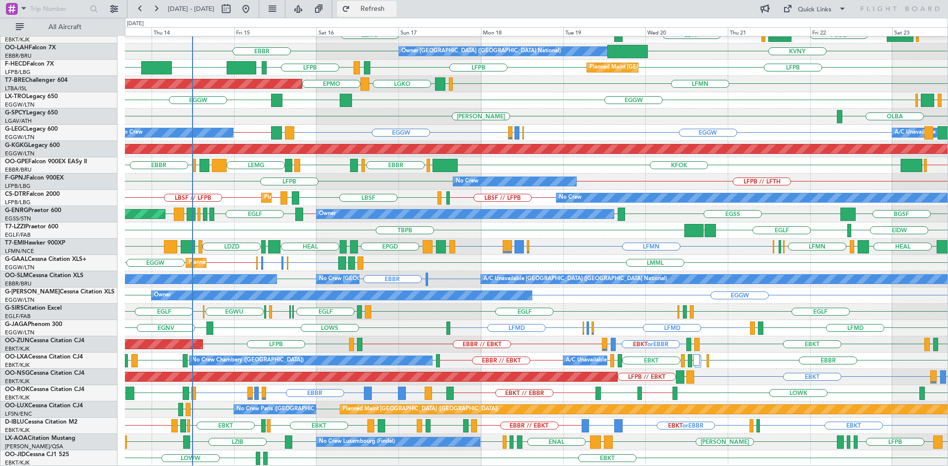
click at [393, 5] on span "Refresh" at bounding box center [372, 8] width 41 height 7
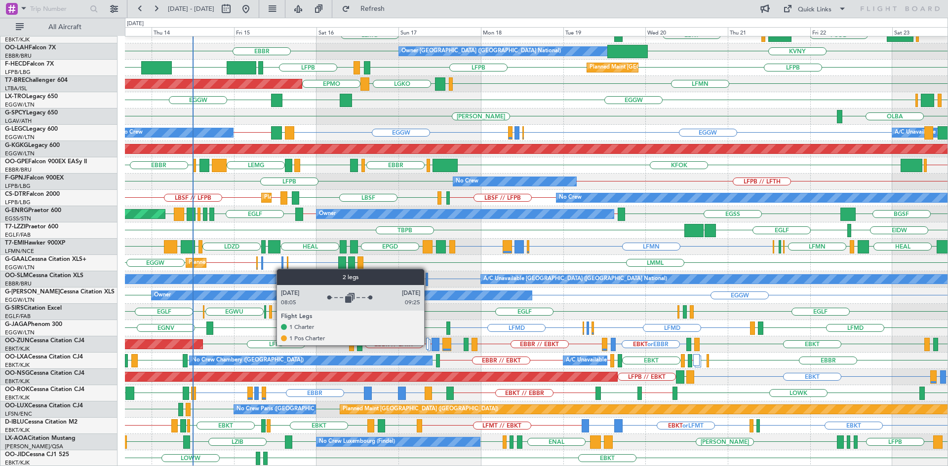
click at [428, 345] on div at bounding box center [427, 344] width 3 height 12
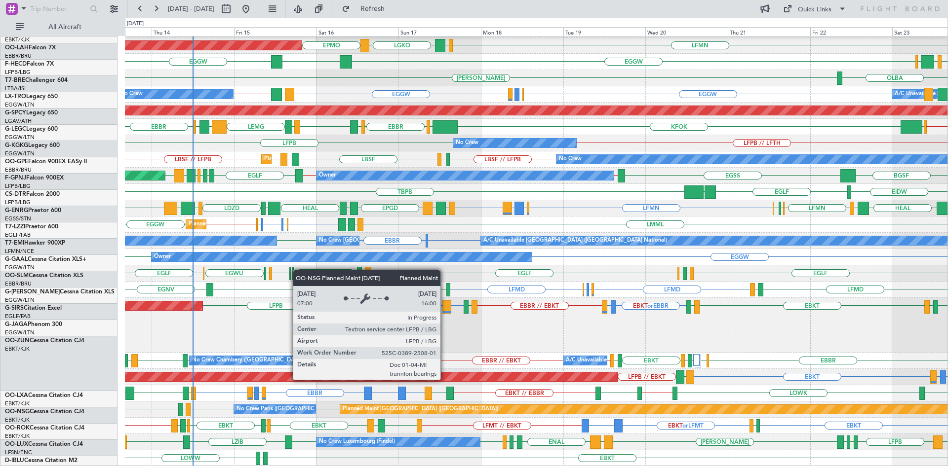
scroll to position [146, 0]
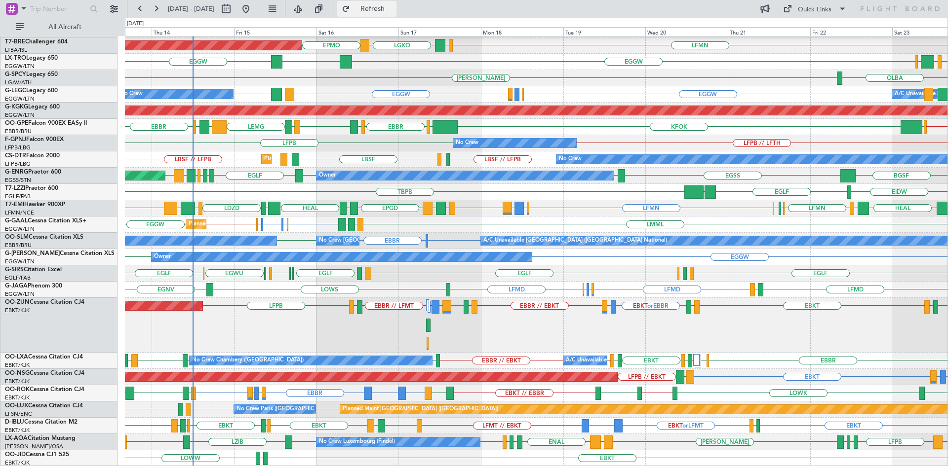
click at [393, 6] on span "Refresh" at bounding box center [372, 8] width 41 height 7
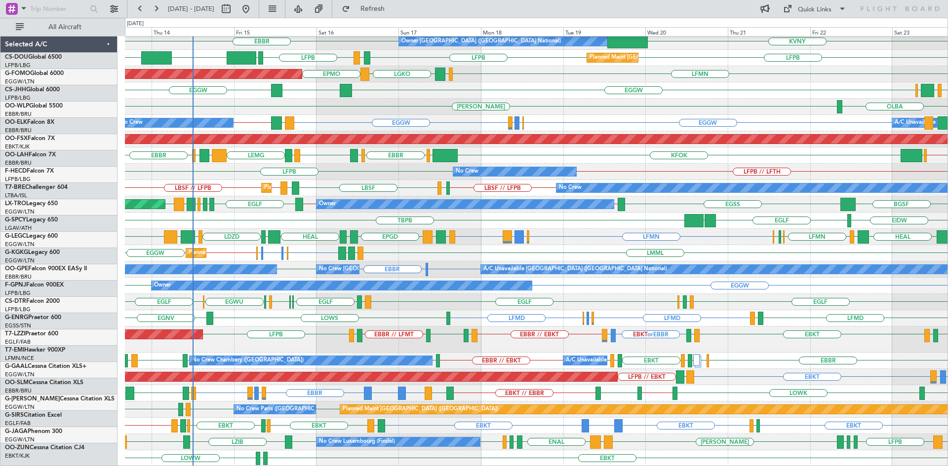
scroll to position [117, 0]
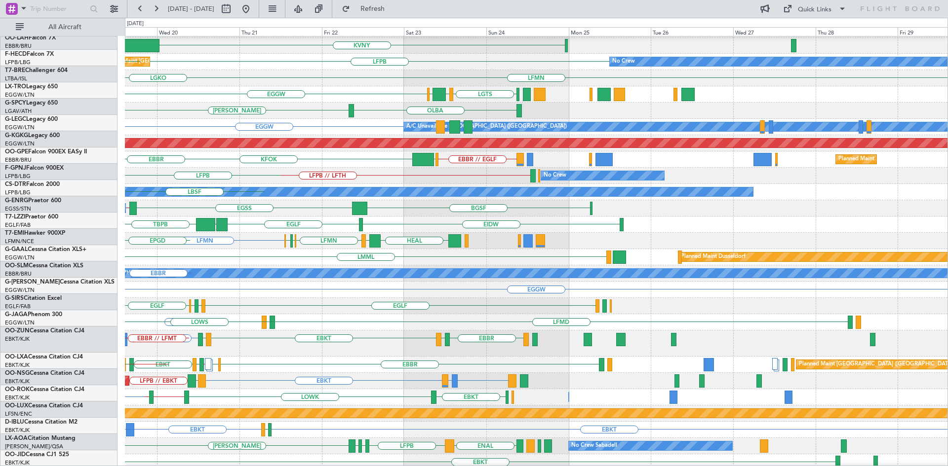
click at [220, 117] on div "[PERSON_NAME][GEOGRAPHIC_DATA]" at bounding box center [536, 111] width 822 height 16
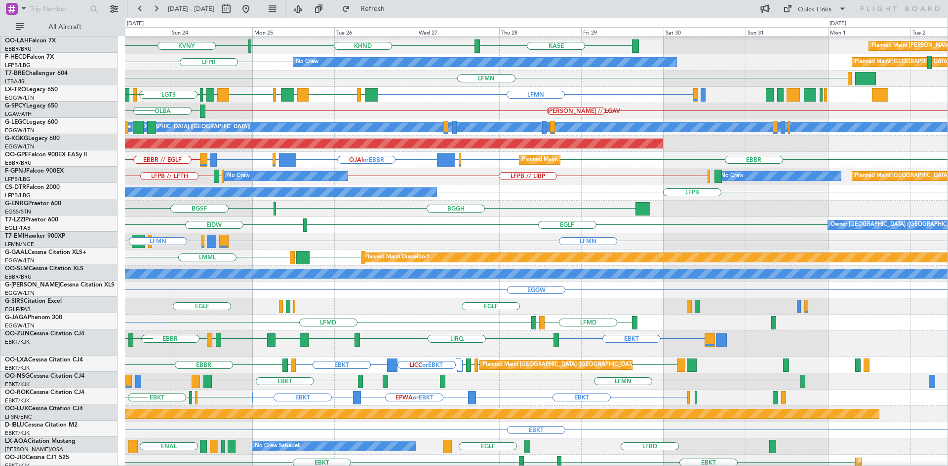
scroll to position [114, 0]
click at [437, 153] on div at bounding box center [446, 159] width 19 height 13
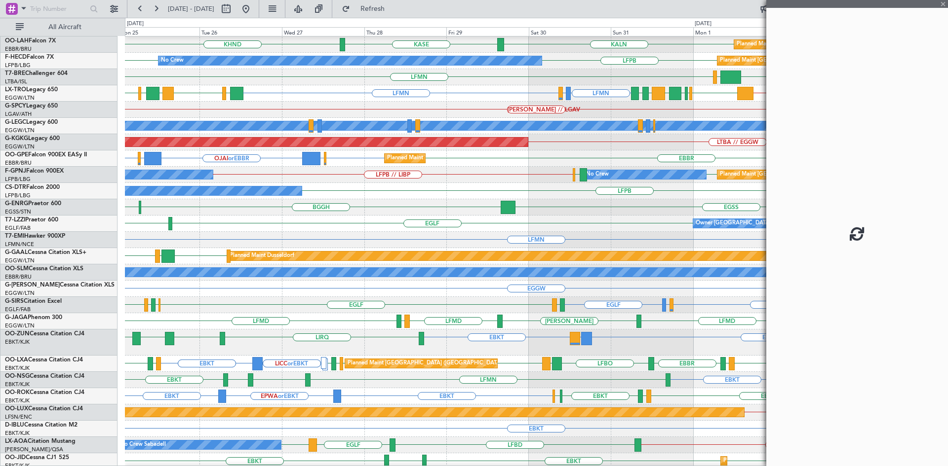
scroll to position [117, 0]
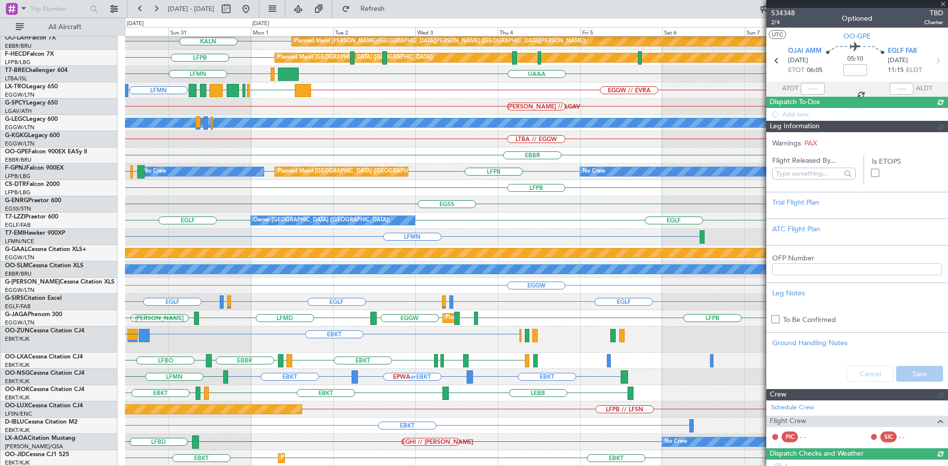
click at [220, 166] on div "No Crew Planned Maint [GEOGRAPHIC_DATA] ([GEOGRAPHIC_DATA]) LFPB // LIBP LIRN L…" at bounding box center [536, 172] width 822 height 16
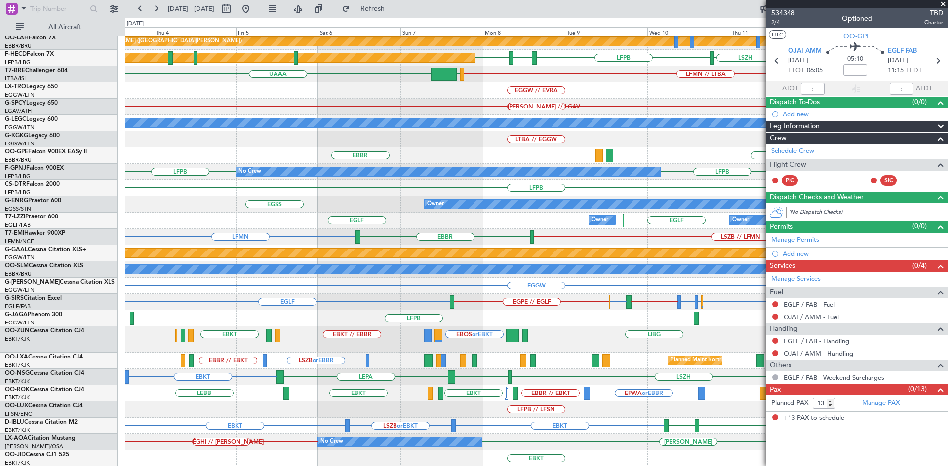
click at [946, 4] on span at bounding box center [943, 4] width 10 height 9
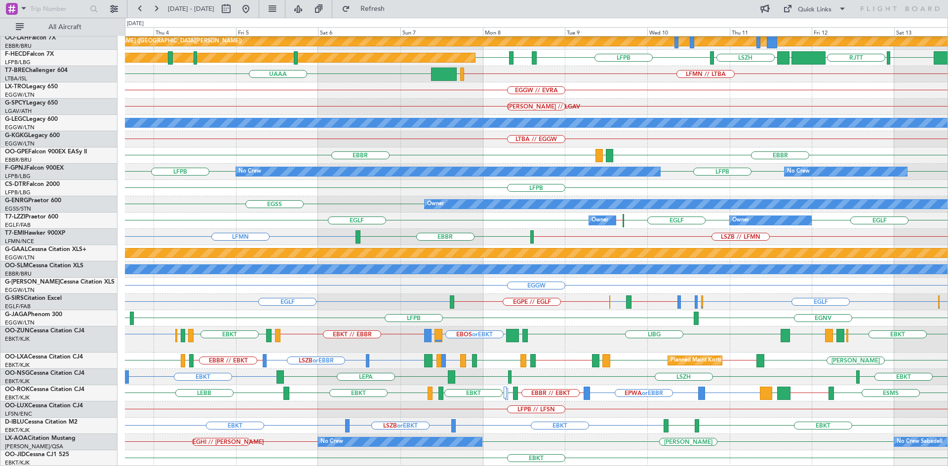
type input "0"
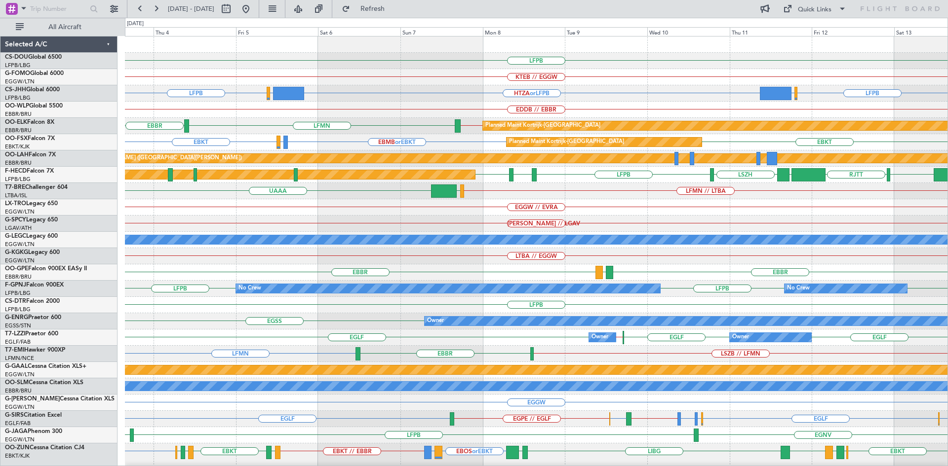
scroll to position [0, 0]
click at [254, 3] on button at bounding box center [246, 9] width 16 height 16
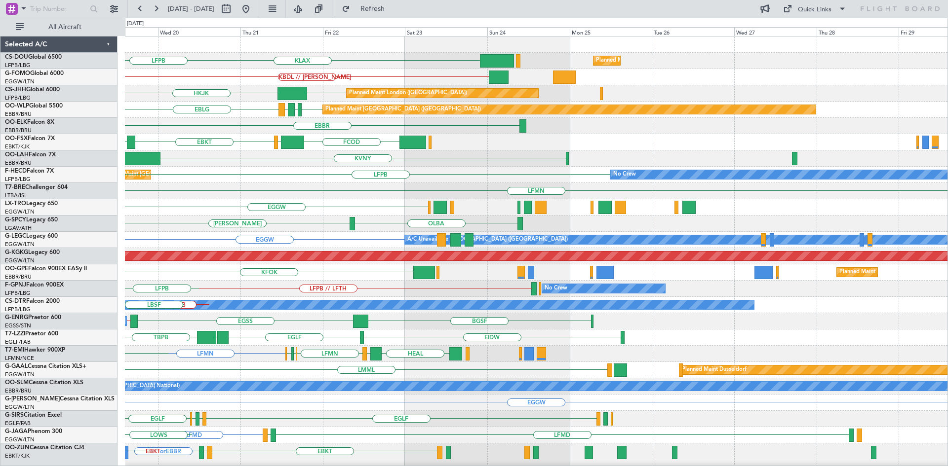
click at [124, 209] on div "KLAX Planned Maint [GEOGRAPHIC_DATA] ([GEOGRAPHIC_DATA]) Planned Maint [GEOGRAP…" at bounding box center [474, 242] width 948 height 449
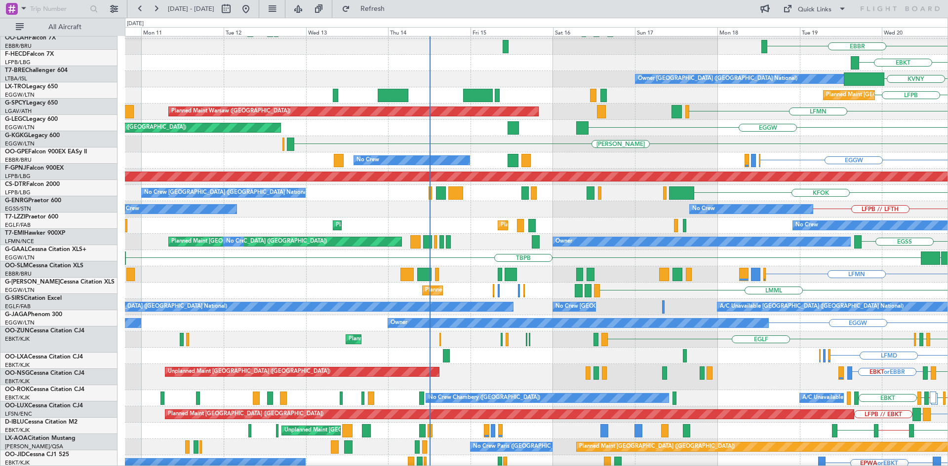
scroll to position [88, 0]
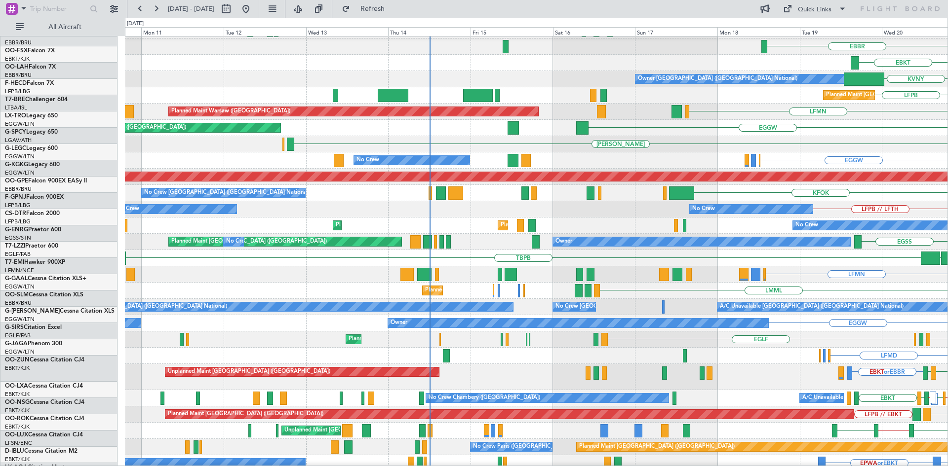
click at [947, 315] on html "[DATE] - [DATE] Refresh Quick Links All Aircraft EBLG LDDU EBLG EDDB Planned Ma…" at bounding box center [474, 233] width 948 height 466
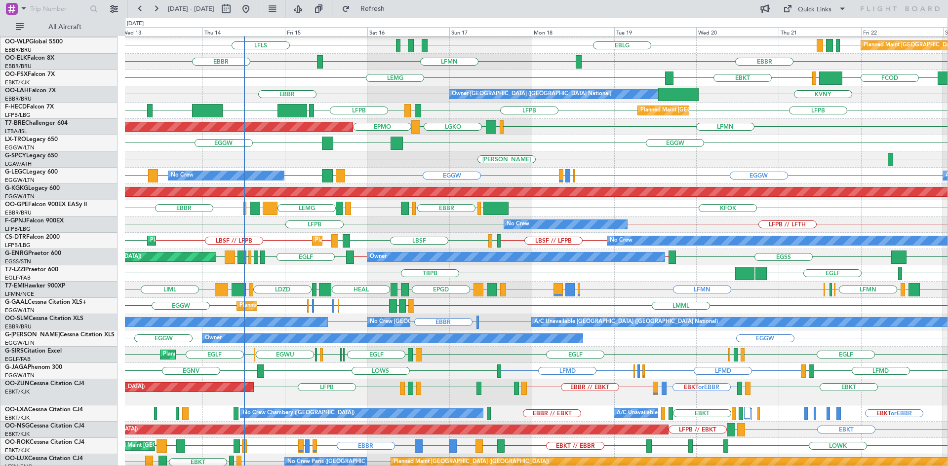
scroll to position [0, 0]
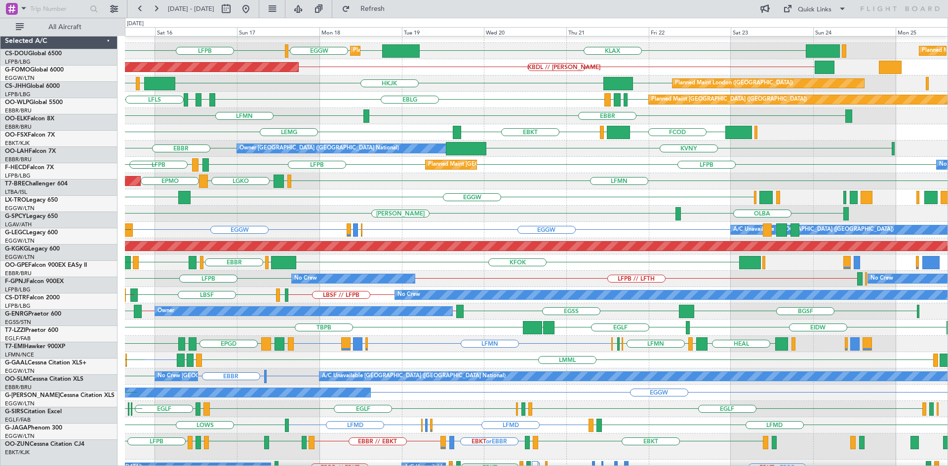
scroll to position [10, 0]
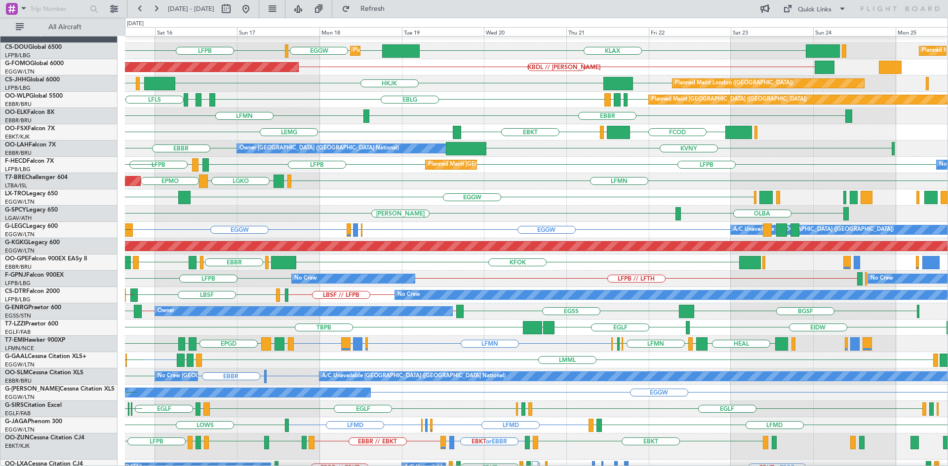
click at [375, 222] on div "[PERSON_NAME]" at bounding box center [536, 214] width 822 height 16
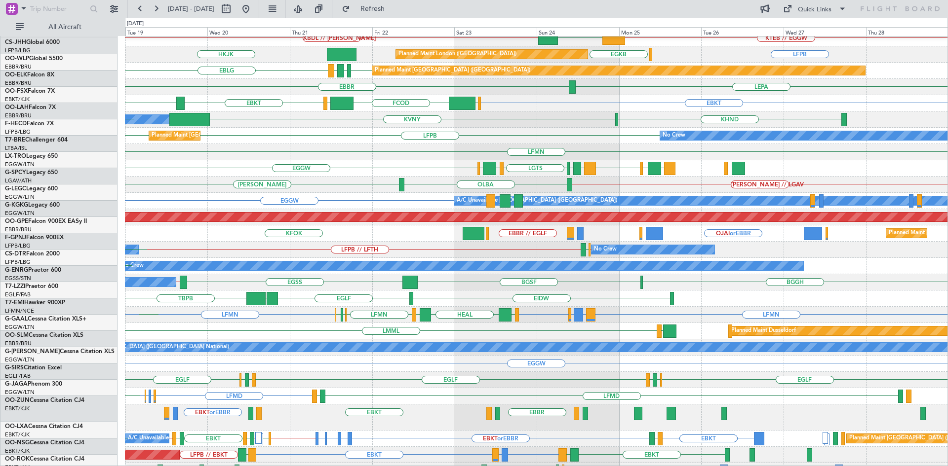
scroll to position [39, 0]
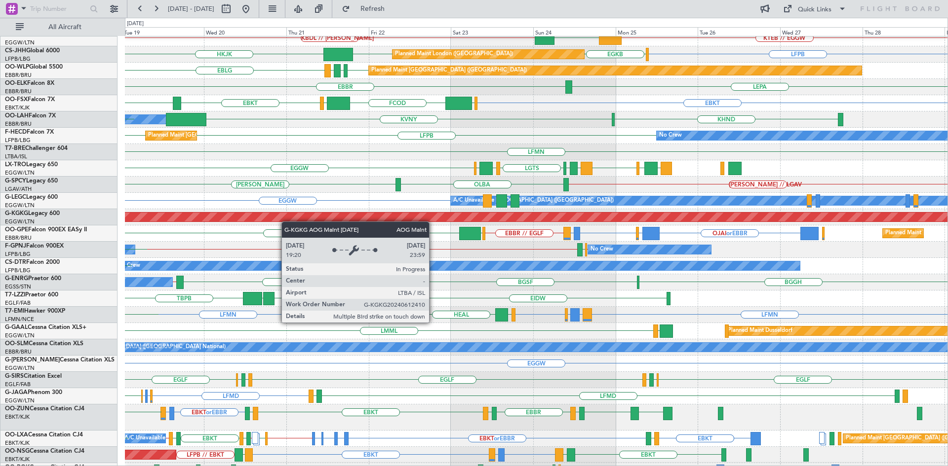
click at [286, 222] on div "AOG Maint [GEOGRAPHIC_DATA] (Ataturk)" at bounding box center [164, 217] width 1723 height 10
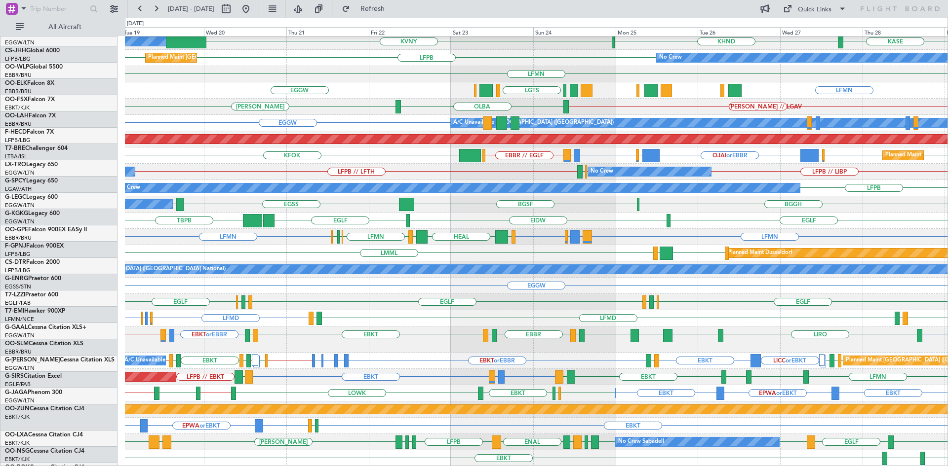
scroll to position [117, 0]
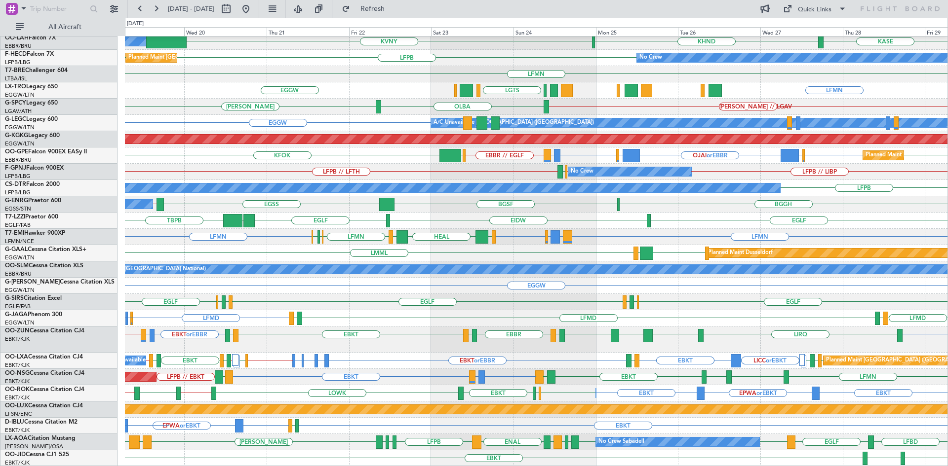
click at [533, 229] on div "FCOD [GEOGRAPHIC_DATA] EBKT [GEOGRAPHIC_DATA] EGGW EBKT Owner [GEOGRAPHIC_DATA]…" at bounding box center [536, 193] width 822 height 547
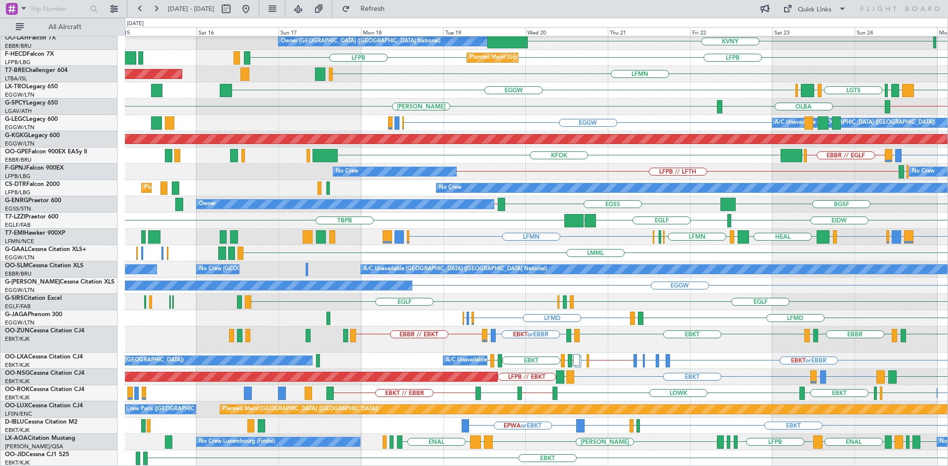
click at [662, 99] on div "[PERSON_NAME] // LGAV [GEOGRAPHIC_DATA][PERSON_NAME]" at bounding box center [536, 107] width 822 height 16
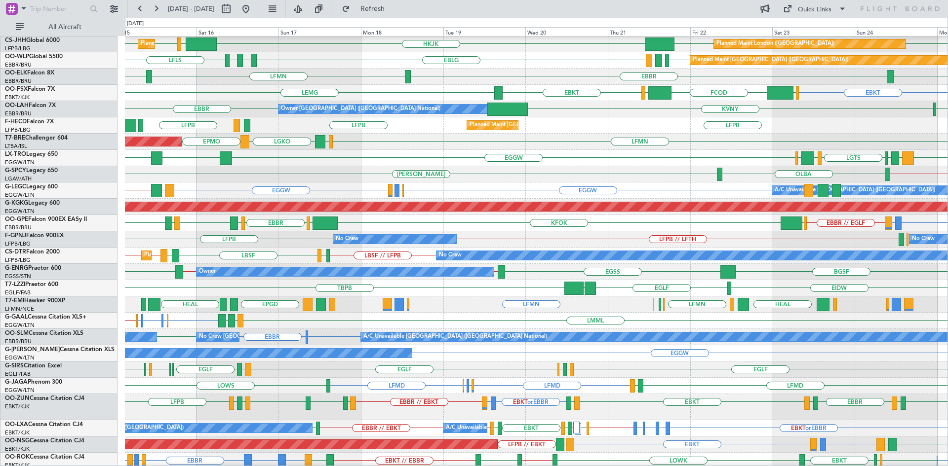
scroll to position [0, 0]
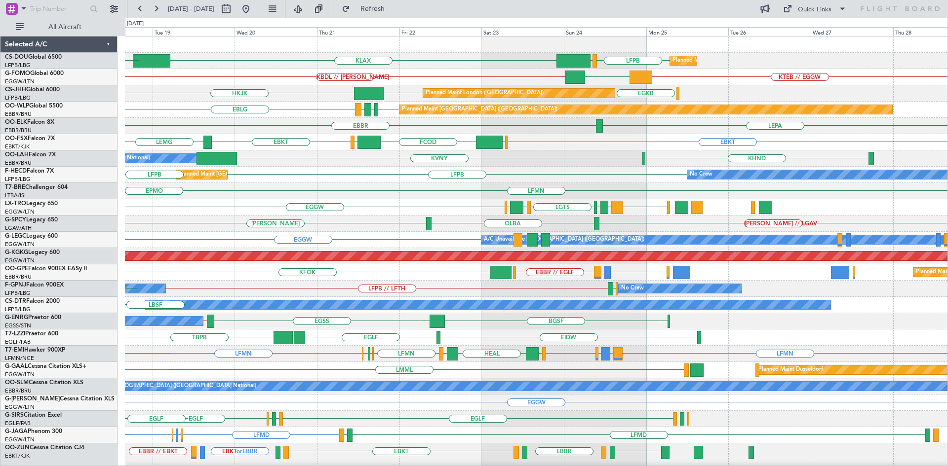
click at [317, 165] on div "Owner [GEOGRAPHIC_DATA] ([GEOGRAPHIC_DATA] National) KHND KVNY [GEOGRAPHIC_DATA]" at bounding box center [536, 159] width 822 height 16
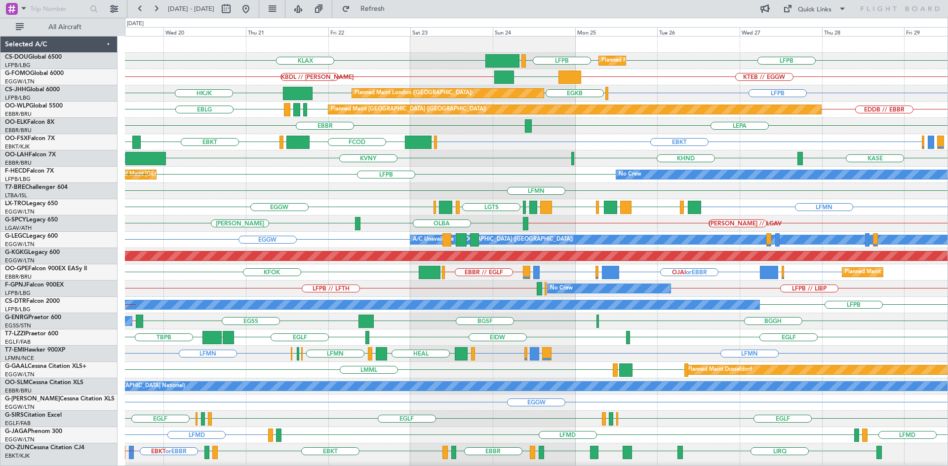
click at [542, 148] on div "EBKT EGGW FCOD [GEOGRAPHIC_DATA] EBKT [GEOGRAPHIC_DATA]" at bounding box center [536, 142] width 822 height 16
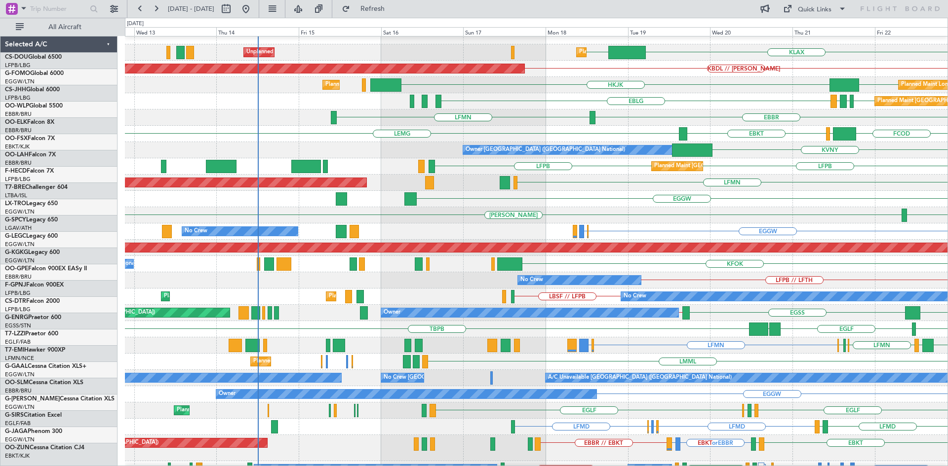
scroll to position [8, 0]
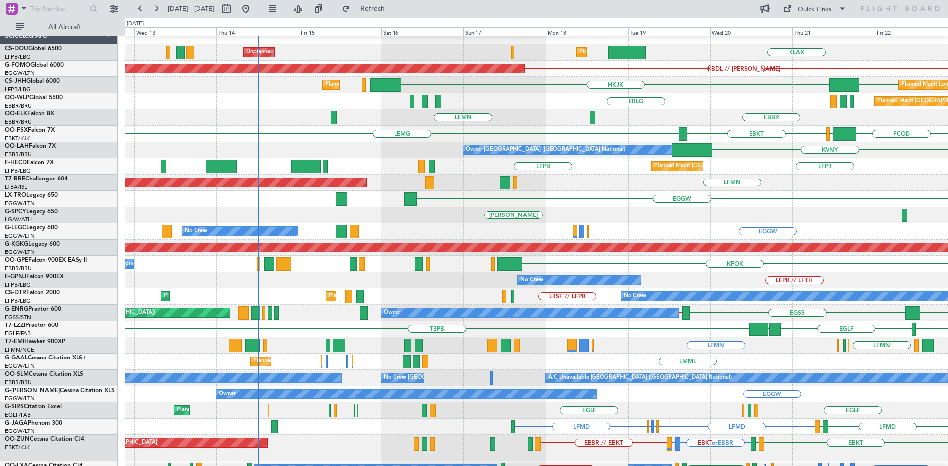
click at [777, 188] on div "LFMN Planned Maint [GEOGRAPHIC_DATA] ([GEOGRAPHIC_DATA])" at bounding box center [536, 183] width 822 height 16
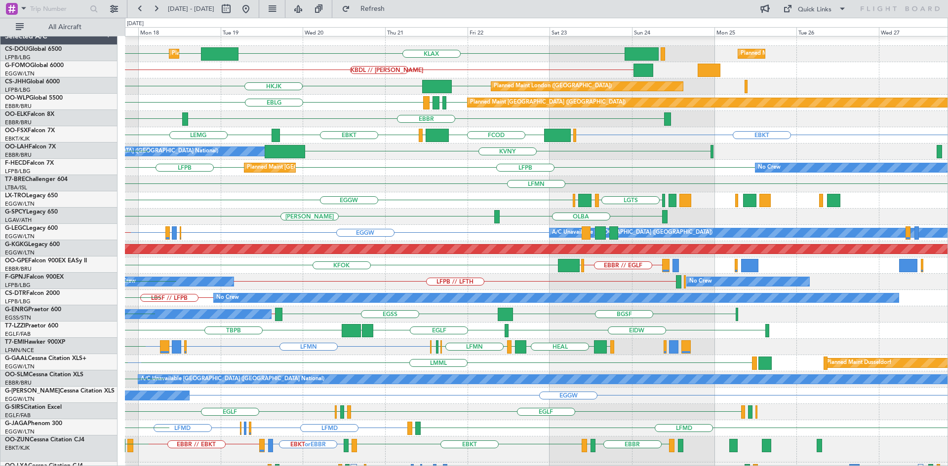
scroll to position [7, 0]
click at [329, 208] on div "LGTS LGIR [GEOGRAPHIC_DATA] EGGW LRCK EGGW" at bounding box center [536, 200] width 822 height 16
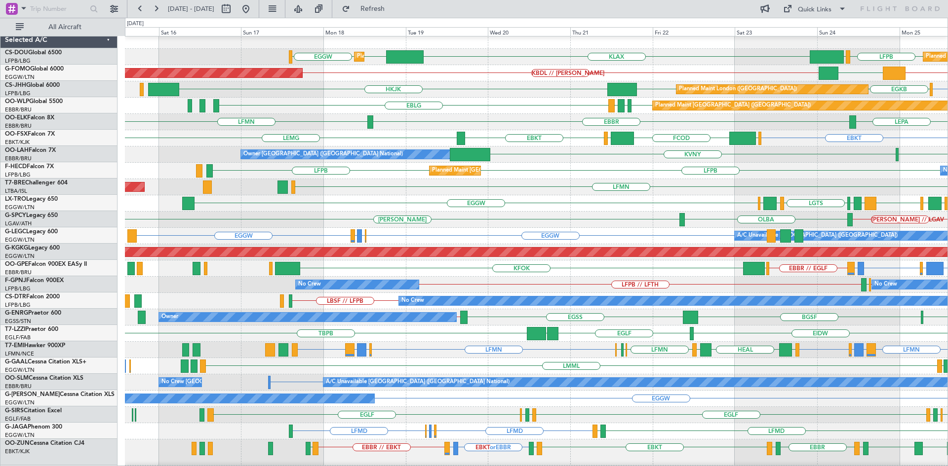
scroll to position [4, 0]
click at [604, 225] on div "[PERSON_NAME] // LGAV [GEOGRAPHIC_DATA][PERSON_NAME]" at bounding box center [536, 220] width 822 height 16
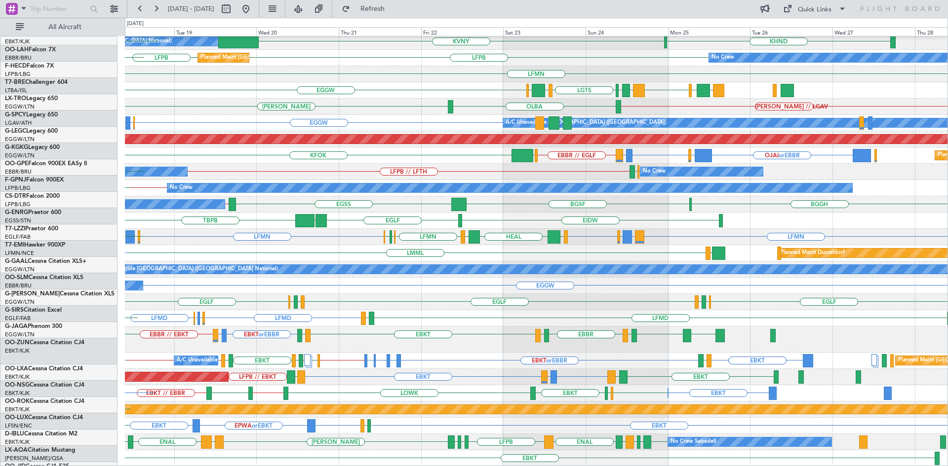
scroll to position [117, 0]
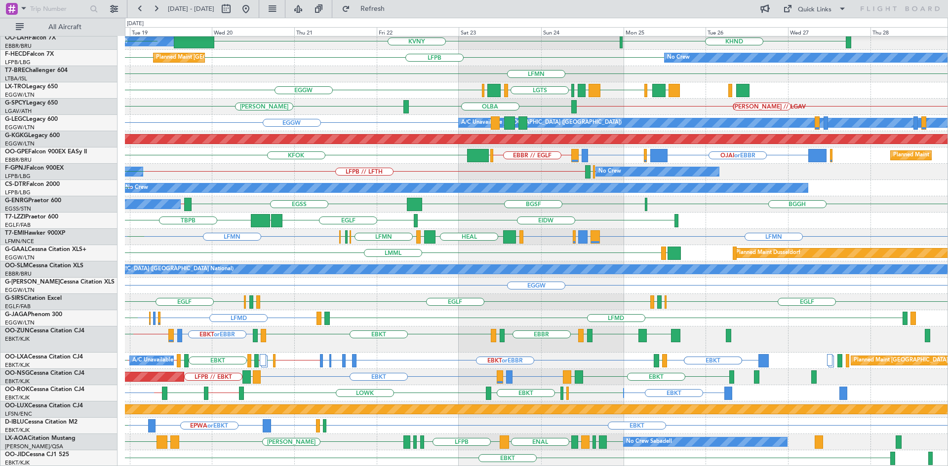
click at [377, 283] on div "EGGW Owner" at bounding box center [536, 286] width 822 height 16
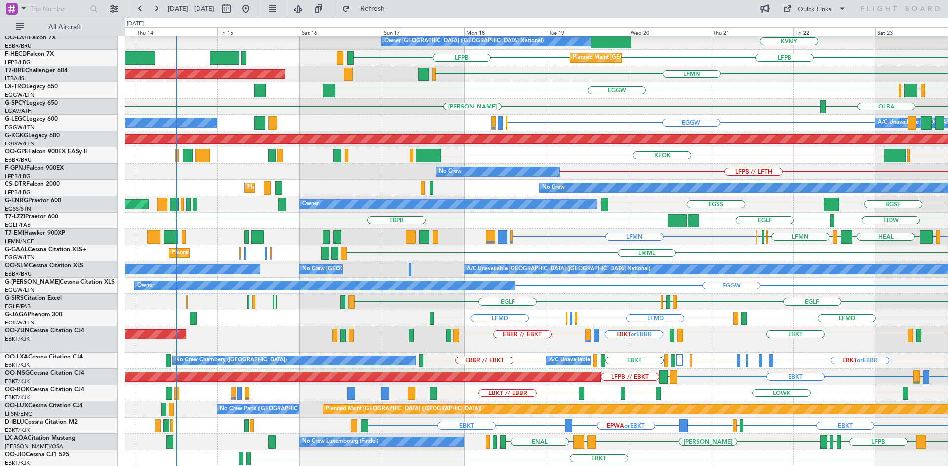
click at [794, 264] on div "EBKT EGGW FCOD [GEOGRAPHIC_DATA] EBKT [GEOGRAPHIC_DATA] Owner [GEOGRAPHIC_DATA]…" at bounding box center [536, 193] width 822 height 547
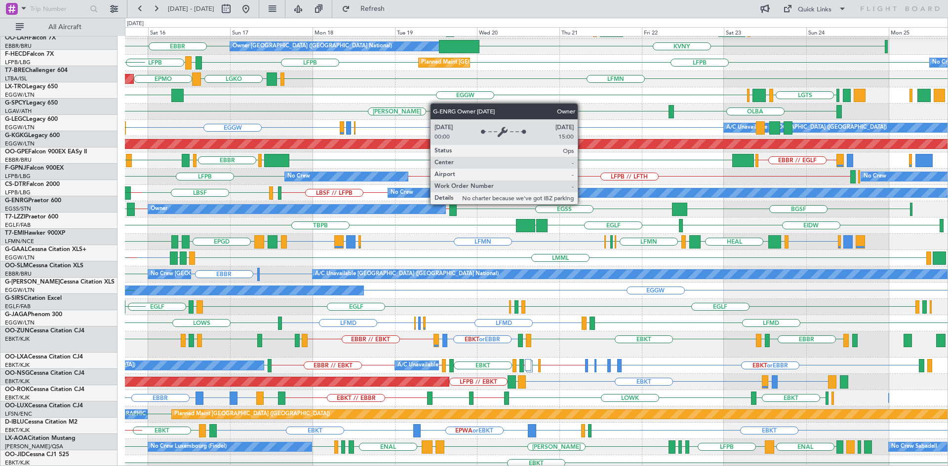
scroll to position [112, 0]
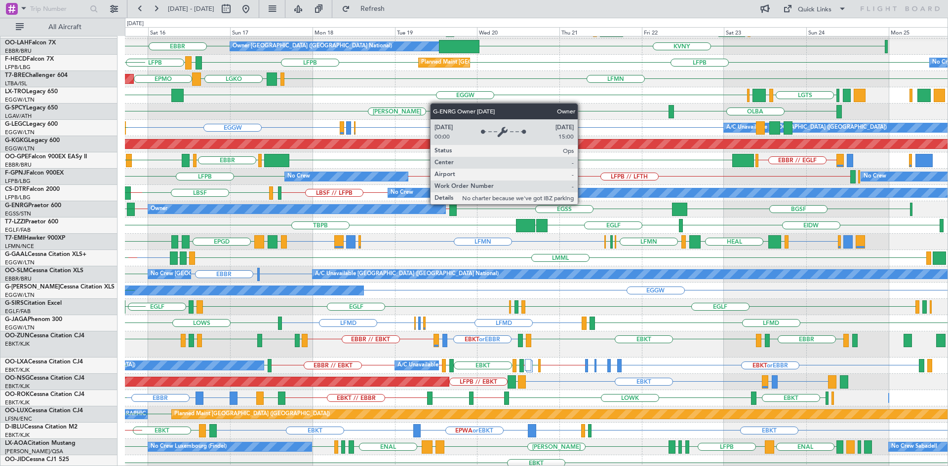
click at [430, 209] on div "Owner" at bounding box center [297, 209] width 298 height 9
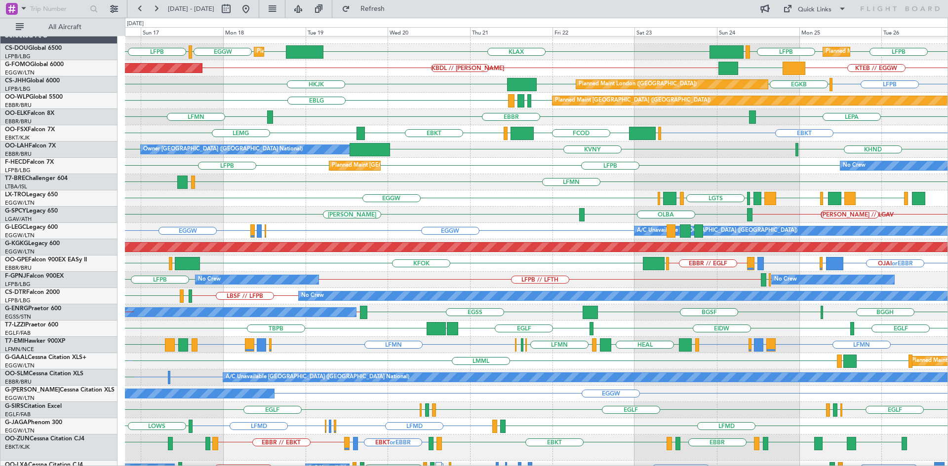
scroll to position [0, 0]
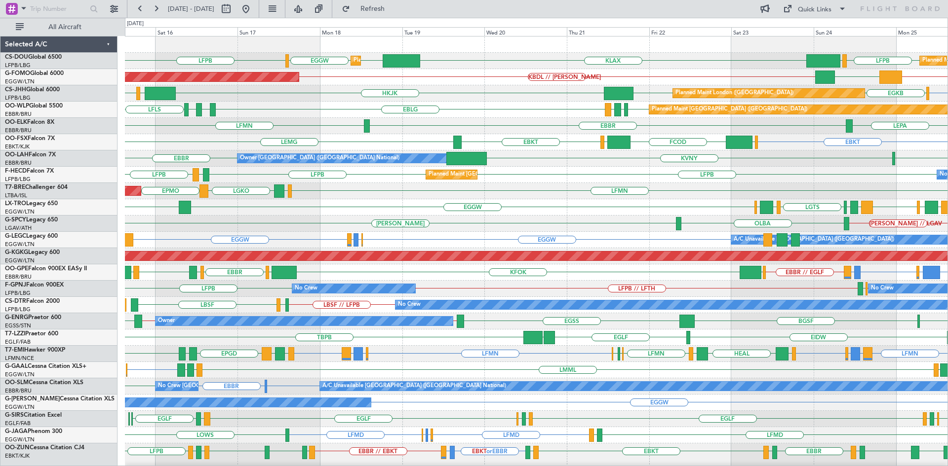
click at [604, 340] on div "EIDW [GEOGRAPHIC_DATA] LPAZ TBPB [GEOGRAPHIC_DATA]" at bounding box center [536, 338] width 822 height 16
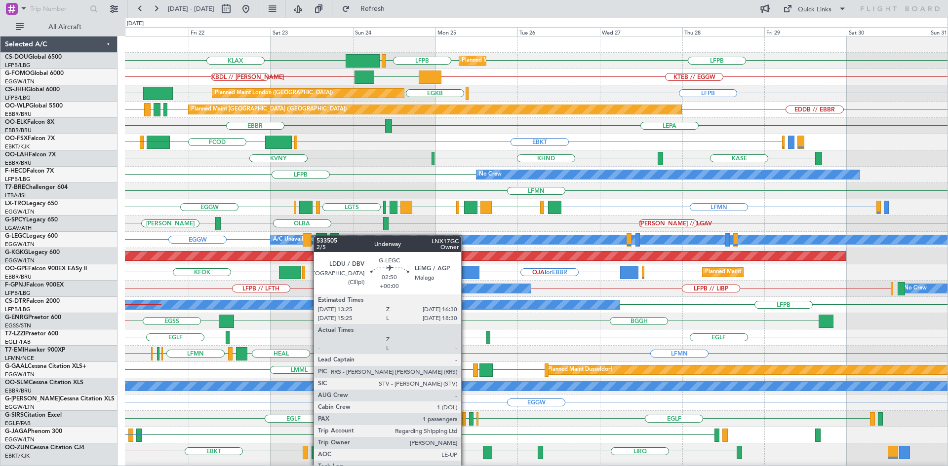
click at [318, 236] on div "Planned Maint [GEOGRAPHIC_DATA] ([GEOGRAPHIC_DATA]) LFPB LFPB EGGW KLAX EGGW KT…" at bounding box center [536, 310] width 822 height 547
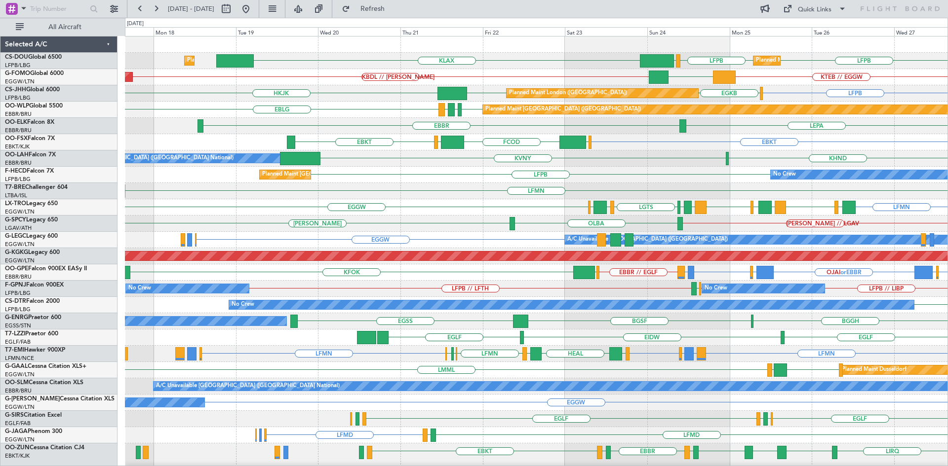
click at [485, 316] on div "Planned Maint [GEOGRAPHIC_DATA] ([GEOGRAPHIC_DATA]) LFPB LFPB EGGW KLAX Planned…" at bounding box center [536, 310] width 822 height 547
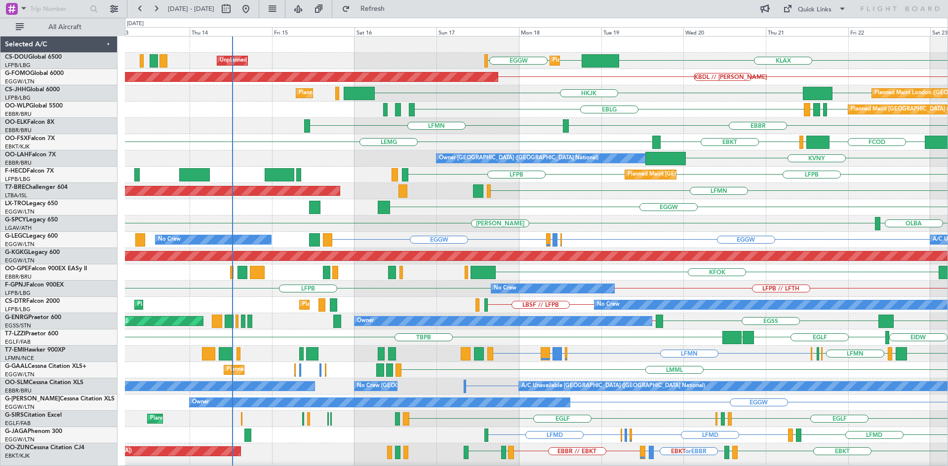
click at [744, 221] on div "KLAX EGGW EGGW Planned Maint [GEOGRAPHIC_DATA] ([GEOGRAPHIC_DATA]) Unplanned Ma…" at bounding box center [536, 310] width 822 height 547
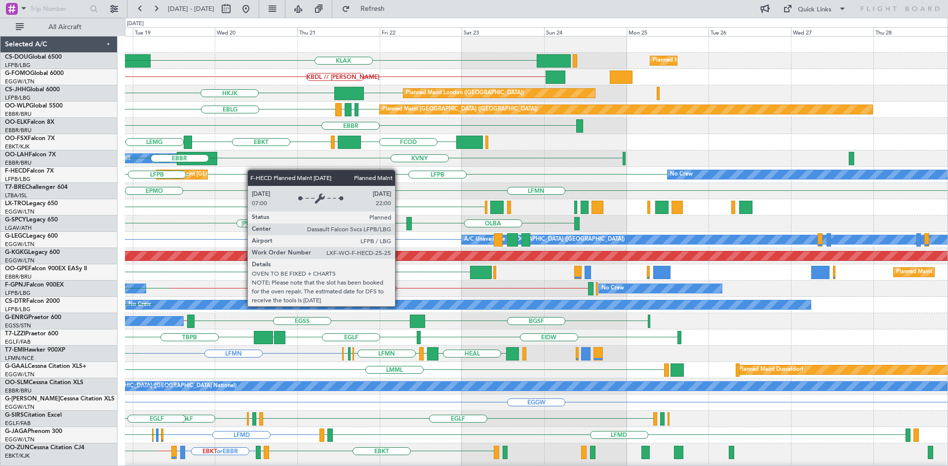
click at [9, 182] on div "KLAX Planned Maint [GEOGRAPHIC_DATA] ([GEOGRAPHIC_DATA]) Planned Maint [GEOGRAP…" at bounding box center [474, 242] width 948 height 449
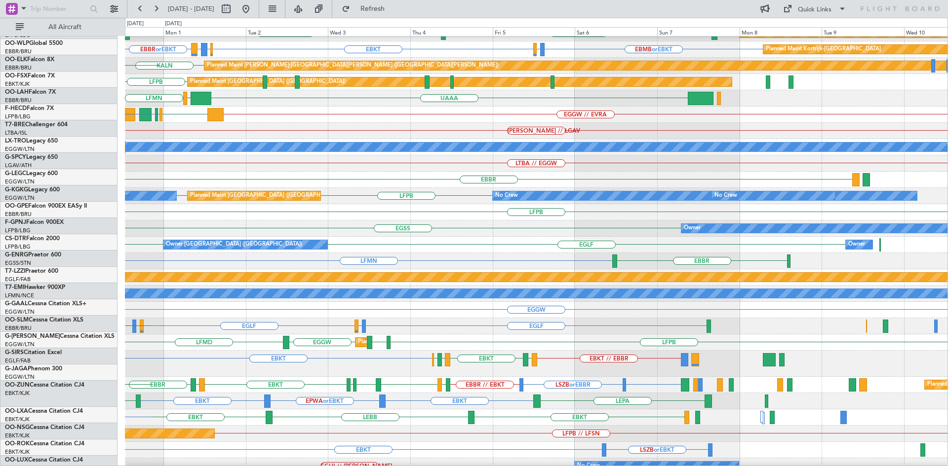
scroll to position [95, 0]
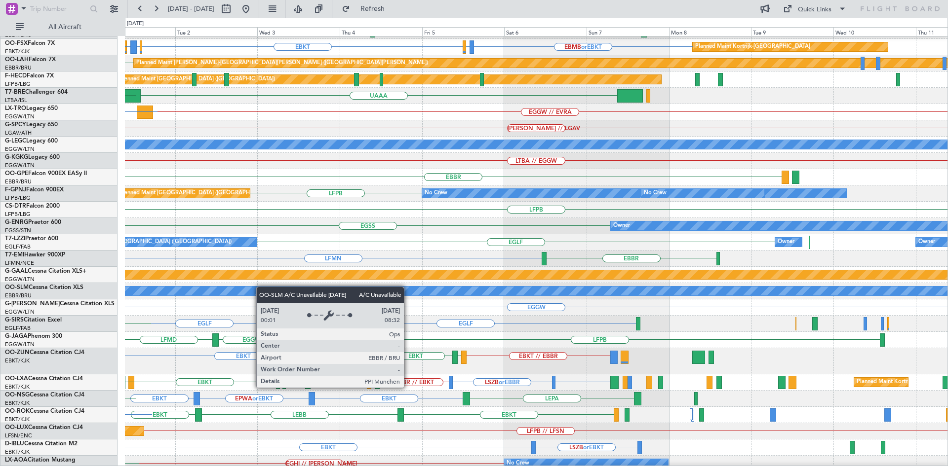
click at [238, 287] on div "A/C Unavailable [GEOGRAPHIC_DATA] ([GEOGRAPHIC_DATA] National)" at bounding box center [536, 291] width 2466 height 9
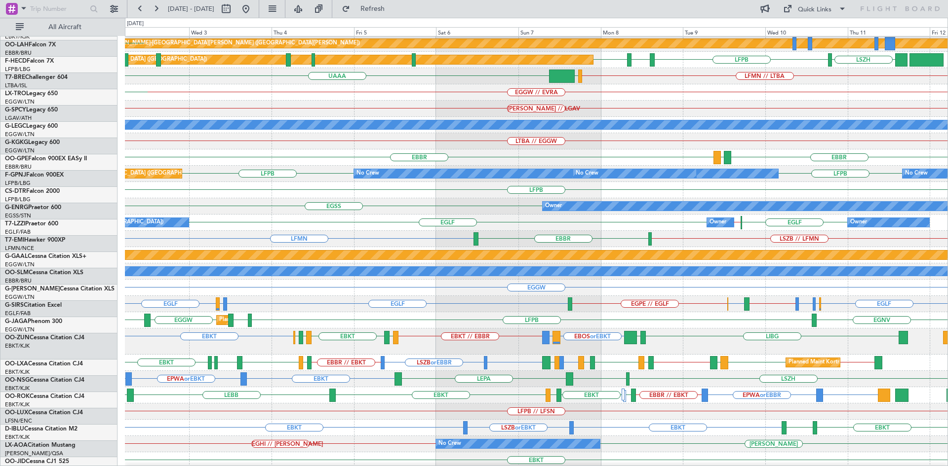
scroll to position [117, 0]
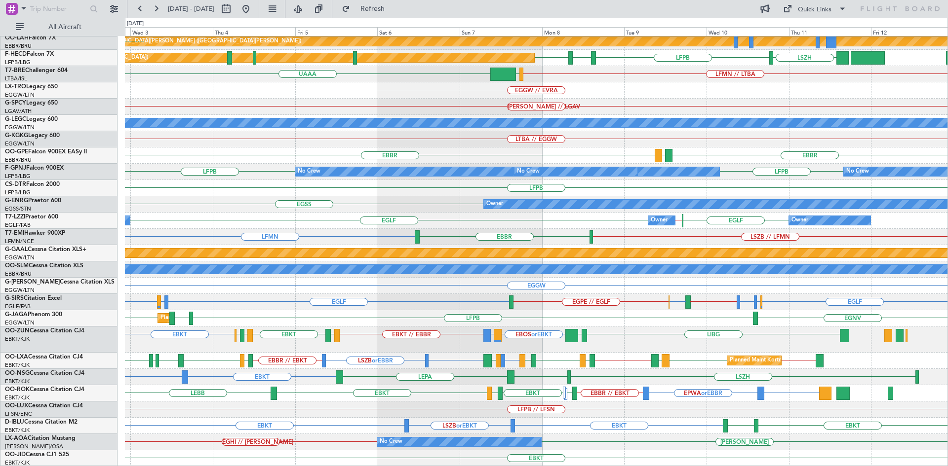
click at [570, 434] on div "EBKT EBMB or EBKT LSZH or EBKT Planned Maint [GEOGRAPHIC_DATA]-[GEOGRAPHIC_DATA…" at bounding box center [536, 193] width 822 height 547
click at [254, 9] on button at bounding box center [246, 9] width 16 height 16
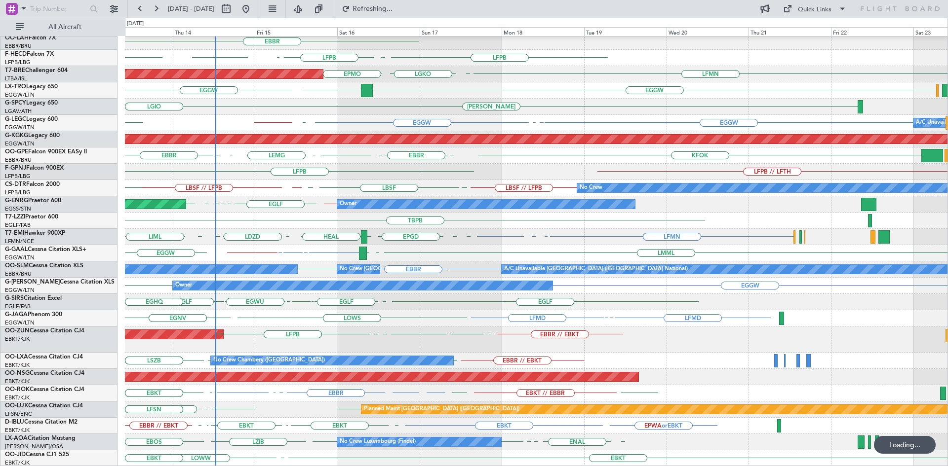
click at [263, 301] on div "LEMG [GEOGRAPHIC_DATA] LFPB LFPB [GEOGRAPHIC_DATA] LFMN [GEOGRAPHIC_DATA] LFMN …" at bounding box center [536, 193] width 822 height 547
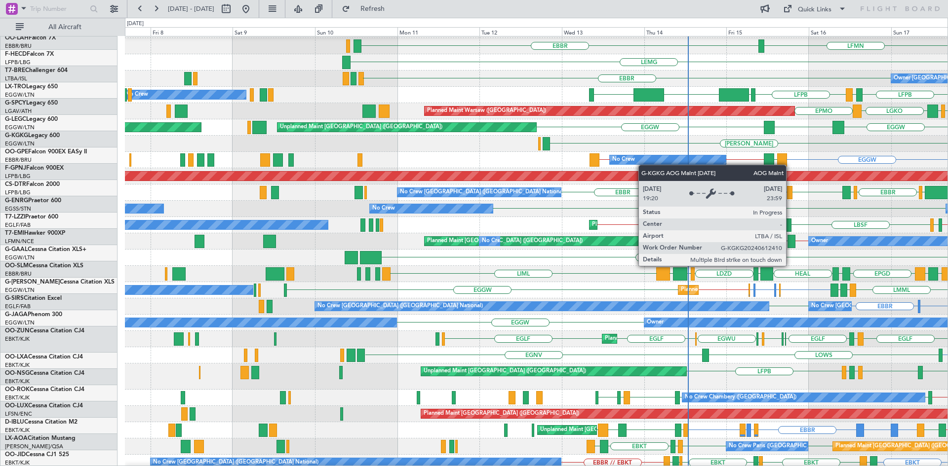
scroll to position [80, 0]
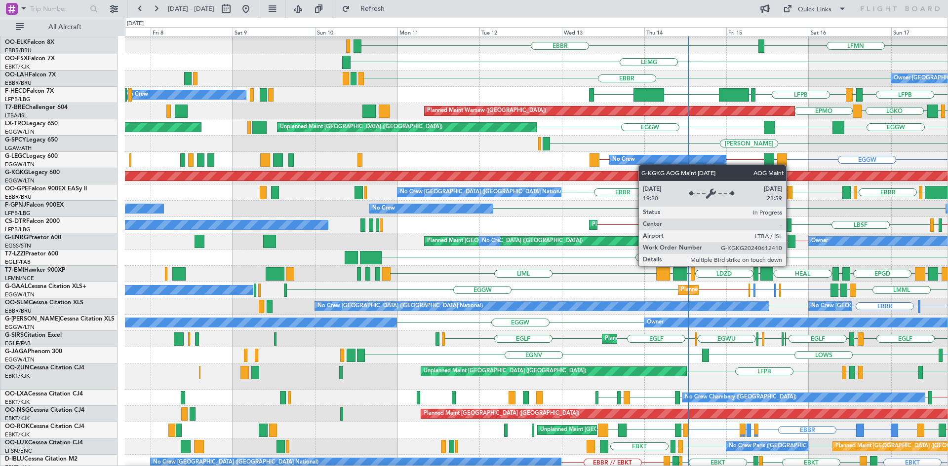
click at [857, 174] on div "AOG Maint [GEOGRAPHIC_DATA] (Ataturk)" at bounding box center [536, 176] width 2466 height 9
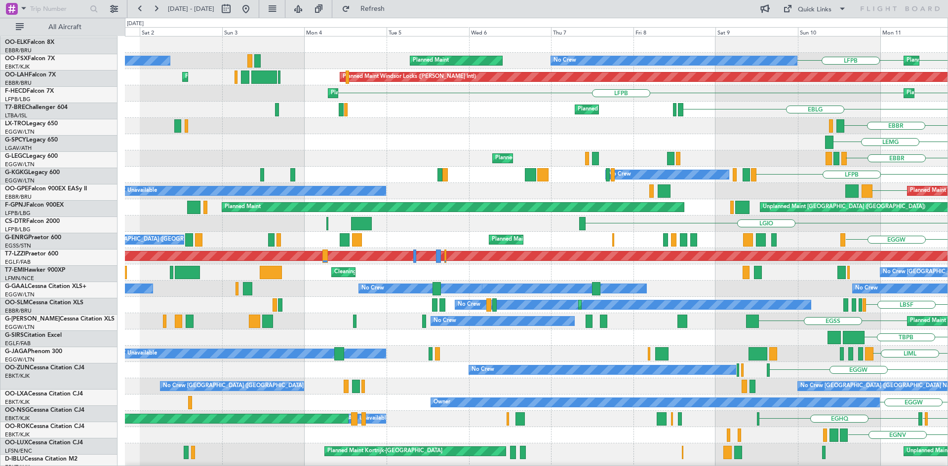
scroll to position [0, 0]
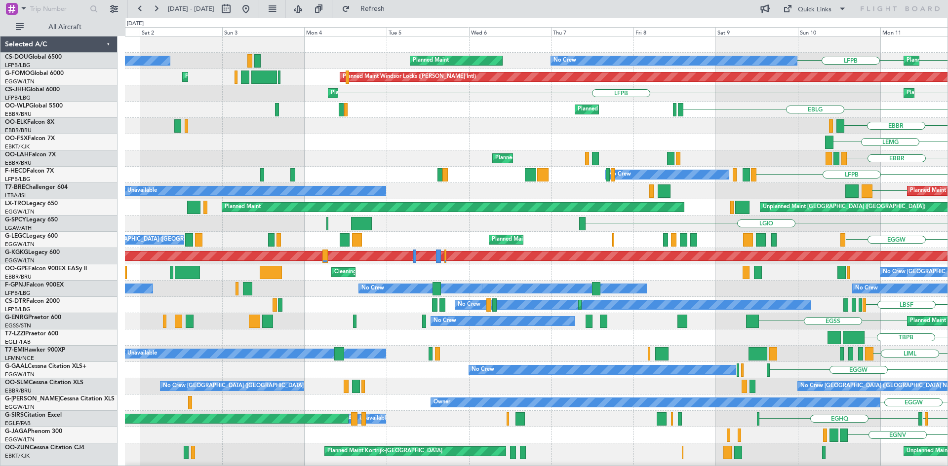
click at [845, 370] on div "Planned Maint Paris (Le Bourget) No Crew LFPB LFPB Planned Maint No Crew EGGD U…" at bounding box center [536, 310] width 822 height 547
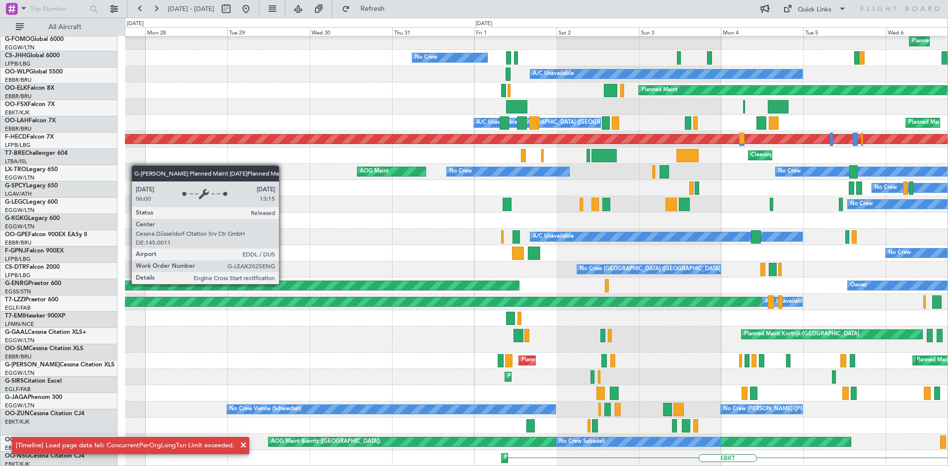
scroll to position [117, 0]
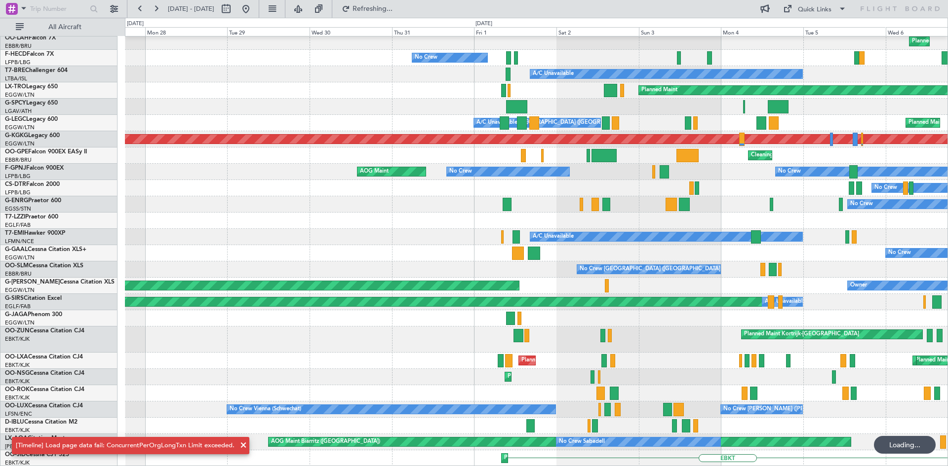
drag, startPoint x: 234, startPoint y: 452, endPoint x: 248, endPoint y: 449, distance: 14.6
click at [236, 452] on snack-bar-container "[Timeline] Load page data fail: ConcurrentPerOrgLongTxn Limit exceeded." at bounding box center [130, 446] width 237 height 18
click at [239, 446] on span at bounding box center [243, 446] width 12 height 12
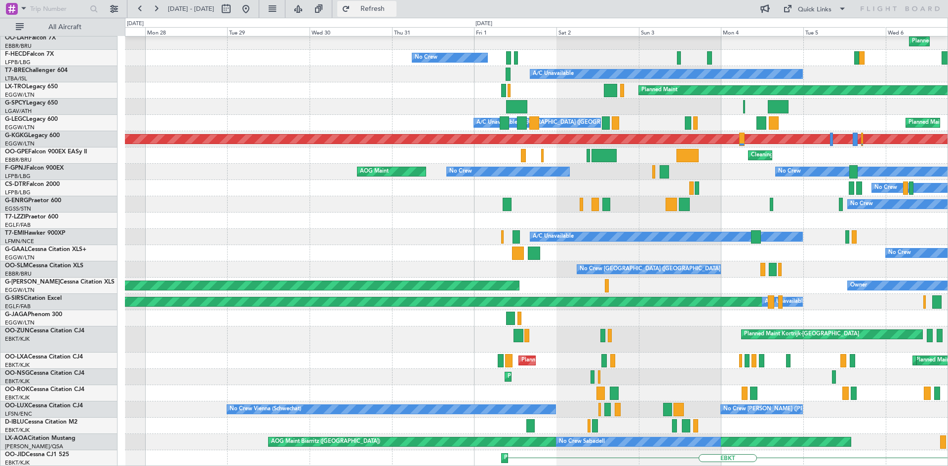
click at [382, 9] on span "Refresh" at bounding box center [372, 8] width 41 height 7
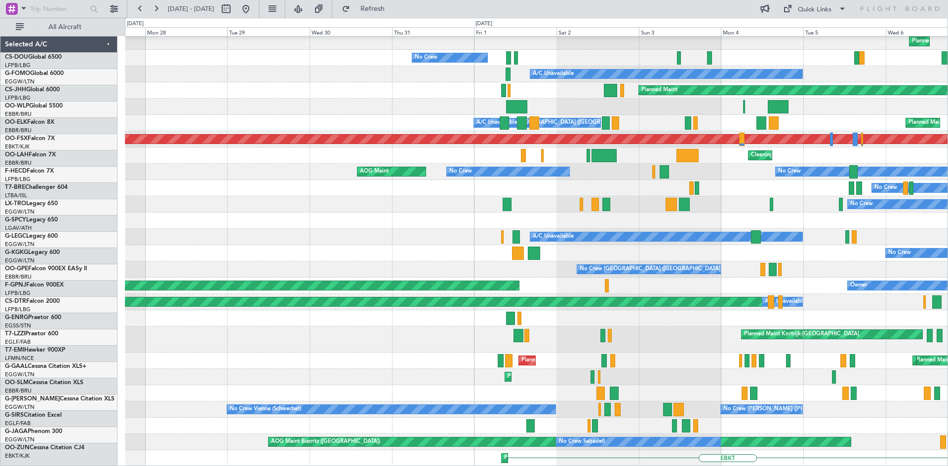
scroll to position [117, 0]
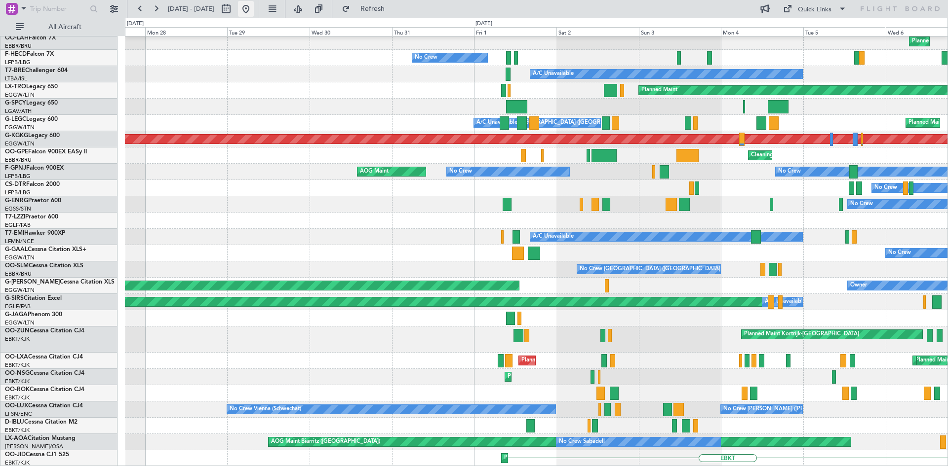
click at [254, 9] on button at bounding box center [246, 9] width 16 height 16
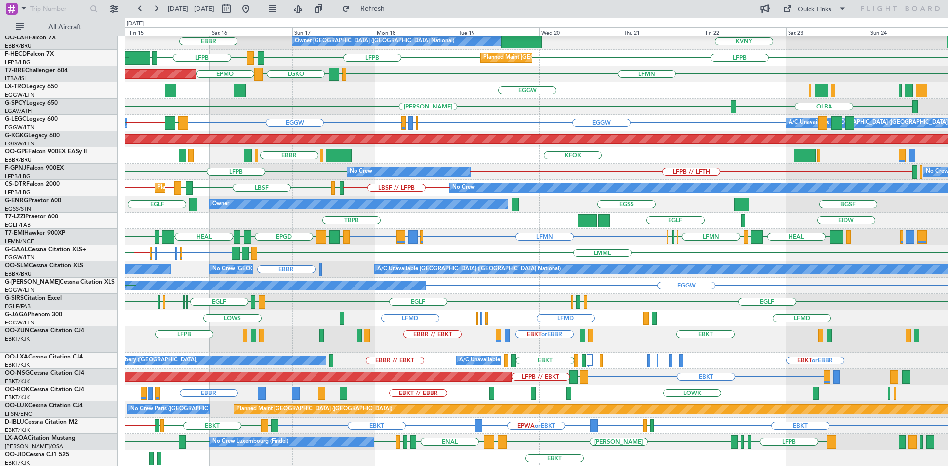
click at [640, 206] on div "EGSS EGSS // [PERSON_NAME] // EGSS [GEOGRAPHIC_DATA] BGSF Owner LXGB [GEOGRAPHI…" at bounding box center [536, 204] width 822 height 16
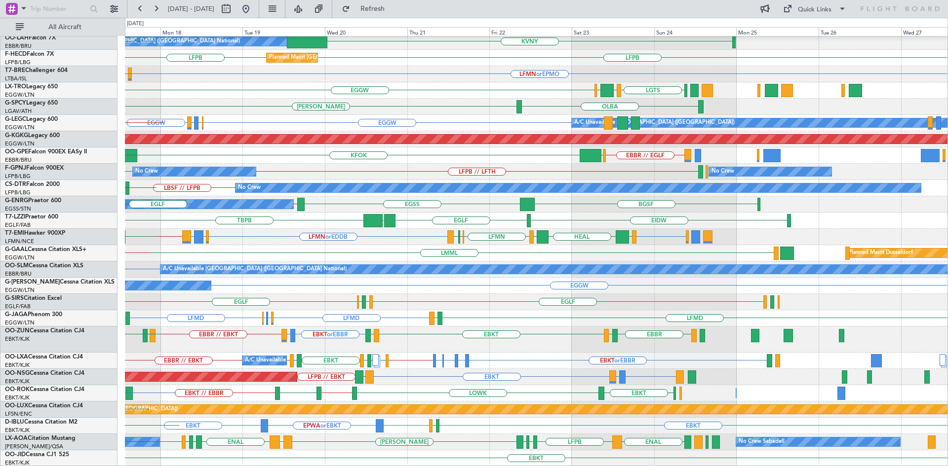
click at [359, 86] on div "EBKT EBKT LEMG EGGW FCOD LSGG KVNY Owner Brussels (Brussels National) EBBR LFPB…" at bounding box center [536, 193] width 822 height 547
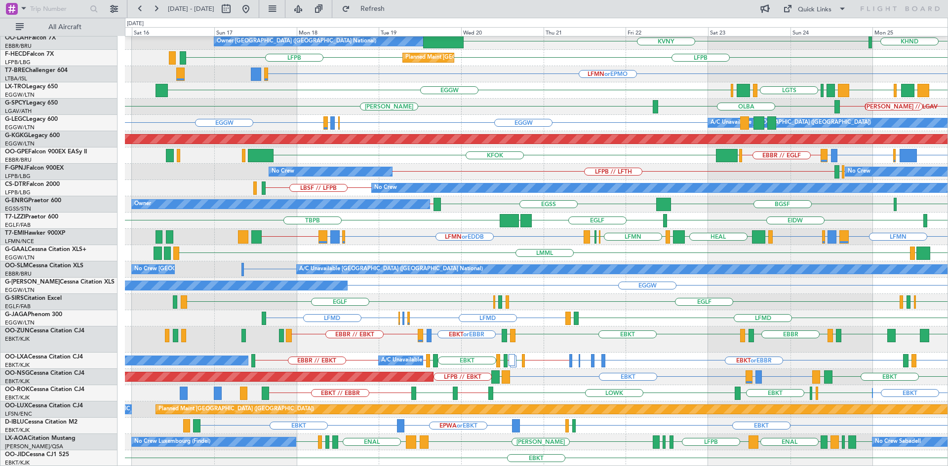
click at [508, 166] on div "LFPB // LFTH LIBP // LFPB LIRN No Crew No Crew LFPB // LIBP" at bounding box center [536, 172] width 822 height 16
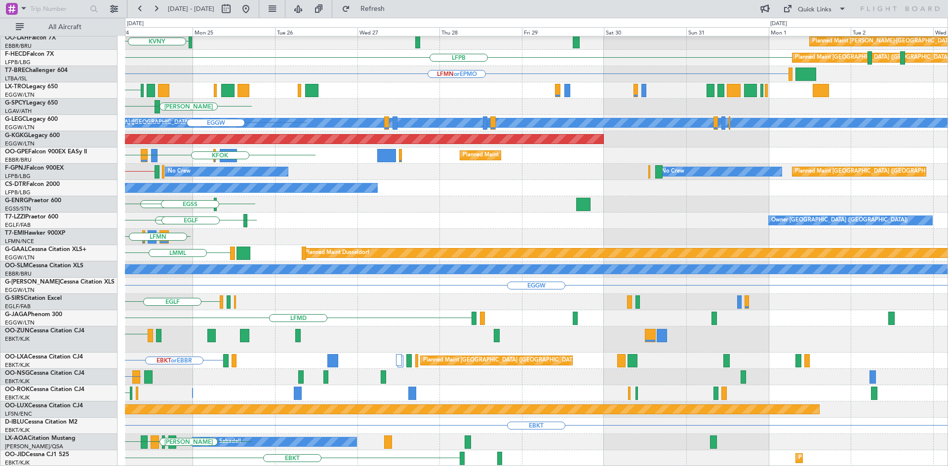
click at [0, 94] on div "EBKT EGGW FCOD KVNY Planned Maint Alton-st Louis (St Louis Regl) LFPB Planned M…" at bounding box center [474, 242] width 948 height 449
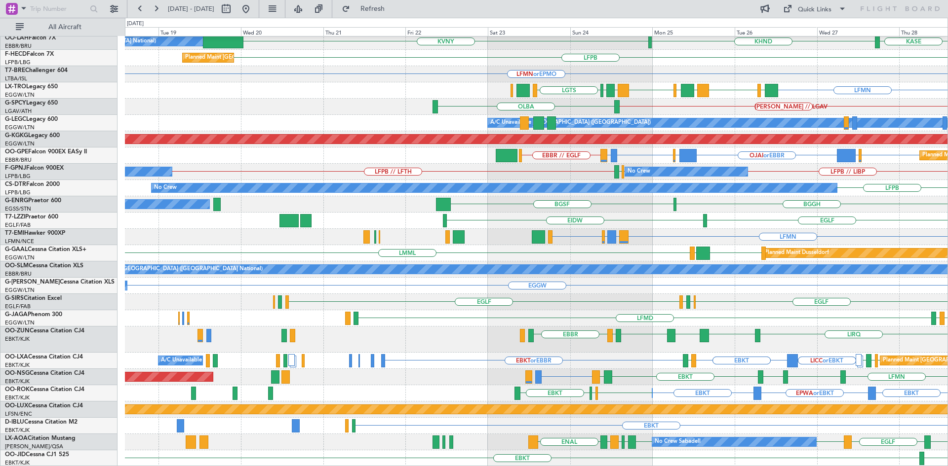
click at [809, 237] on div "LFMN ENGM or LFMN LIRQ or LFMN LFMN" at bounding box center [536, 237] width 822 height 16
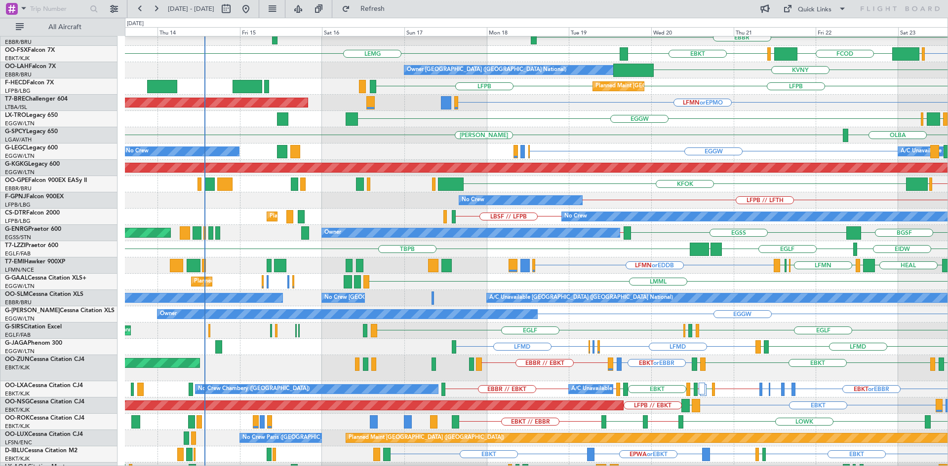
scroll to position [89, 0]
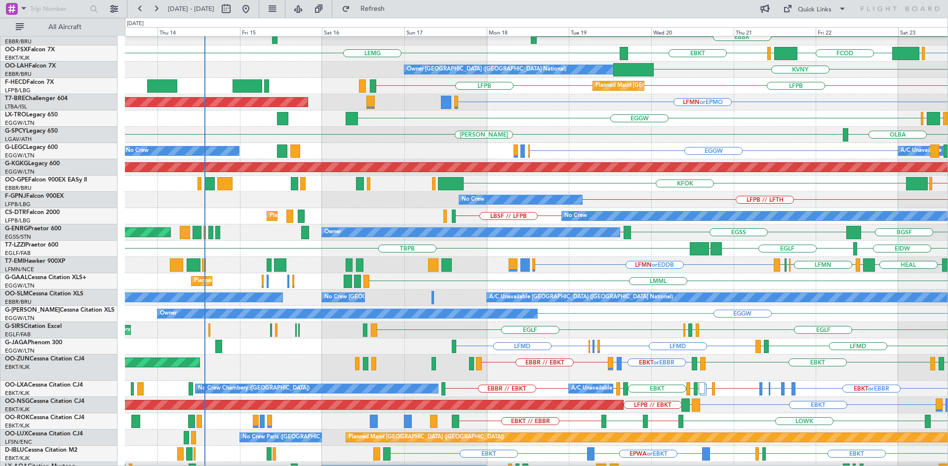
click at [625, 126] on div "EGGW EGFF LGIR LGTS LLBG LCLK LFMN LGAV LFMN LCLK Unplanned Maint London (Luton)" at bounding box center [536, 119] width 822 height 16
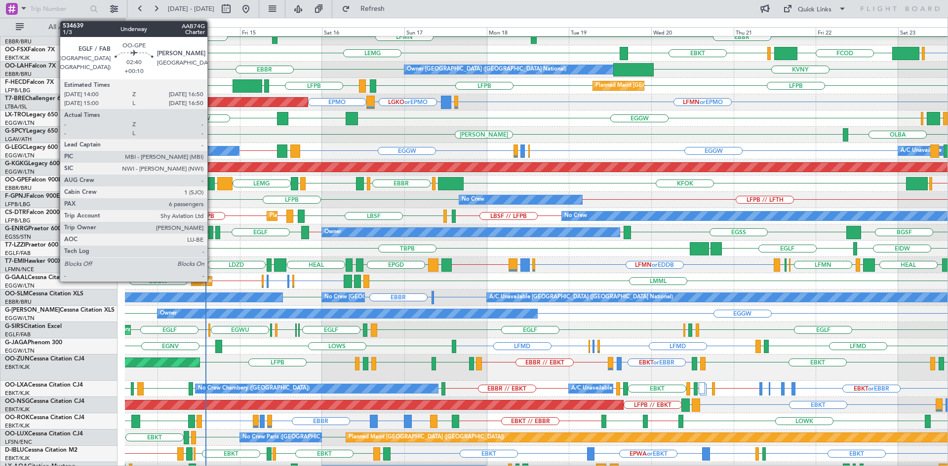
click at [212, 185] on div at bounding box center [210, 183] width 10 height 13
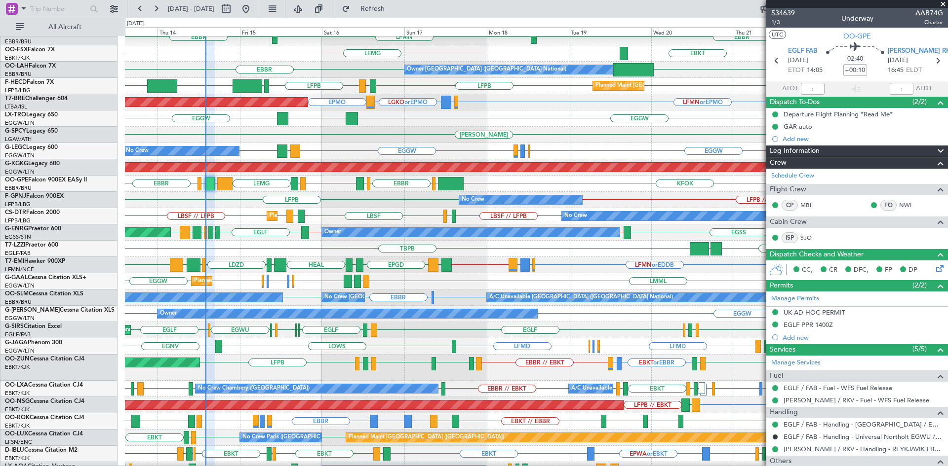
click at [944, 4] on span at bounding box center [943, 4] width 10 height 9
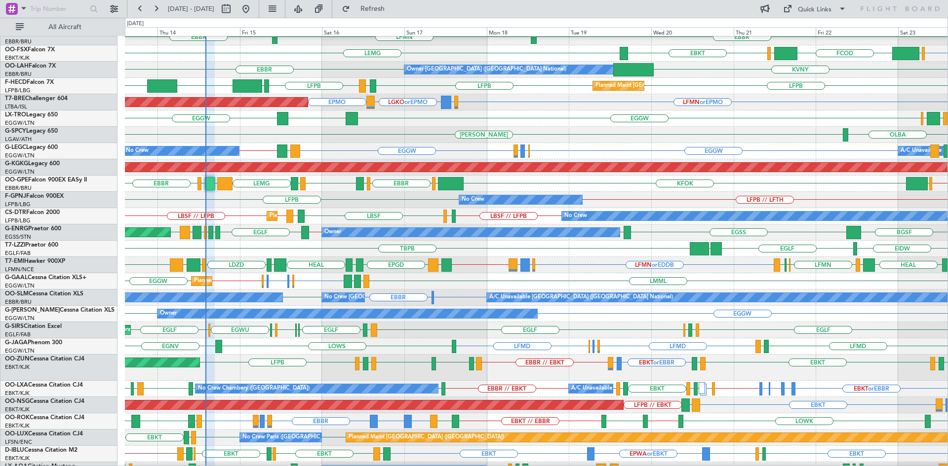
type input "0"
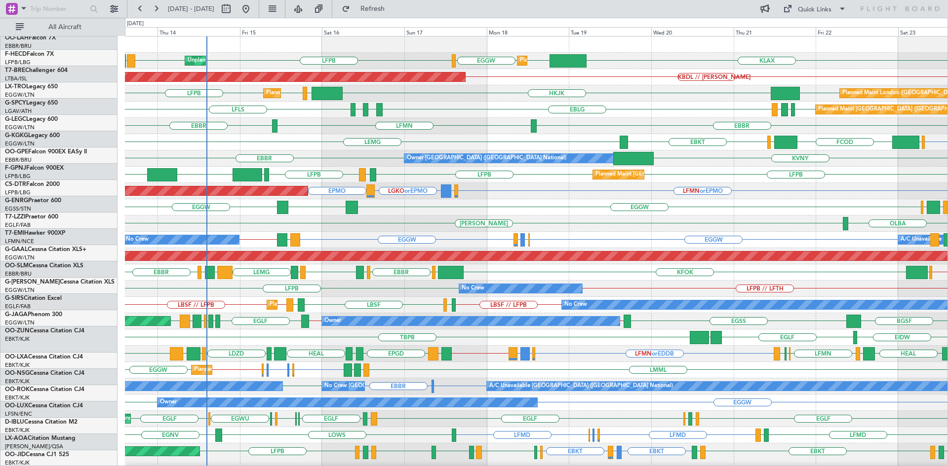
scroll to position [0, 0]
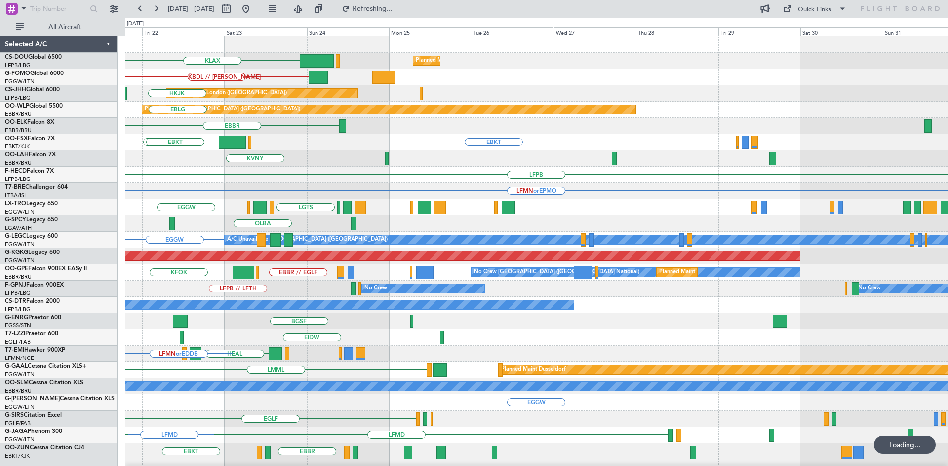
click at [68, 176] on div "KLAX Planned Maint [GEOGRAPHIC_DATA] ([GEOGRAPHIC_DATA]) KBDL // [PERSON_NAME] …" at bounding box center [474, 242] width 948 height 449
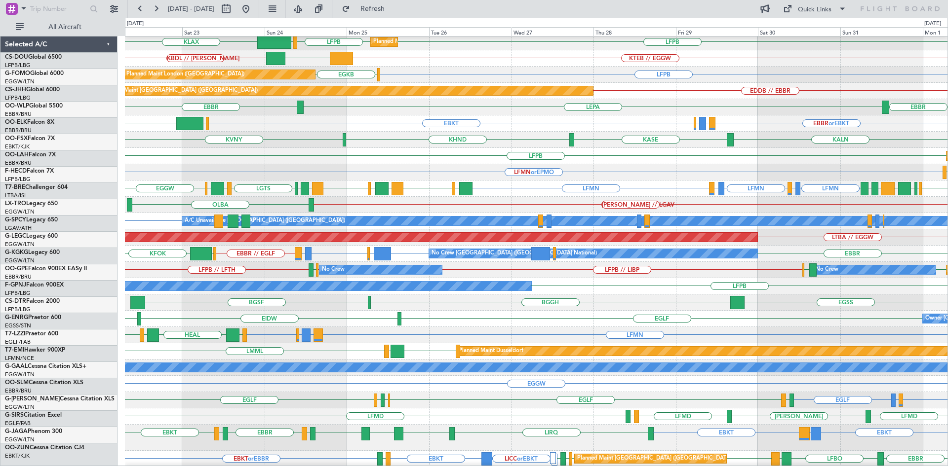
scroll to position [21, 0]
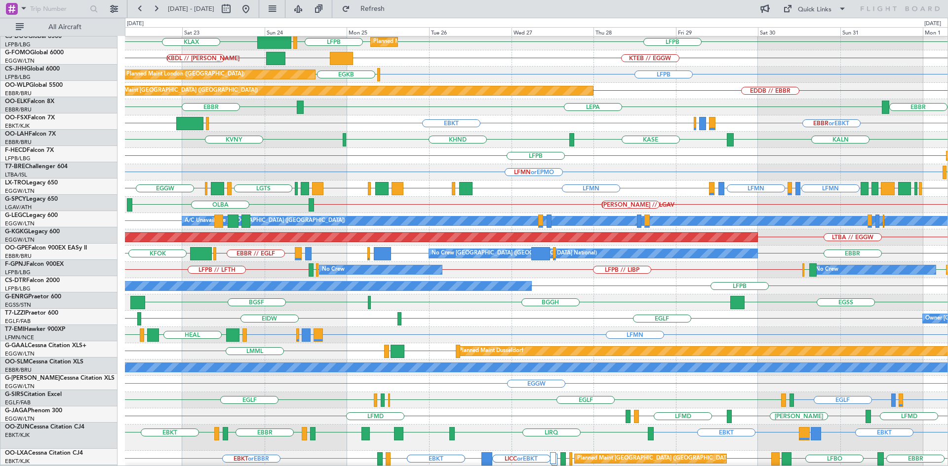
click at [655, 322] on div "Owner [GEOGRAPHIC_DATA] ([GEOGRAPHIC_DATA]) [GEOGRAPHIC_DATA] [GEOGRAPHIC_DATA]…" at bounding box center [536, 319] width 822 height 16
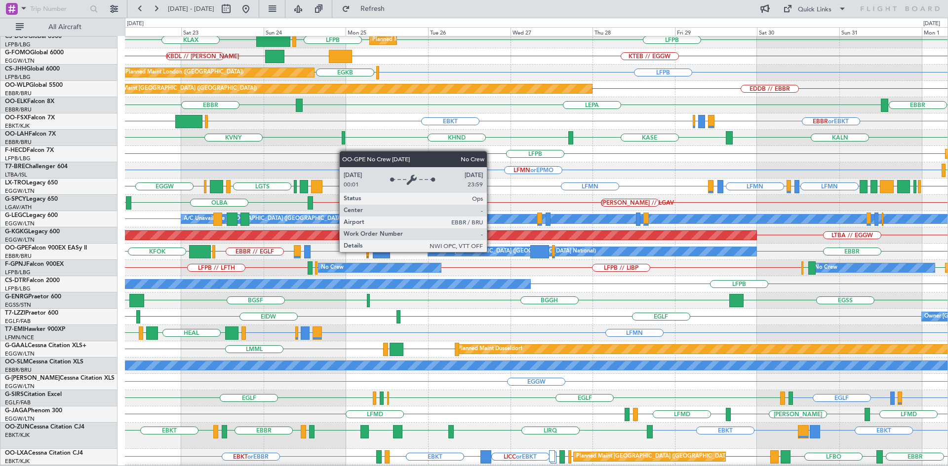
click at [491, 252] on div "No Crew [GEOGRAPHIC_DATA] ([GEOGRAPHIC_DATA] National)" at bounding box center [512, 251] width 165 height 15
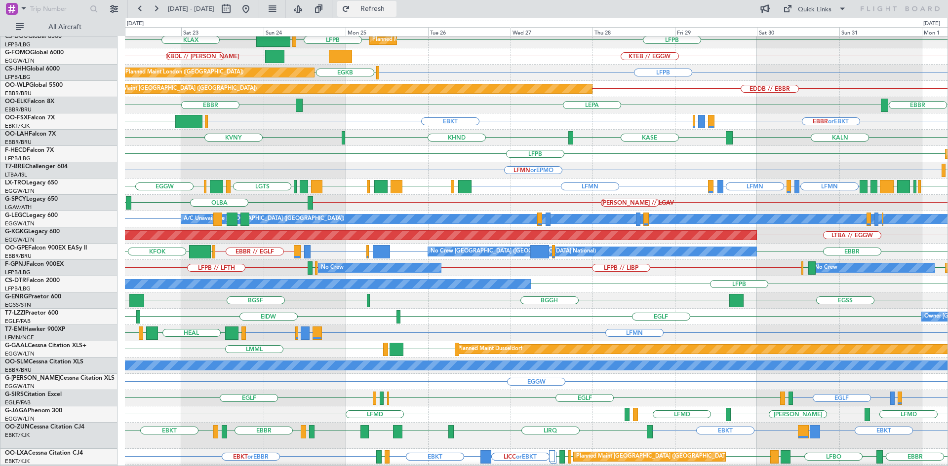
click at [389, 5] on button "Refresh" at bounding box center [366, 9] width 59 height 16
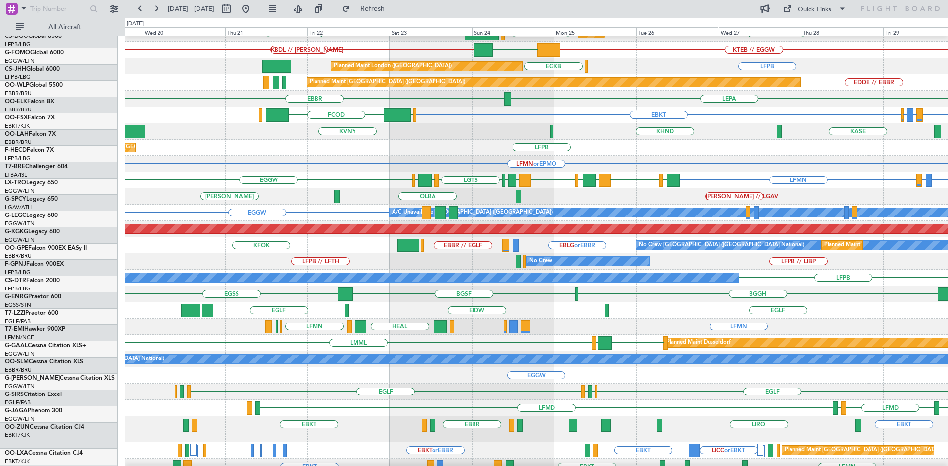
scroll to position [35, 0]
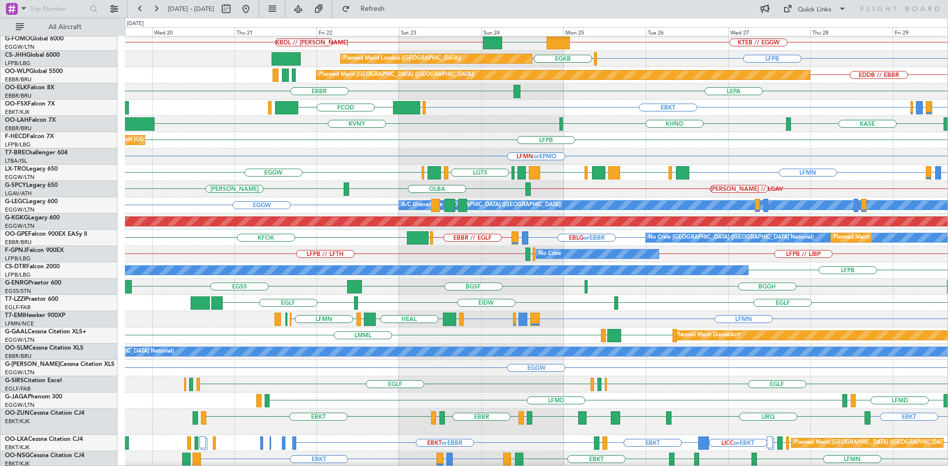
click at [748, 140] on div "LFPB Planned Maint [GEOGRAPHIC_DATA] ([GEOGRAPHIC_DATA])" at bounding box center [536, 140] width 822 height 16
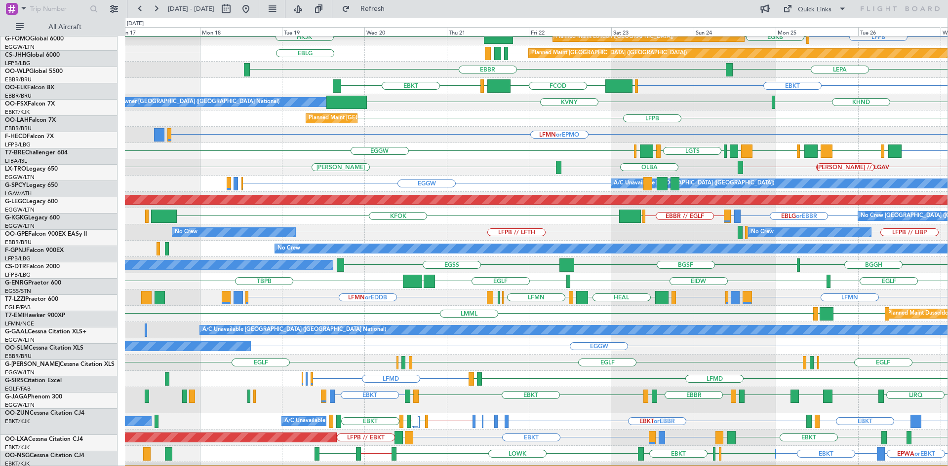
scroll to position [56, 0]
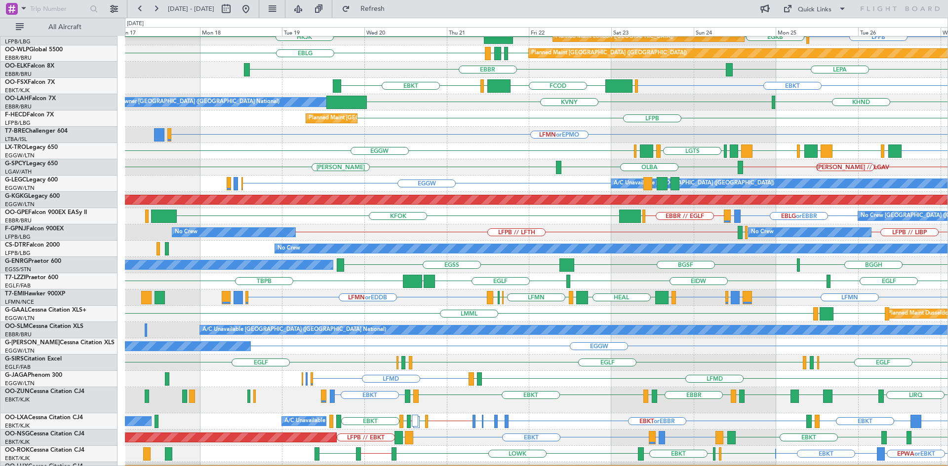
click at [789, 282] on div "TBPB [GEOGRAPHIC_DATA] [GEOGRAPHIC_DATA] [GEOGRAPHIC_DATA] LPAZ" at bounding box center [536, 281] width 822 height 16
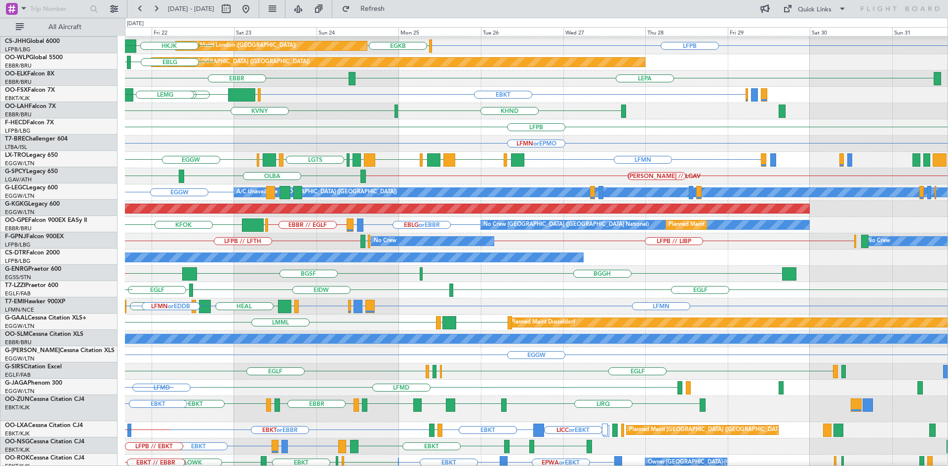
scroll to position [44, 0]
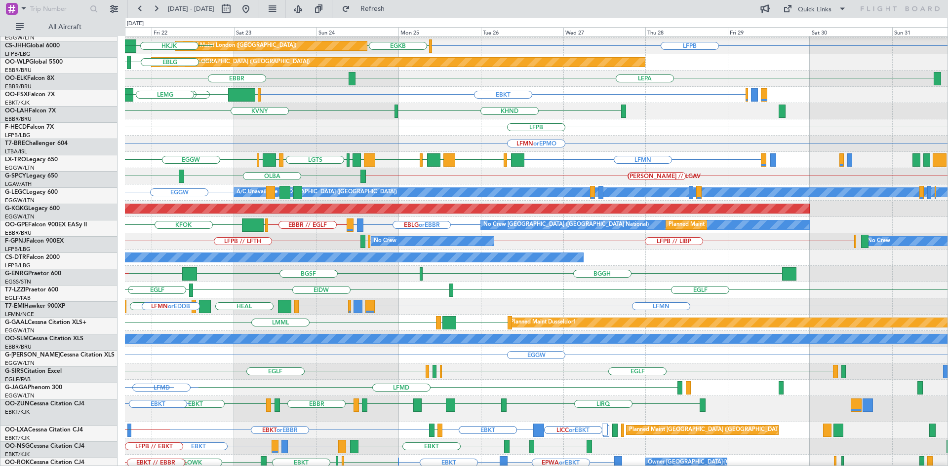
click at [0, 149] on div "KBDL // [PERSON_NAME] EGGW KTEB // EGGW Planned Maint [GEOGRAPHIC_DATA] ([GEOGR…" at bounding box center [474, 242] width 948 height 449
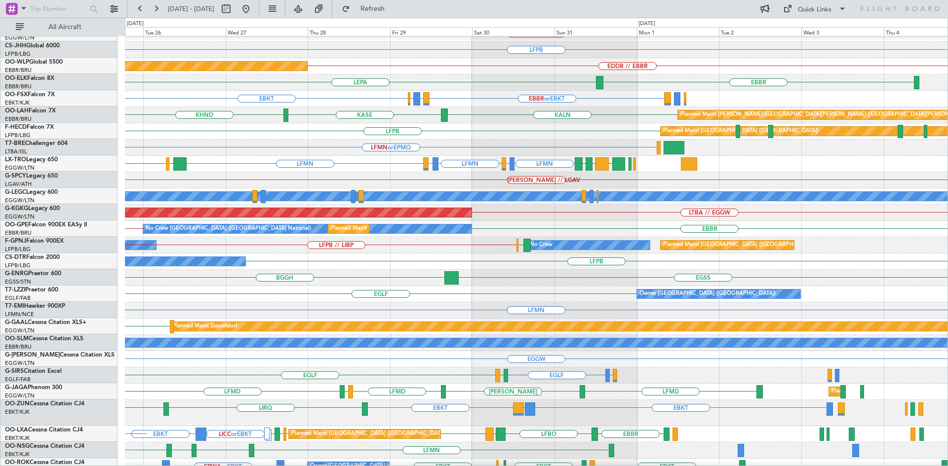
scroll to position [43, 0]
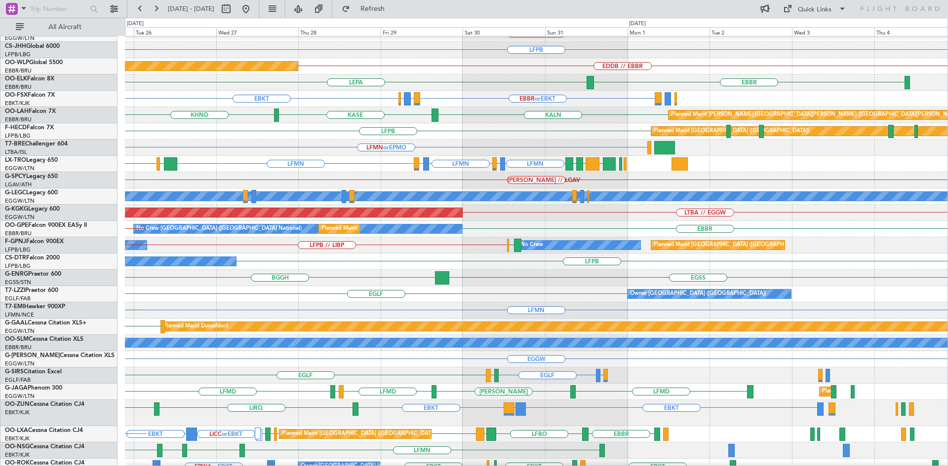
click at [332, 136] on div "LFPB Planned Maint [GEOGRAPHIC_DATA] ([GEOGRAPHIC_DATA])" at bounding box center [536, 131] width 822 height 16
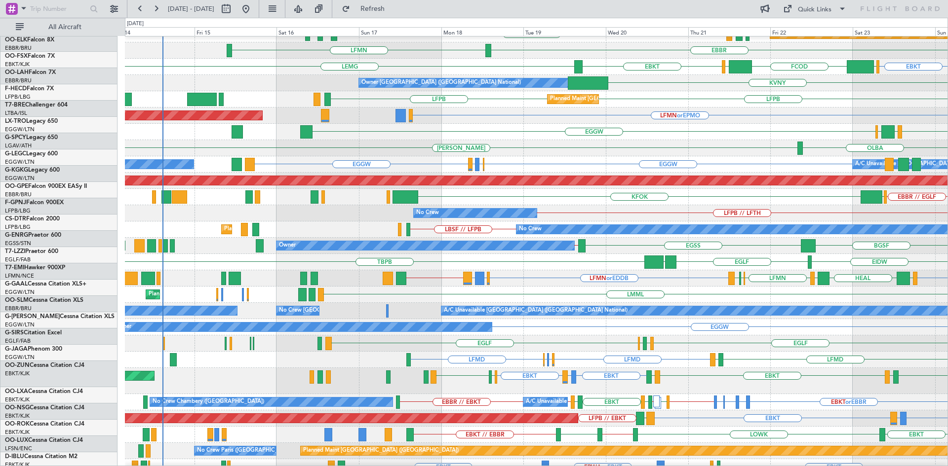
scroll to position [74, 0]
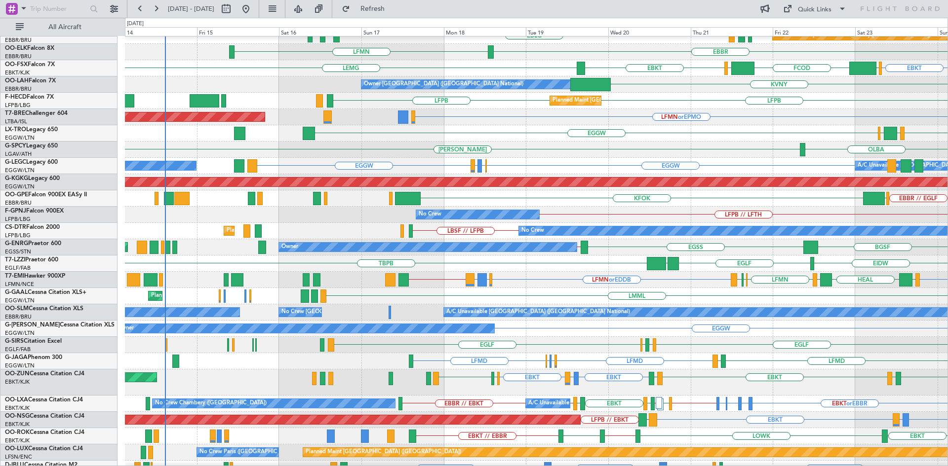
click at [709, 89] on div "Owner [GEOGRAPHIC_DATA] ([GEOGRAPHIC_DATA] National) KVNY KHND" at bounding box center [536, 84] width 822 height 16
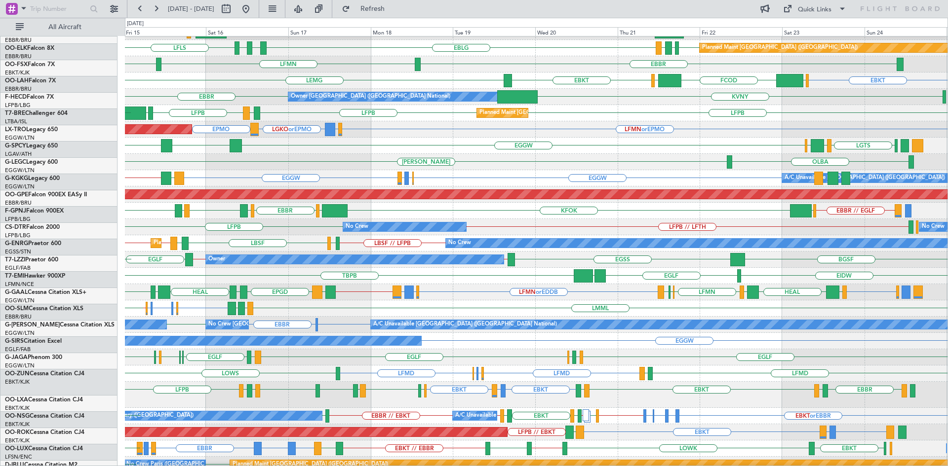
click at [507, 263] on div at bounding box center [510, 259] width 7 height 13
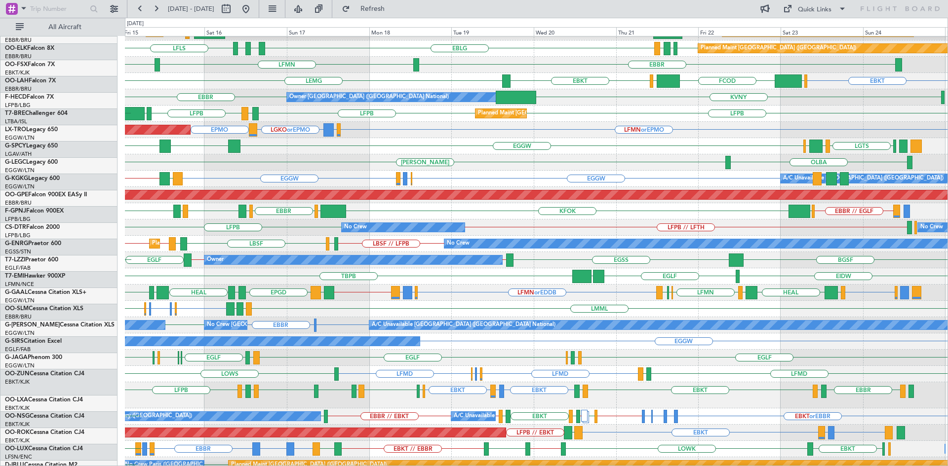
scroll to position [61, 0]
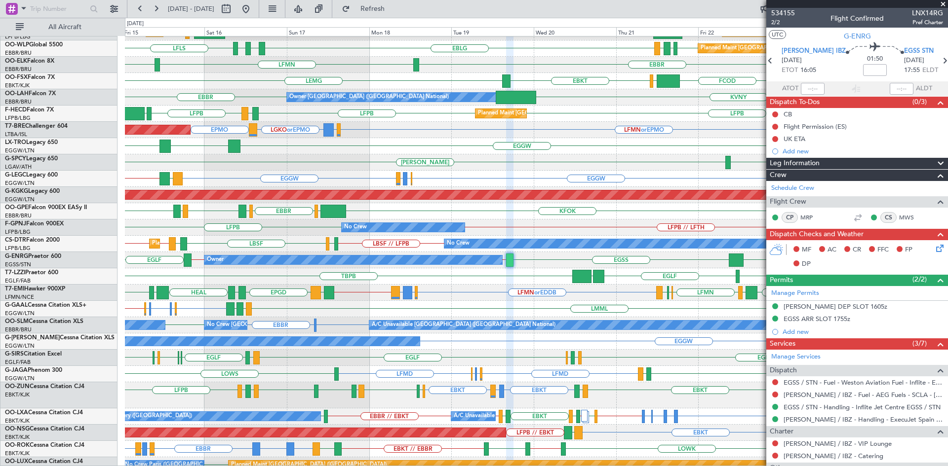
click at [942, 4] on span at bounding box center [943, 4] width 10 height 9
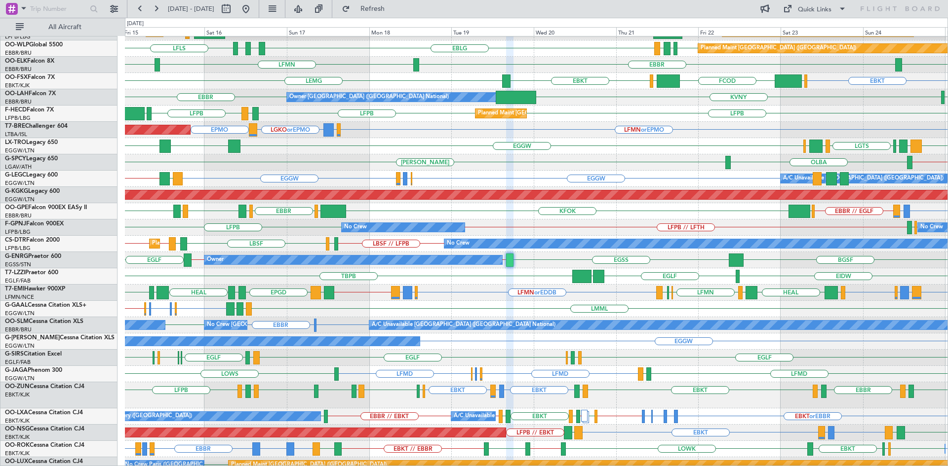
type input "0"
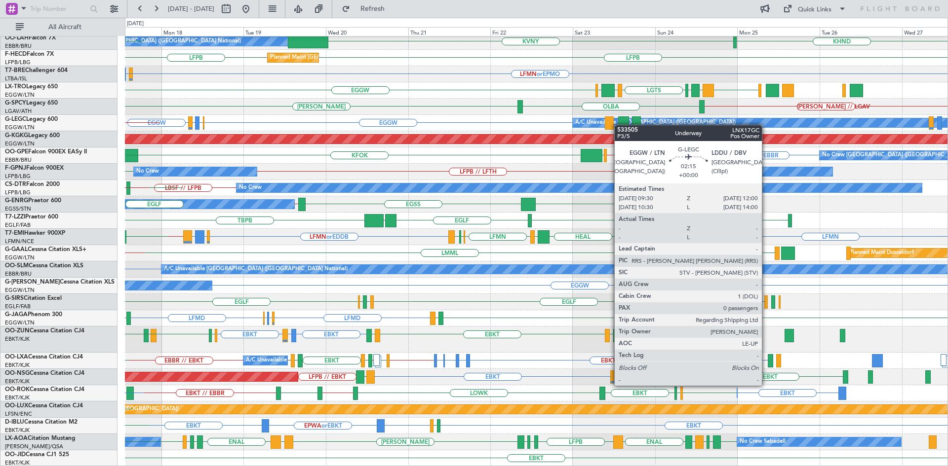
scroll to position [117, 0]
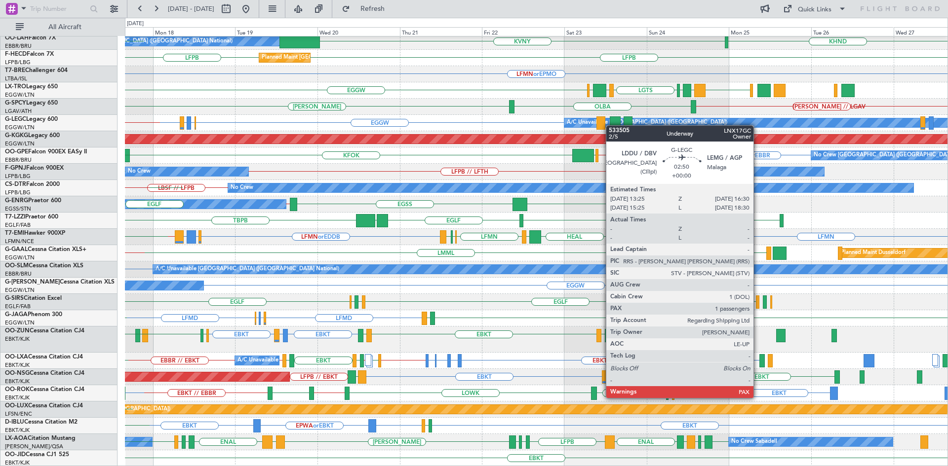
click at [610, 125] on div "EBKT EBKT [GEOGRAPHIC_DATA] EGGW FCOD [GEOGRAPHIC_DATA] KVNY KHND Owner [GEOGRA…" at bounding box center [536, 193] width 822 height 547
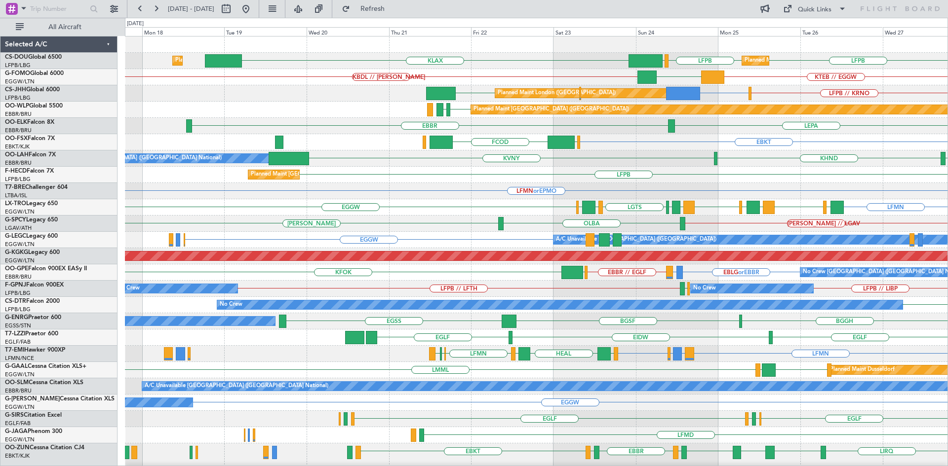
scroll to position [0, 0]
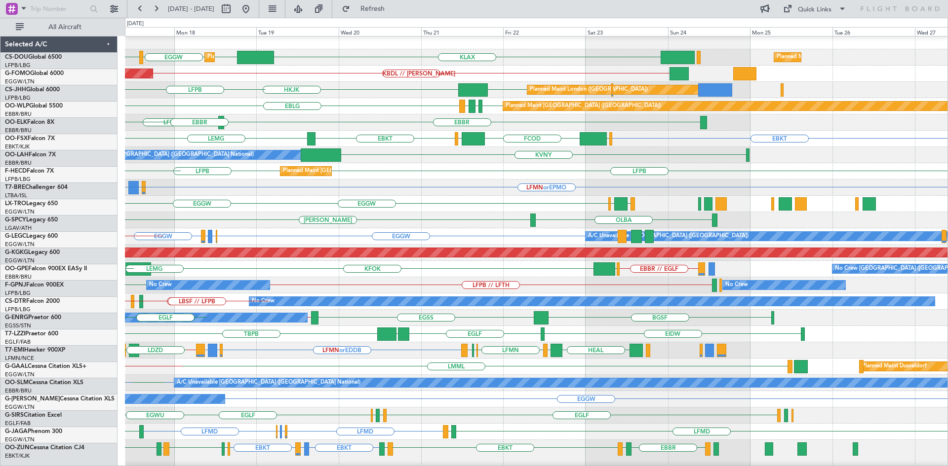
click at [386, 188] on div "LFMN or EPMO LEIB or EPMO LGKO or EPMO EPMO Planned Maint Warsaw (Modlin)" at bounding box center [536, 188] width 822 height 16
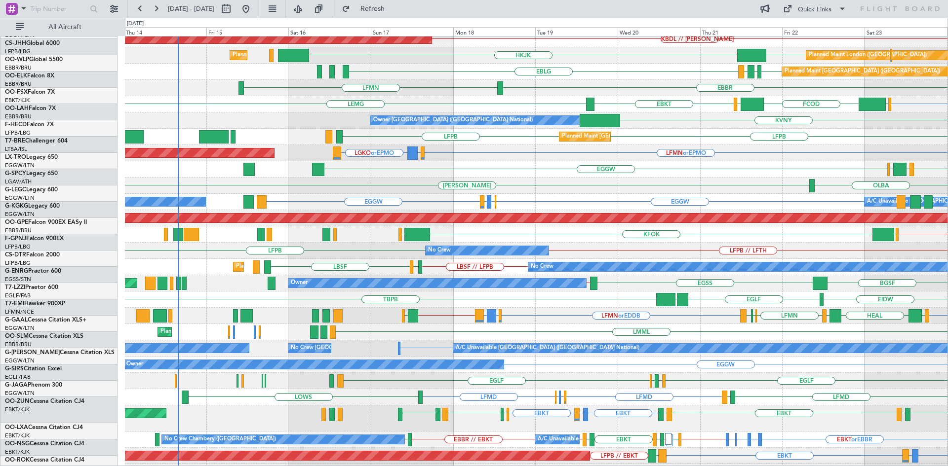
scroll to position [38, 0]
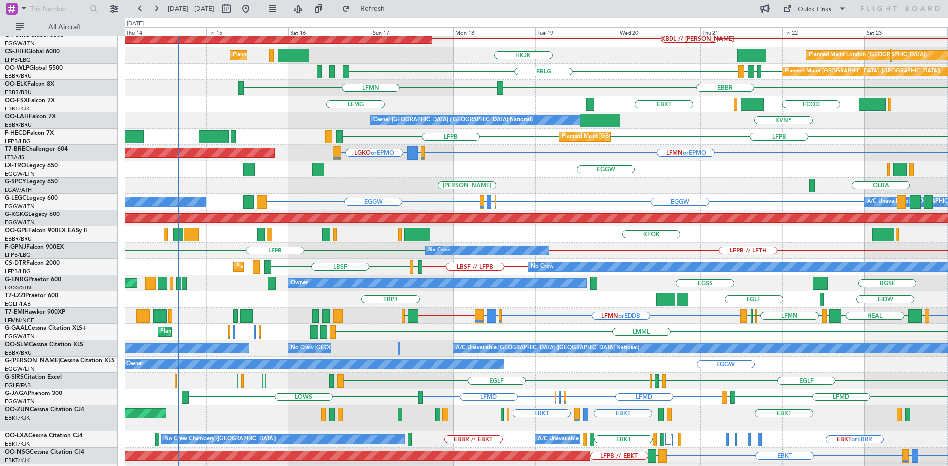
click at [544, 163] on div "EGGW EGFF LGTS LGIR LCLK LFMN LGAV LLBG LFMN LCLK LLBG Unplanned Maint London (…" at bounding box center [536, 169] width 822 height 16
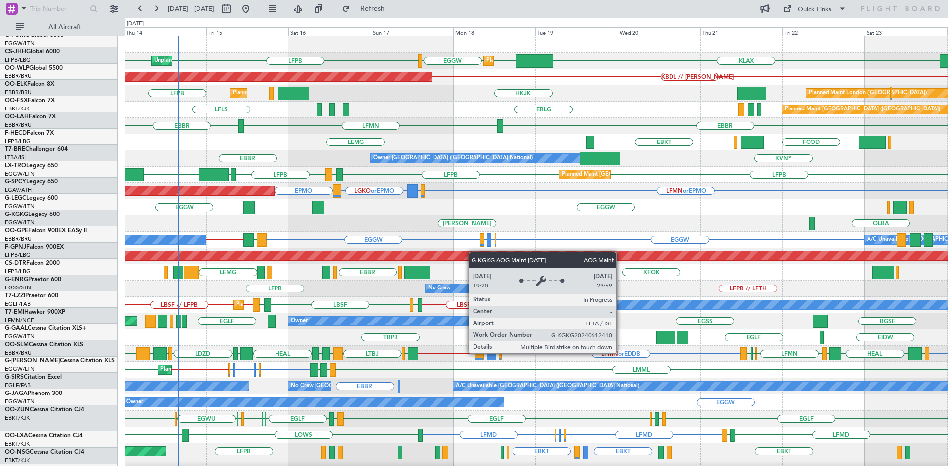
scroll to position [0, 0]
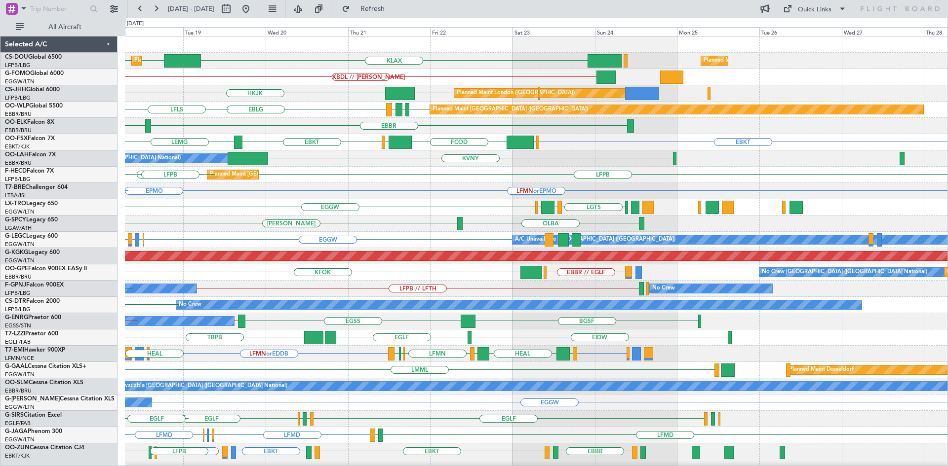
click at [265, 131] on div "EBBR LFMN" at bounding box center [536, 126] width 822 height 16
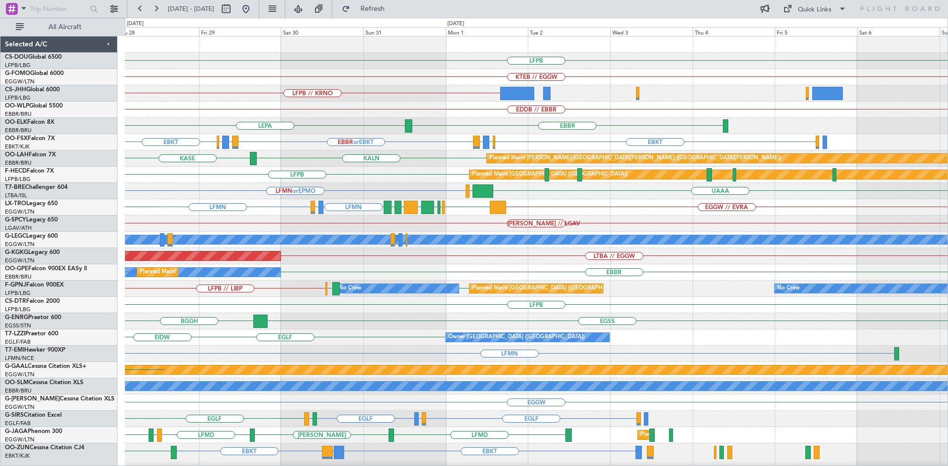
click at [111, 204] on div "LFPB Planned Maint Paris (Le Bourget) KTEB // EGGW LFPB // KRNO EDDB // EBBR Pl…" at bounding box center [474, 242] width 948 height 449
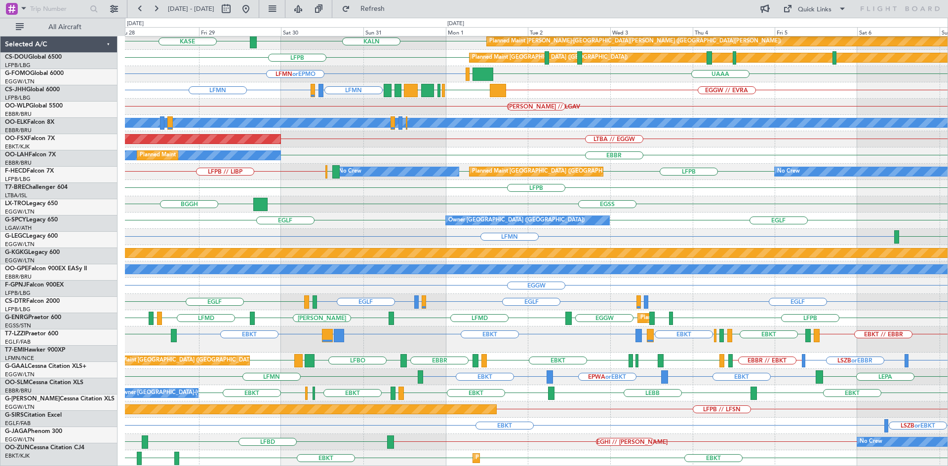
scroll to position [117, 0]
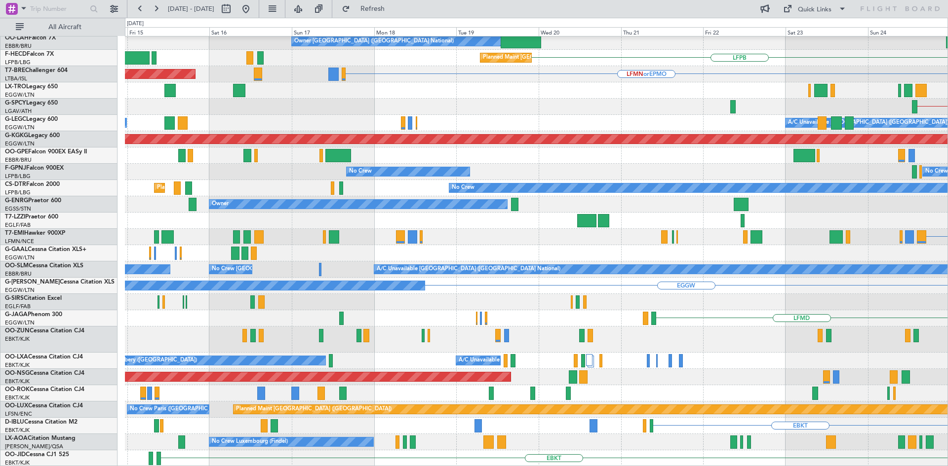
click at [947, 304] on html "28 Aug 2025 - 07 Sep 2025 Refresh Quick Links All Aircraft EBKT Owner Brussels …" at bounding box center [474, 233] width 948 height 466
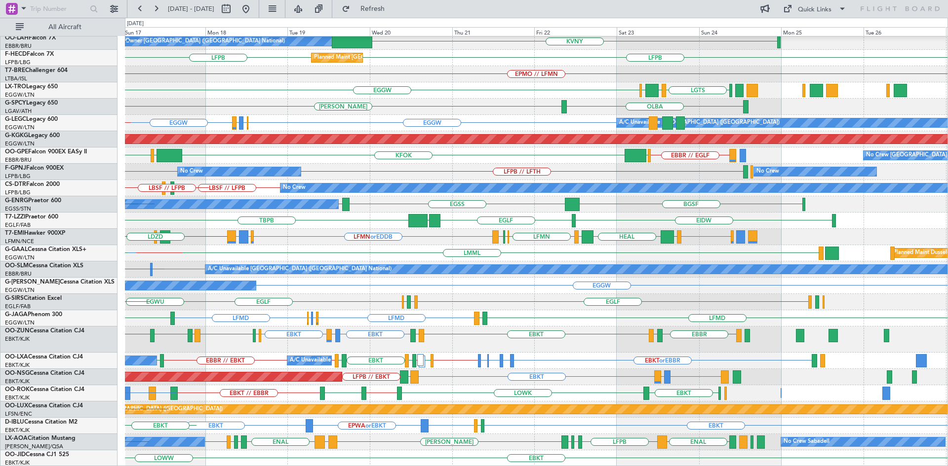
click at [404, 112] on div "EBKT EGGW FCOD LSGG EBKT LEMG KVNY Owner Brussels (Brussels National) EBBR LFPB…" at bounding box center [536, 193] width 822 height 547
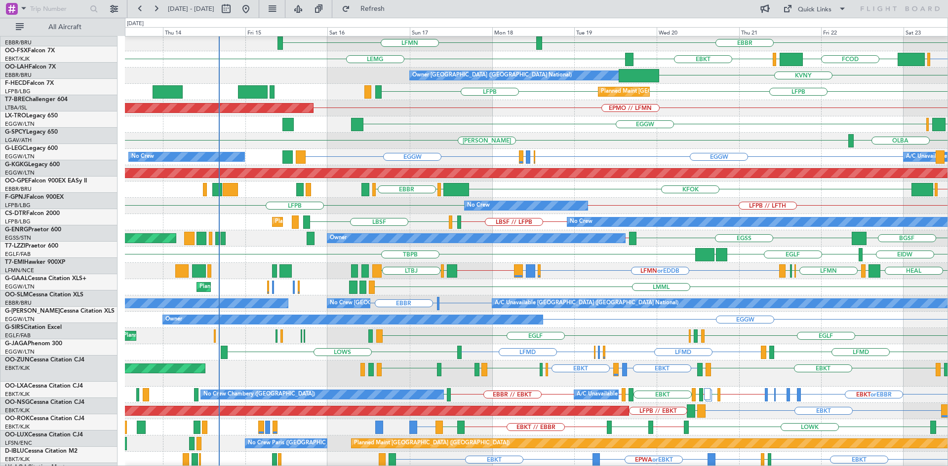
scroll to position [83, 0]
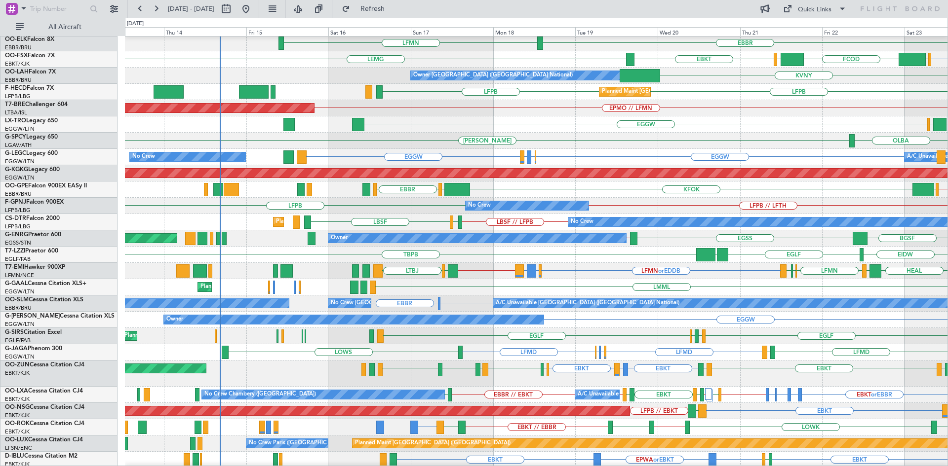
click at [518, 122] on div "EGGW [GEOGRAPHIC_DATA] LGIR LCLK LFMN LGAV LGTS LLBG LFMN LCLK Unplanned Maint …" at bounding box center [536, 124] width 822 height 16
